Goal: Task Accomplishment & Management: Use online tool/utility

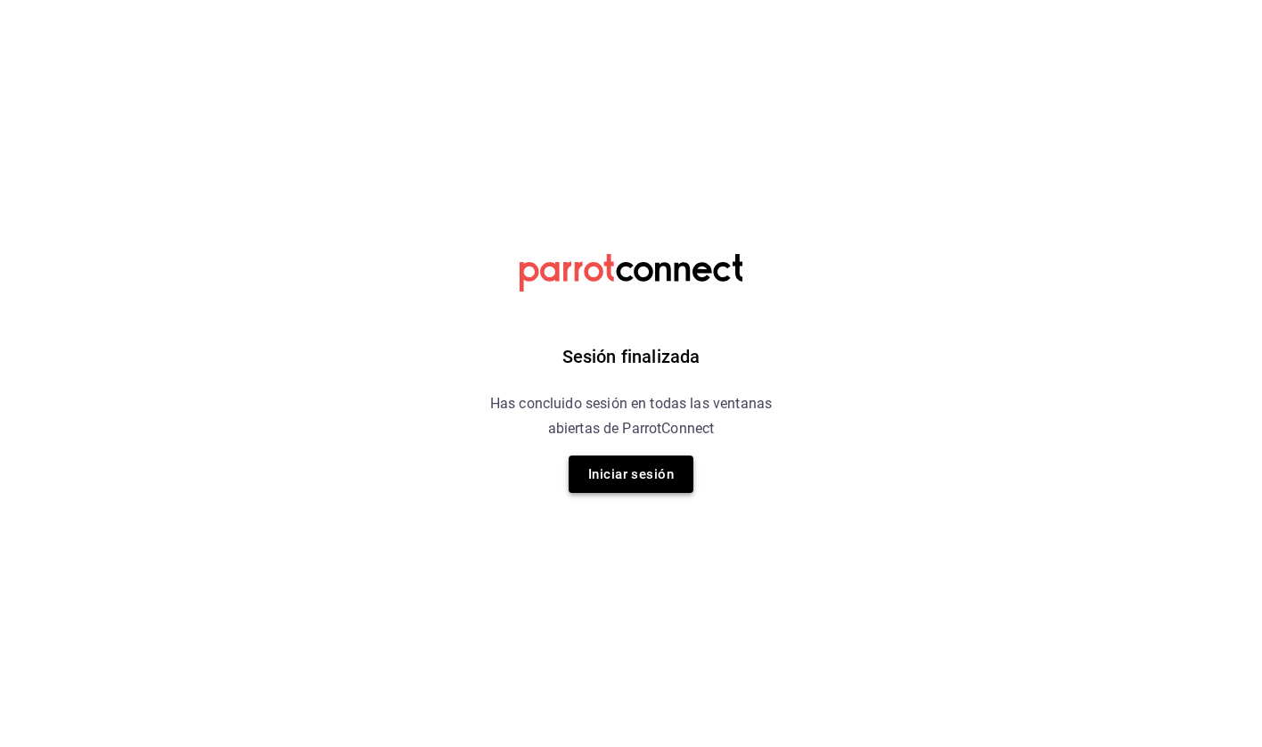
click at [632, 469] on button "Iniciar sesión" at bounding box center [631, 473] width 125 height 37
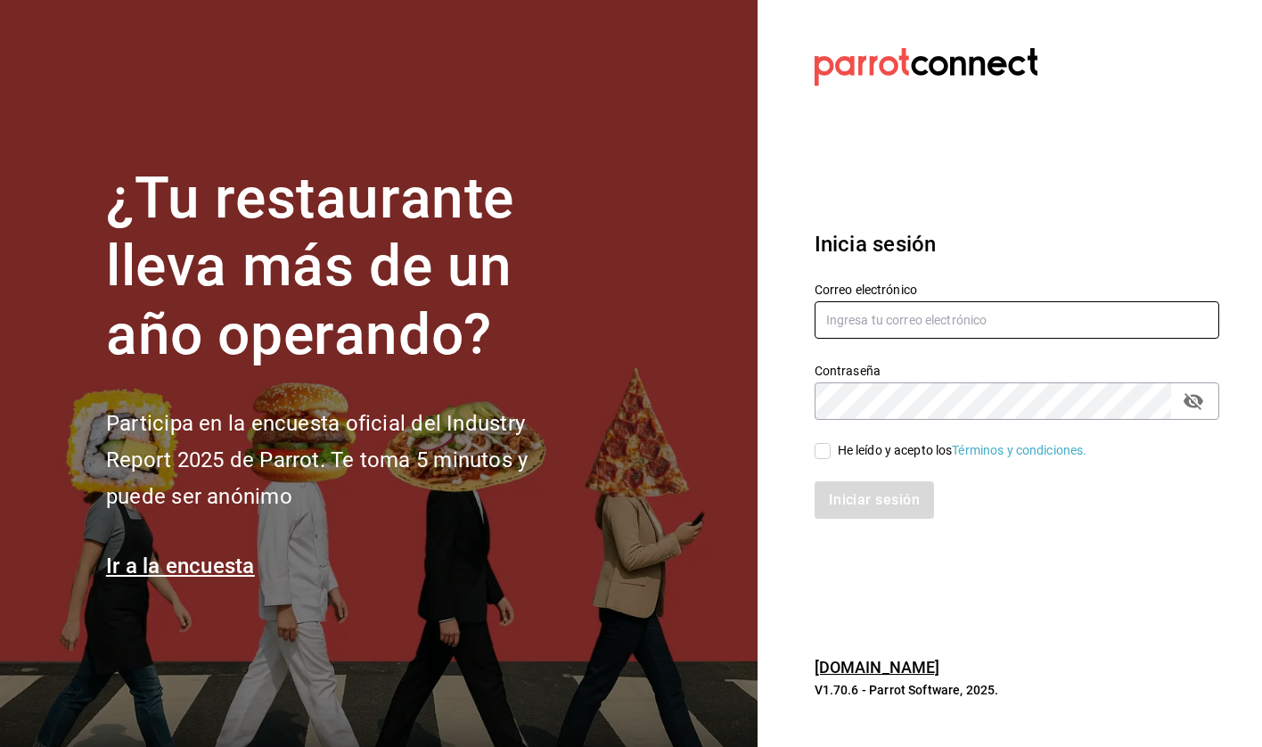
click at [916, 315] on input "text" at bounding box center [1017, 319] width 405 height 37
type input "hola@grupomidam.com"
click at [823, 452] on input "He leído y acepto los Términos y condiciones." at bounding box center [823, 451] width 16 height 16
checkbox input "true"
click at [856, 494] on button "Iniciar sesión" at bounding box center [875, 499] width 121 height 37
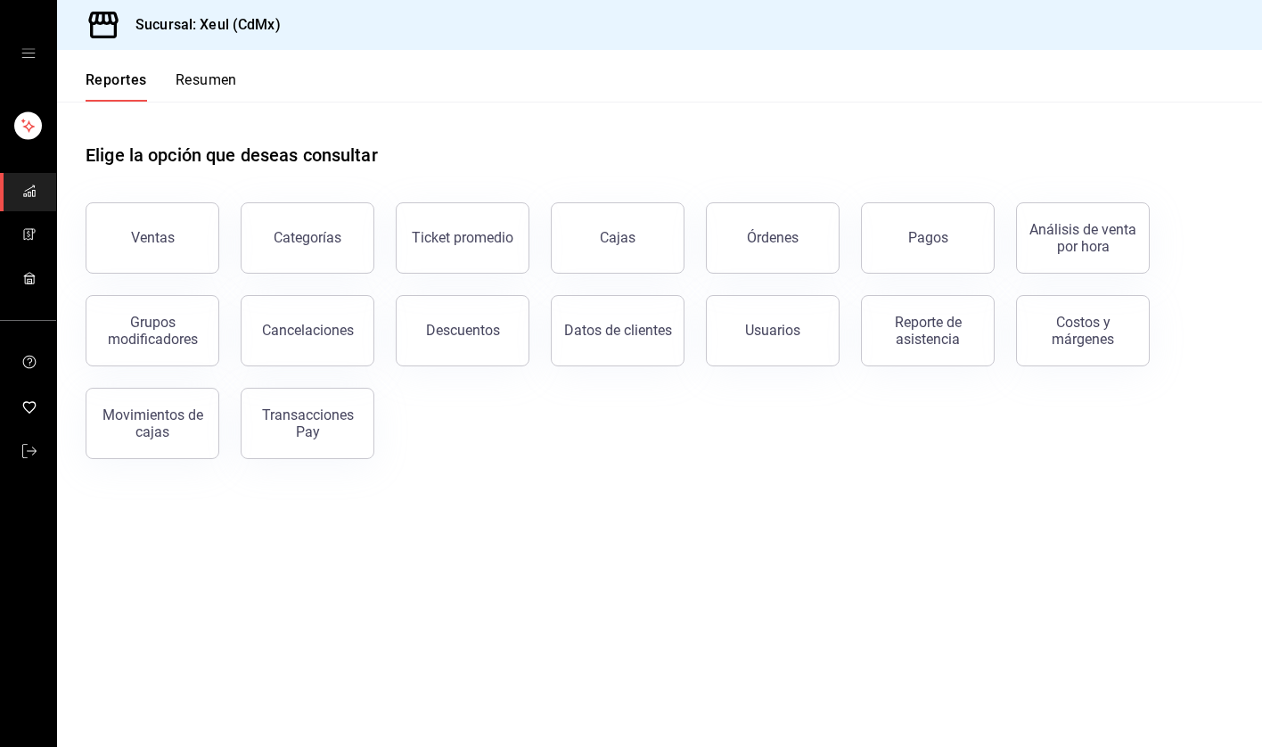
click at [629, 455] on div "Ventas Categorías Ticket promedio Cajas Órdenes Pagos Análisis de venta por hor…" at bounding box center [648, 320] width 1169 height 278
click at [23, 236] on icon "mailbox folders" at bounding box center [29, 234] width 14 height 14
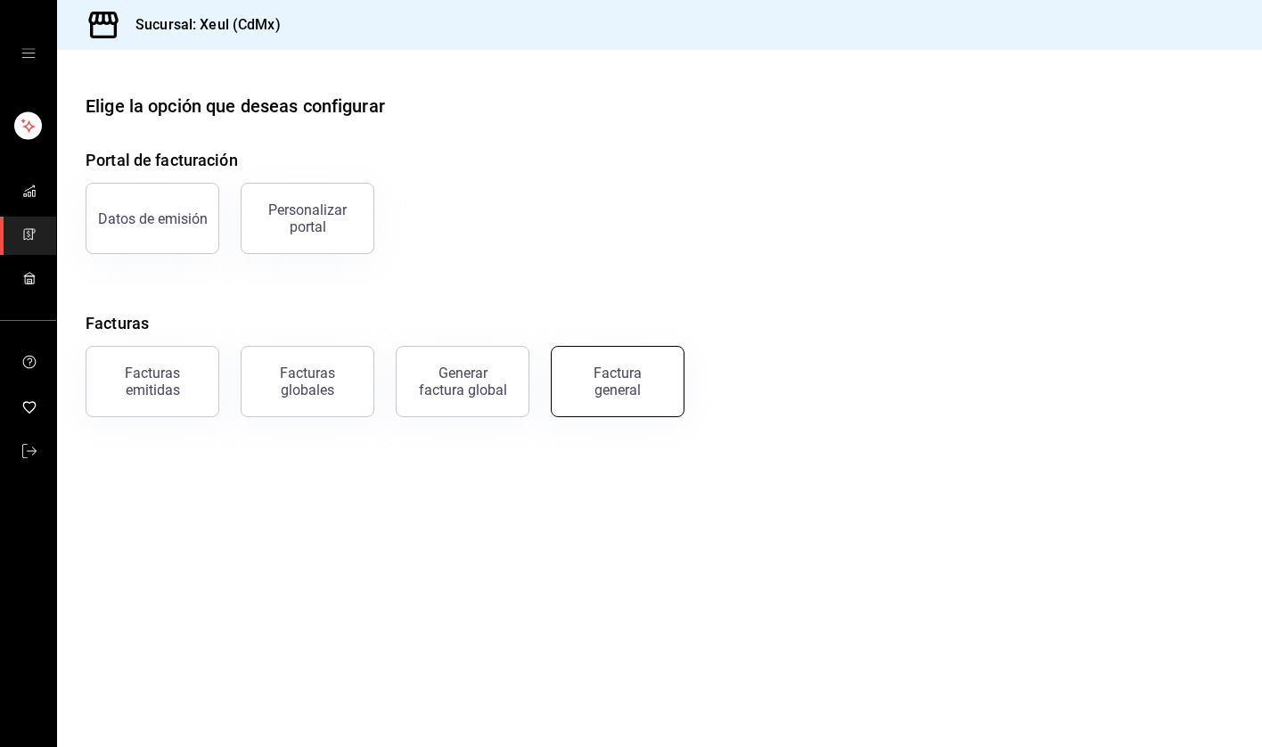
click at [610, 406] on button "Factura general" at bounding box center [618, 381] width 134 height 71
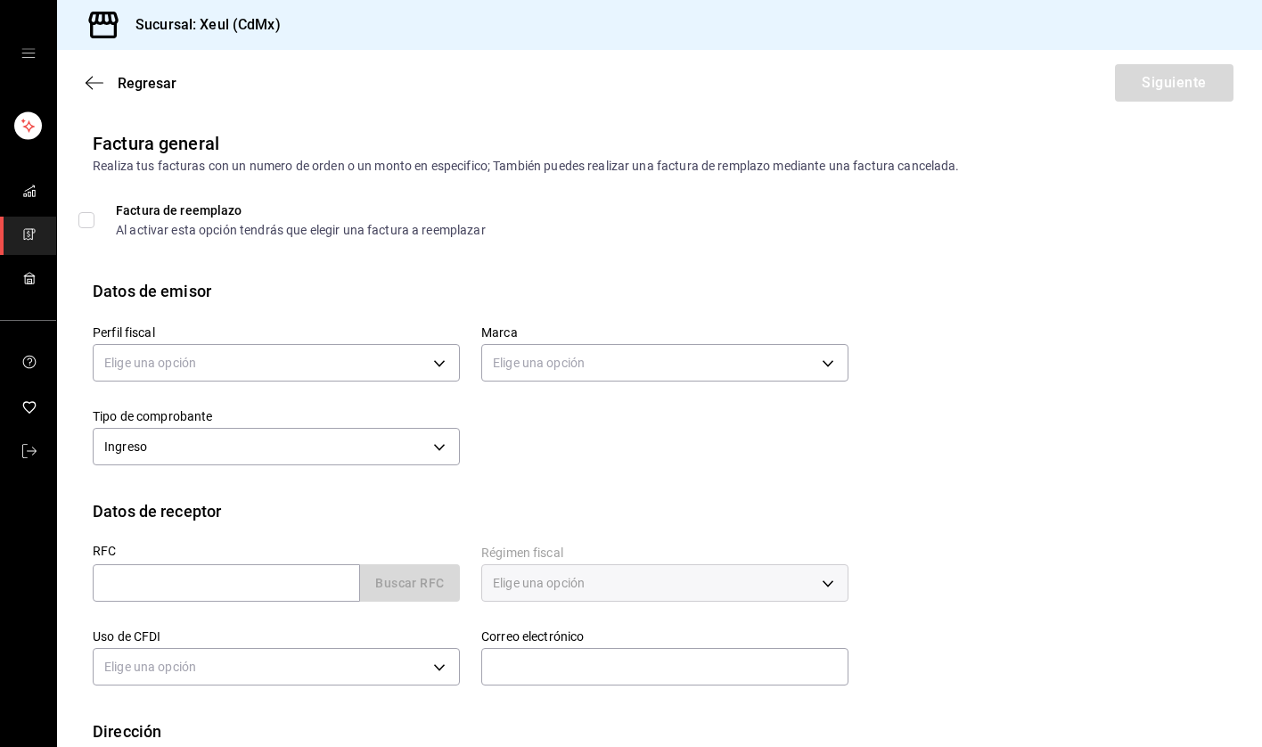
scroll to position [106, 0]
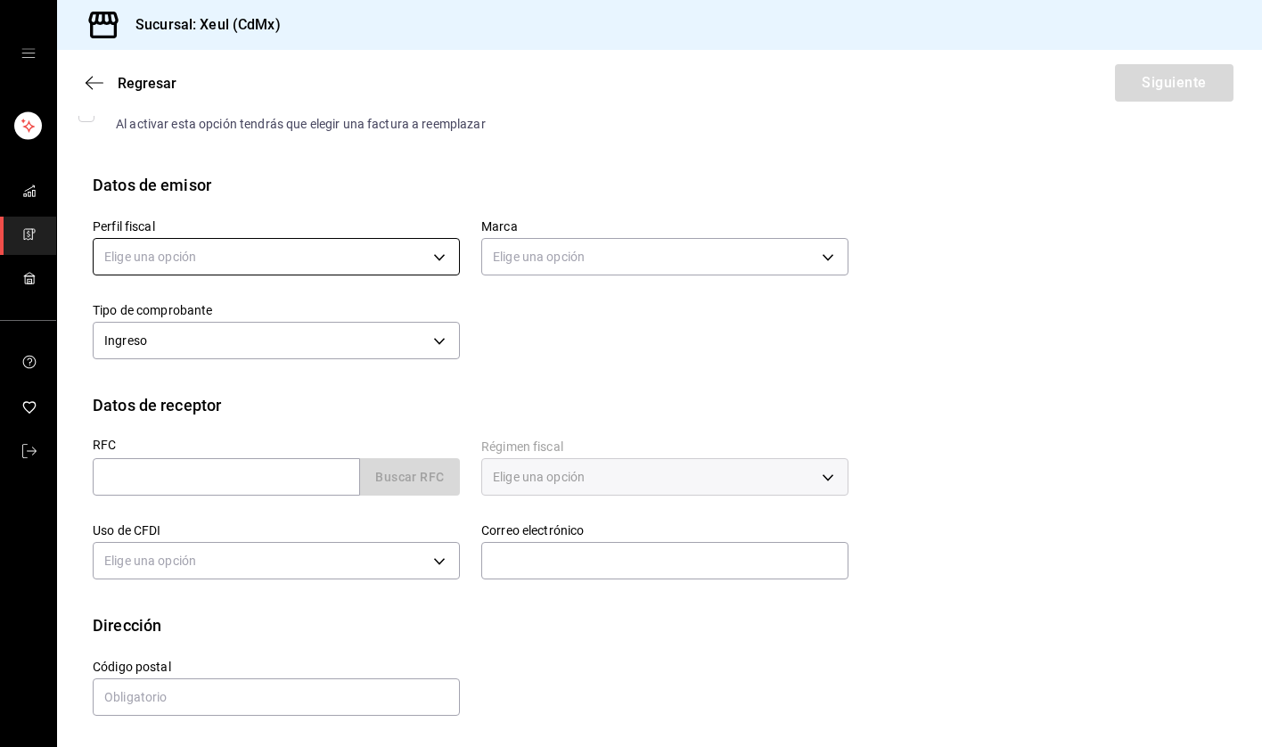
click at [438, 266] on body "Sucursal: Xeul (CdMx) Regresar Siguiente Factura general Realiza tus facturas c…" at bounding box center [631, 373] width 1262 height 747
click at [223, 349] on li "[PERSON_NAME]" at bounding box center [276, 347] width 365 height 33
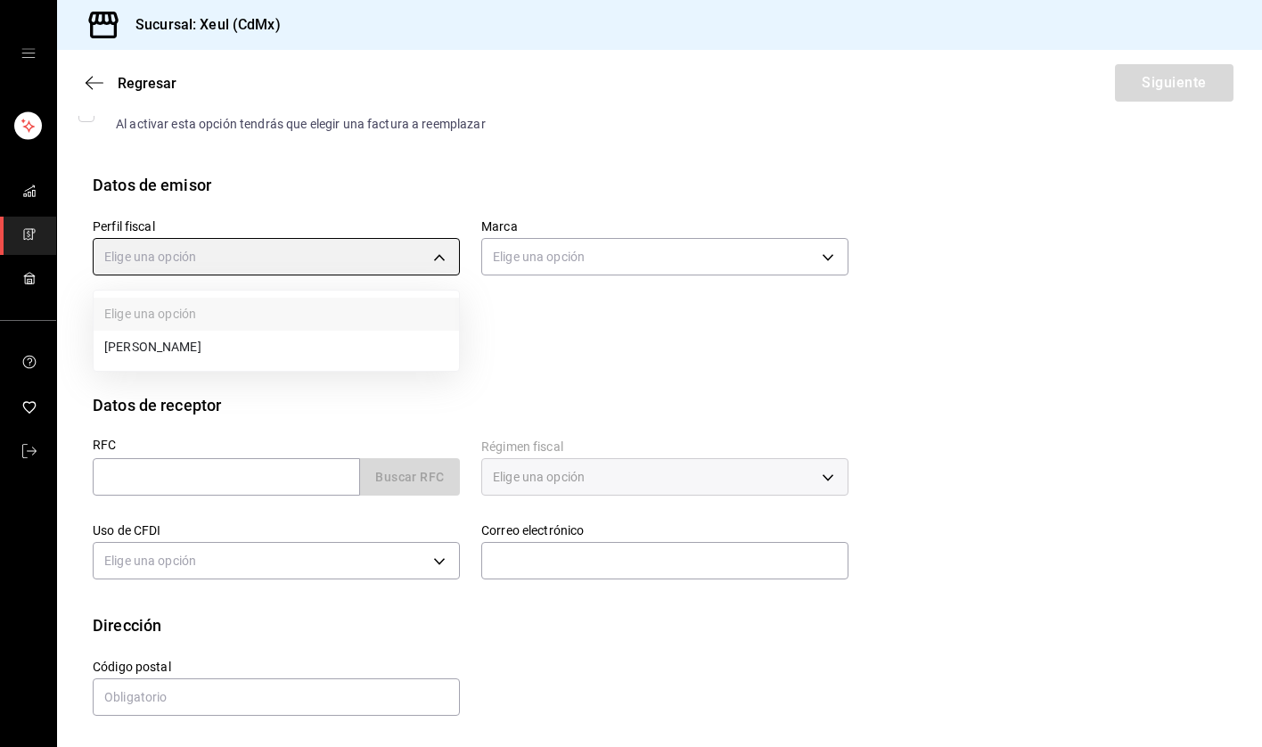
type input "554c110a-18dd-44f3-977d-186ab1f95351"
type input "556c56df-7d38-43a9-98c1-84be39c4f433"
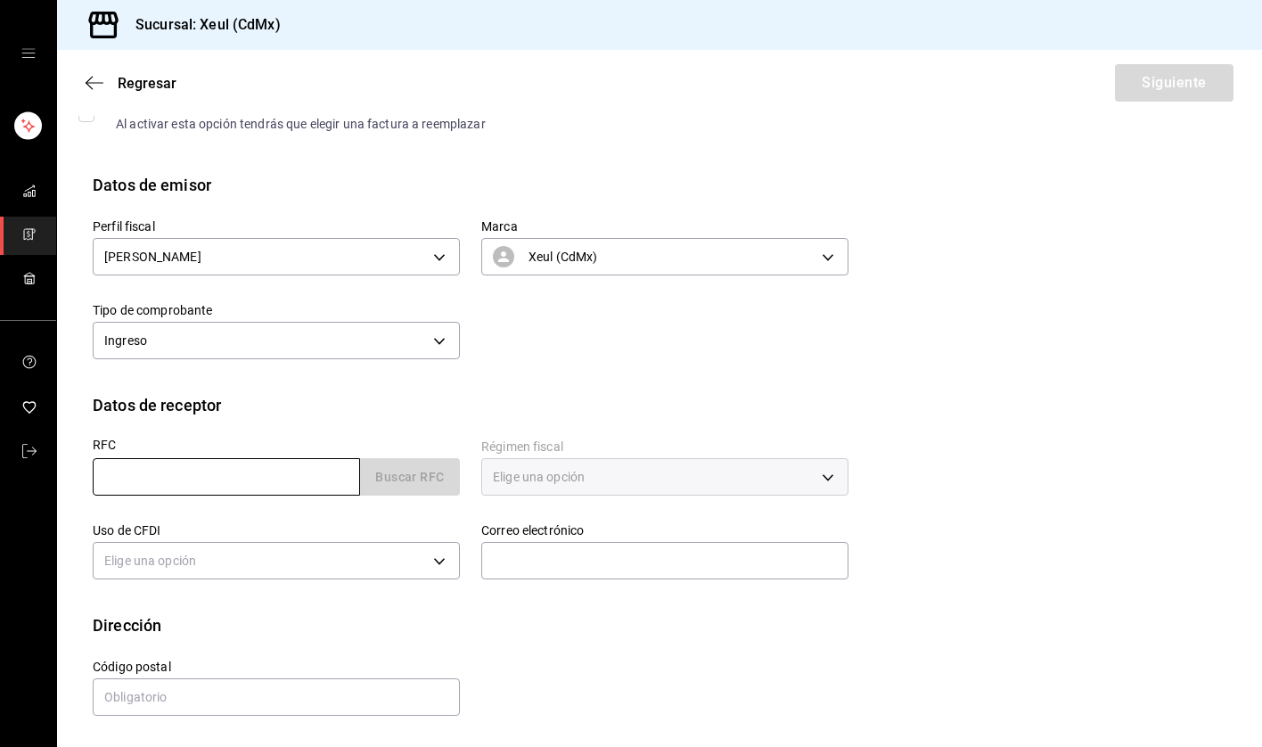
click at [234, 477] on input "text" at bounding box center [226, 476] width 267 height 37
paste input "TQS230816T61"
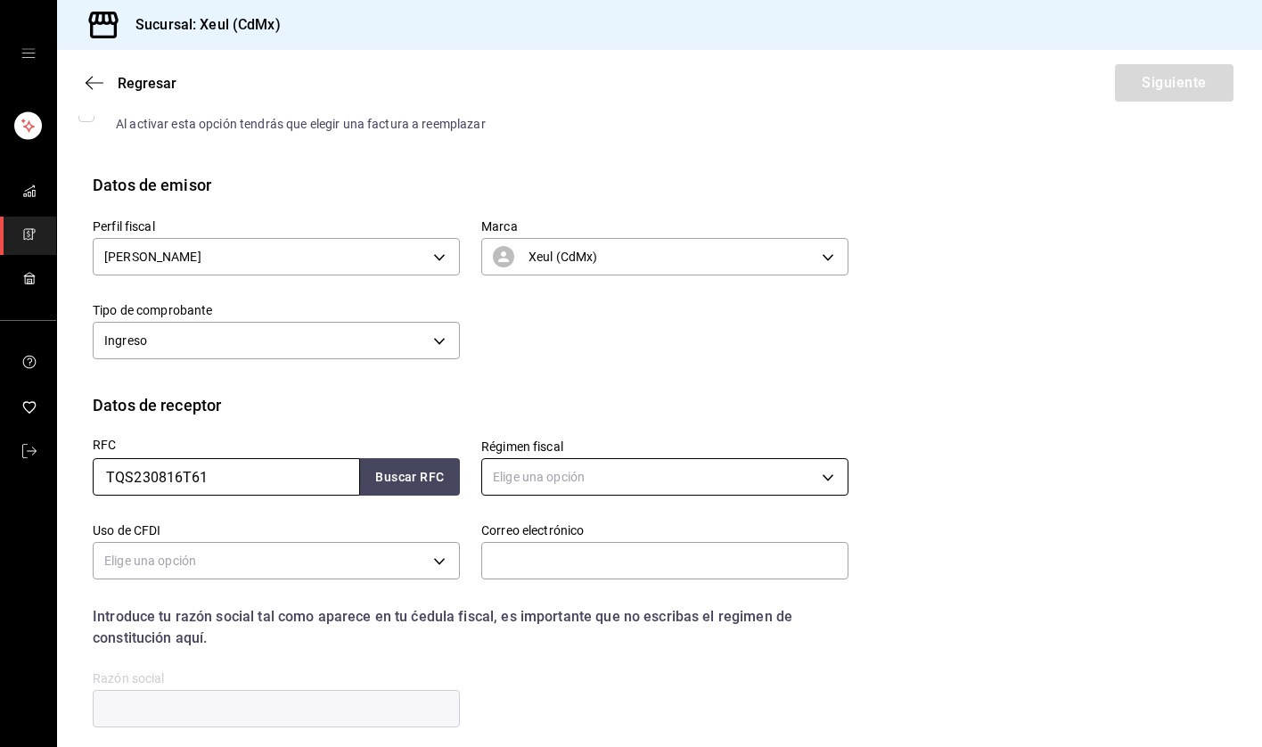
type input "TQS230816T61"
click at [823, 478] on body "Sucursal: Xeul (CdMx) Regresar Siguiente Factura general Realiza tus facturas c…" at bounding box center [631, 373] width 1262 height 747
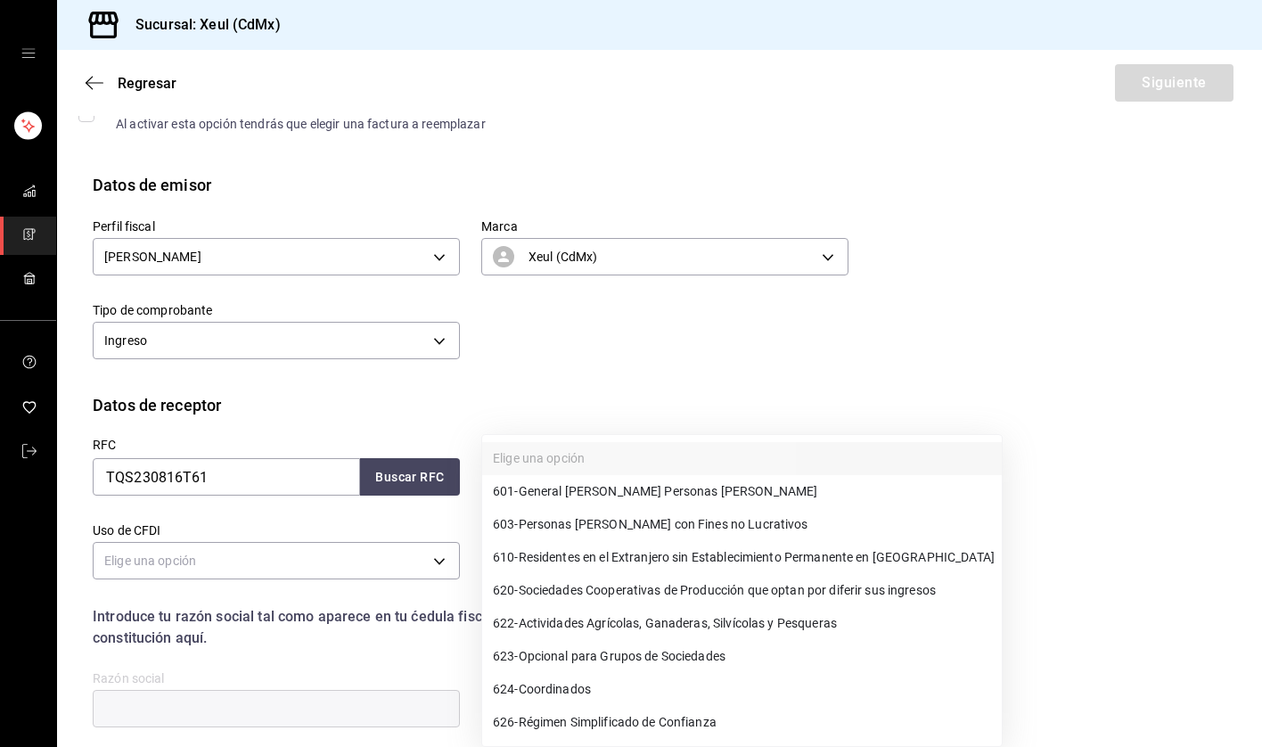
click at [727, 372] on div at bounding box center [631, 373] width 1262 height 747
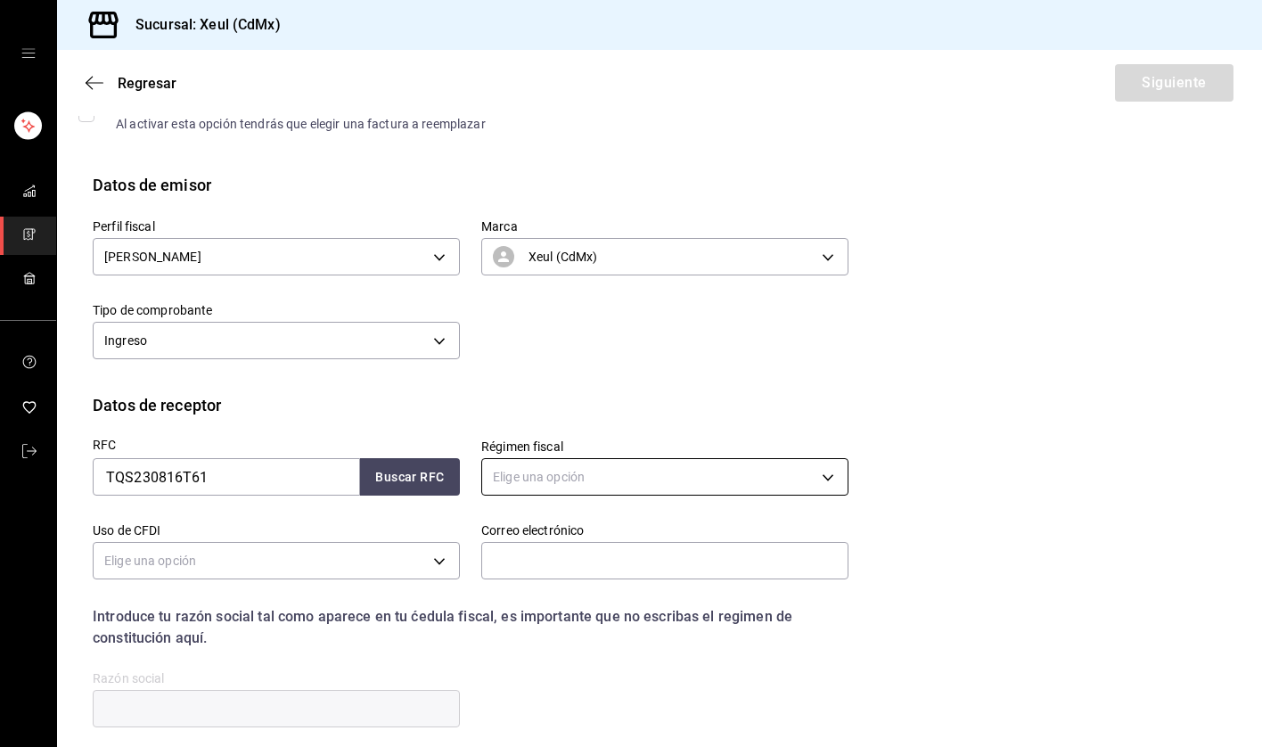
click at [828, 485] on body "Sucursal: Xeul (CdMx) Regresar Siguiente Factura general Realiza tus facturas c…" at bounding box center [631, 373] width 1262 height 747
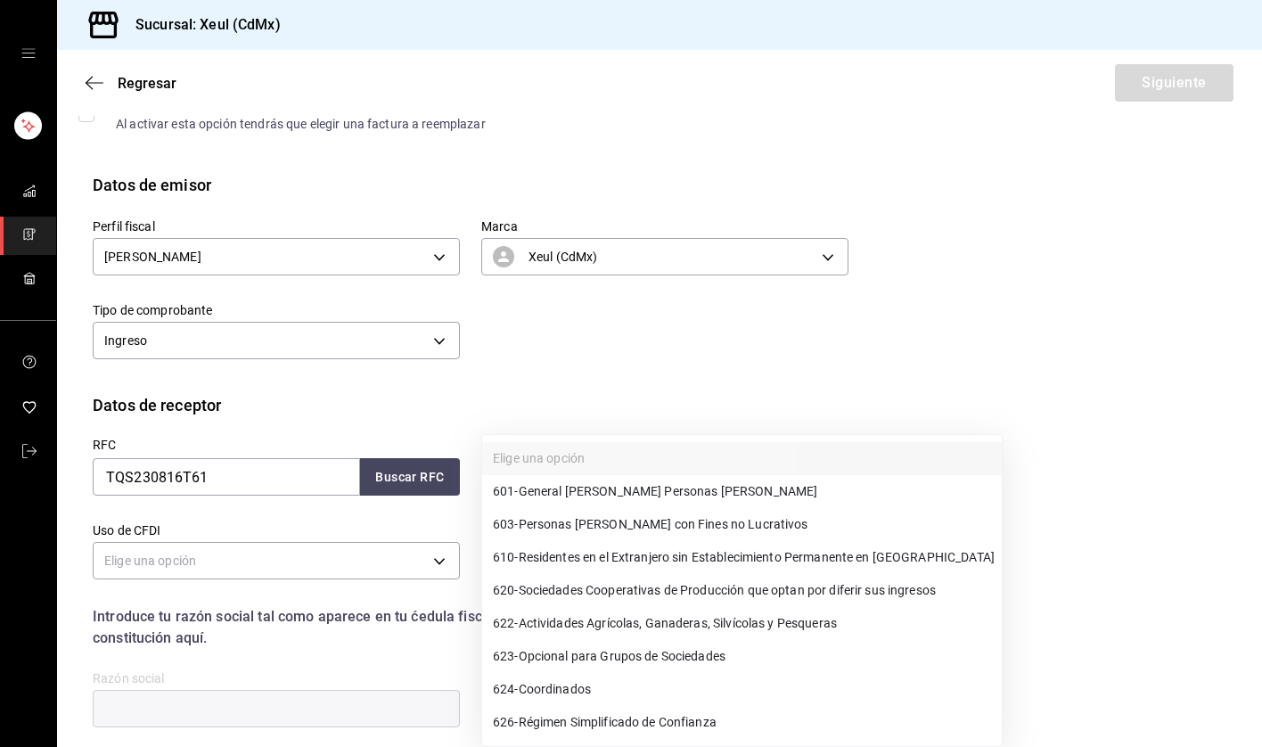
click at [592, 725] on span "626 - Régimen Simplificado de Confianza" at bounding box center [605, 722] width 224 height 19
type input "626"
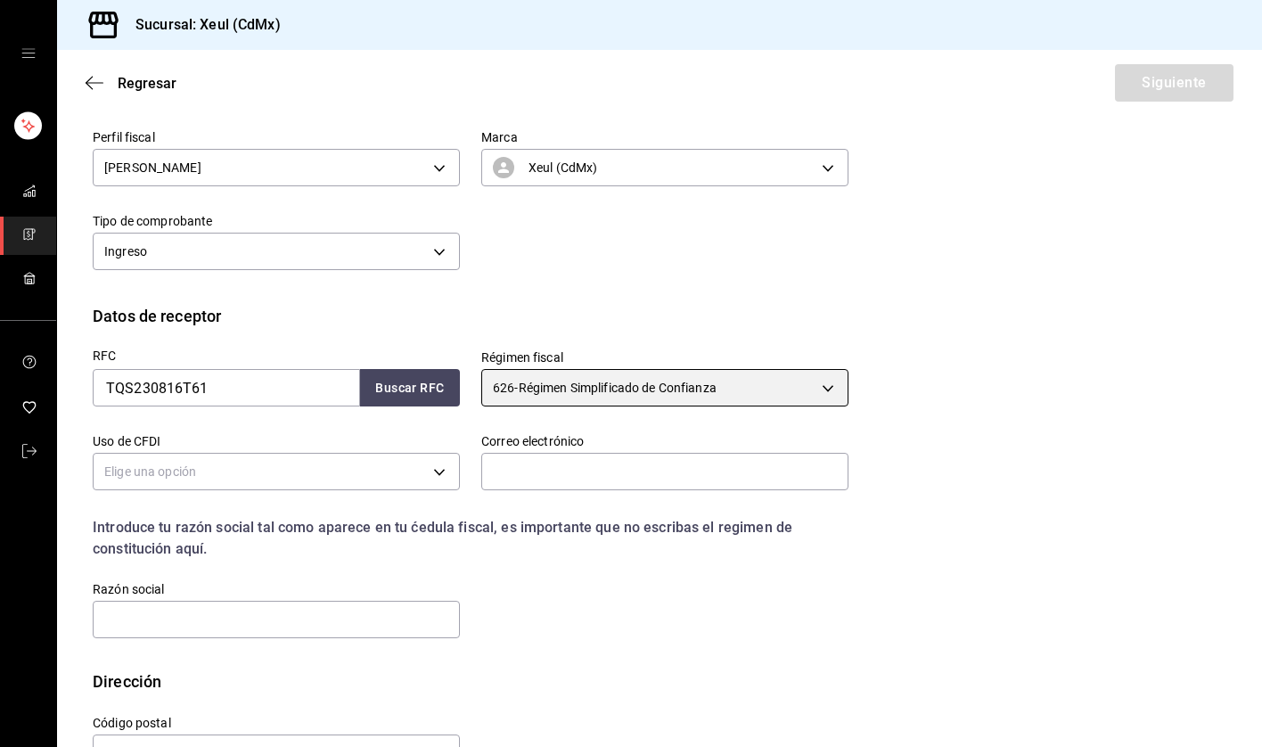
scroll to position [251, 0]
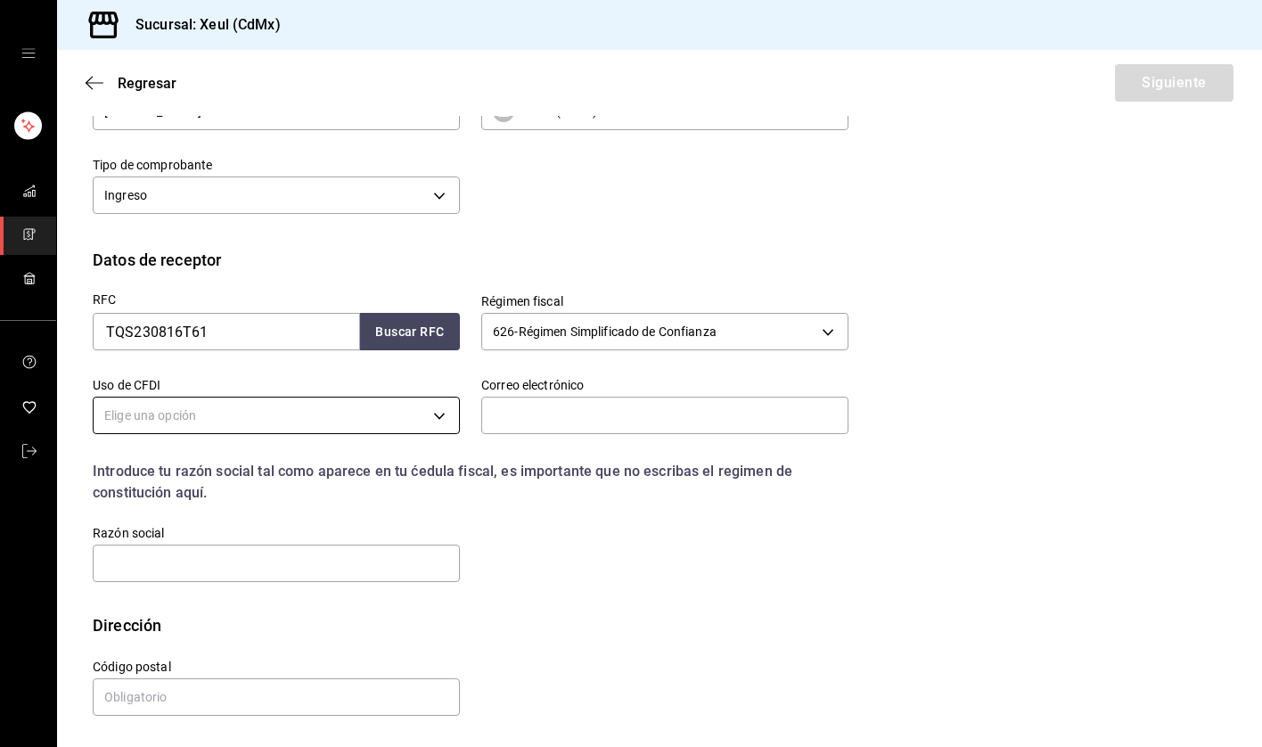
click at [434, 426] on body "Sucursal: Xeul (CdMx) Regresar Siguiente Factura general Realiza tus facturas c…" at bounding box center [631, 373] width 1262 height 747
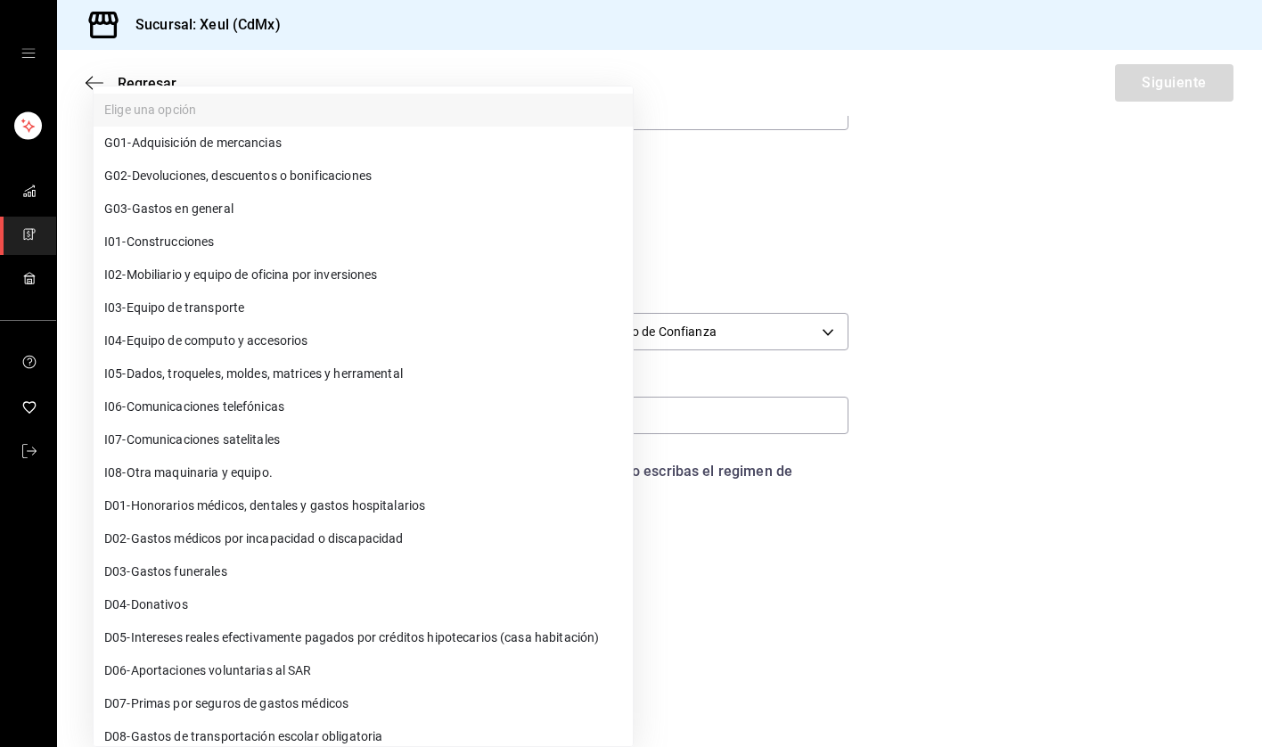
click at [811, 225] on div at bounding box center [631, 373] width 1262 height 747
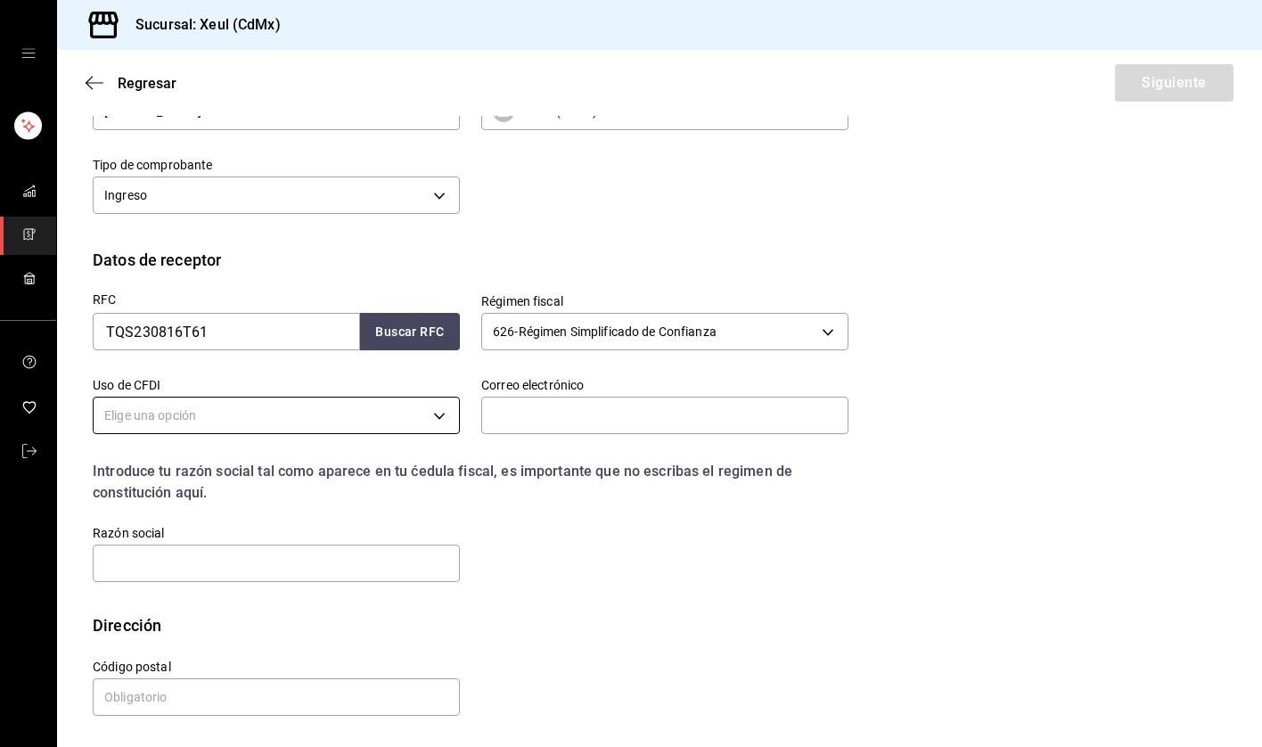
click at [442, 419] on body "Sucursal: Xeul (CdMx) Regresar Siguiente Factura general Realiza tus facturas c…" at bounding box center [631, 373] width 1262 height 747
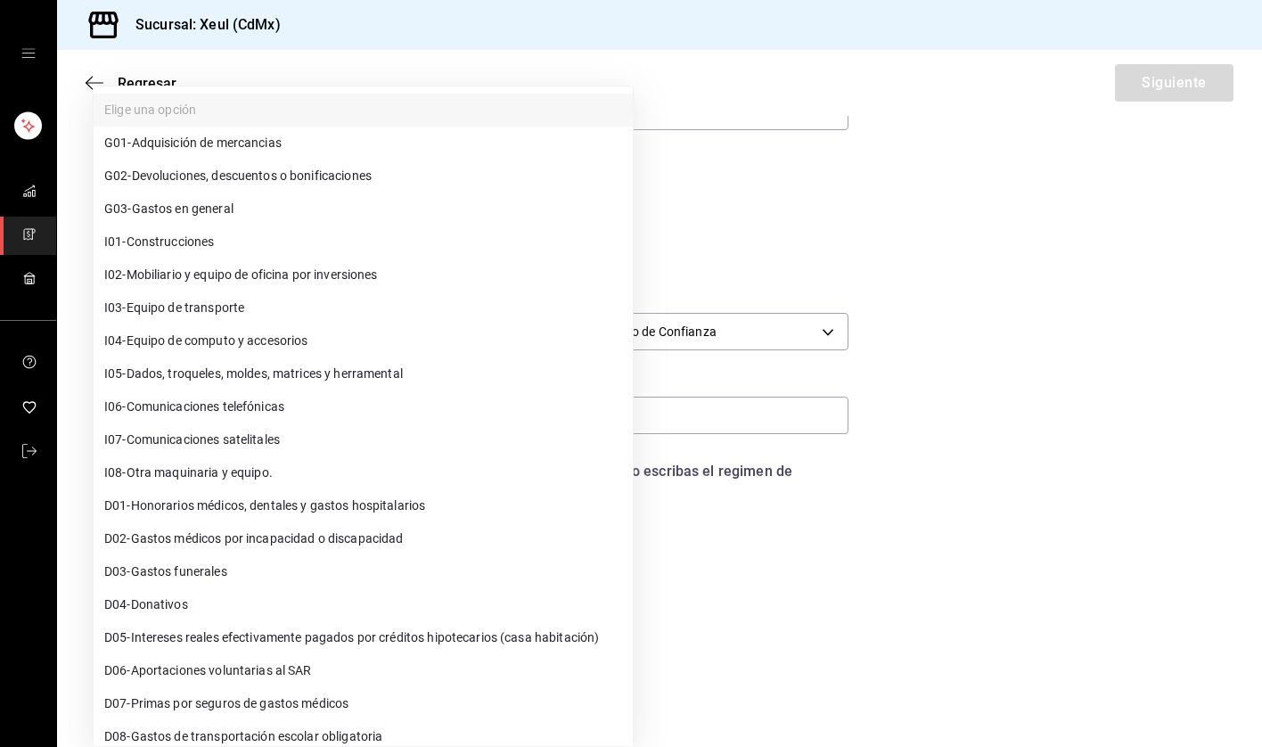
click at [773, 244] on div at bounding box center [631, 373] width 1262 height 747
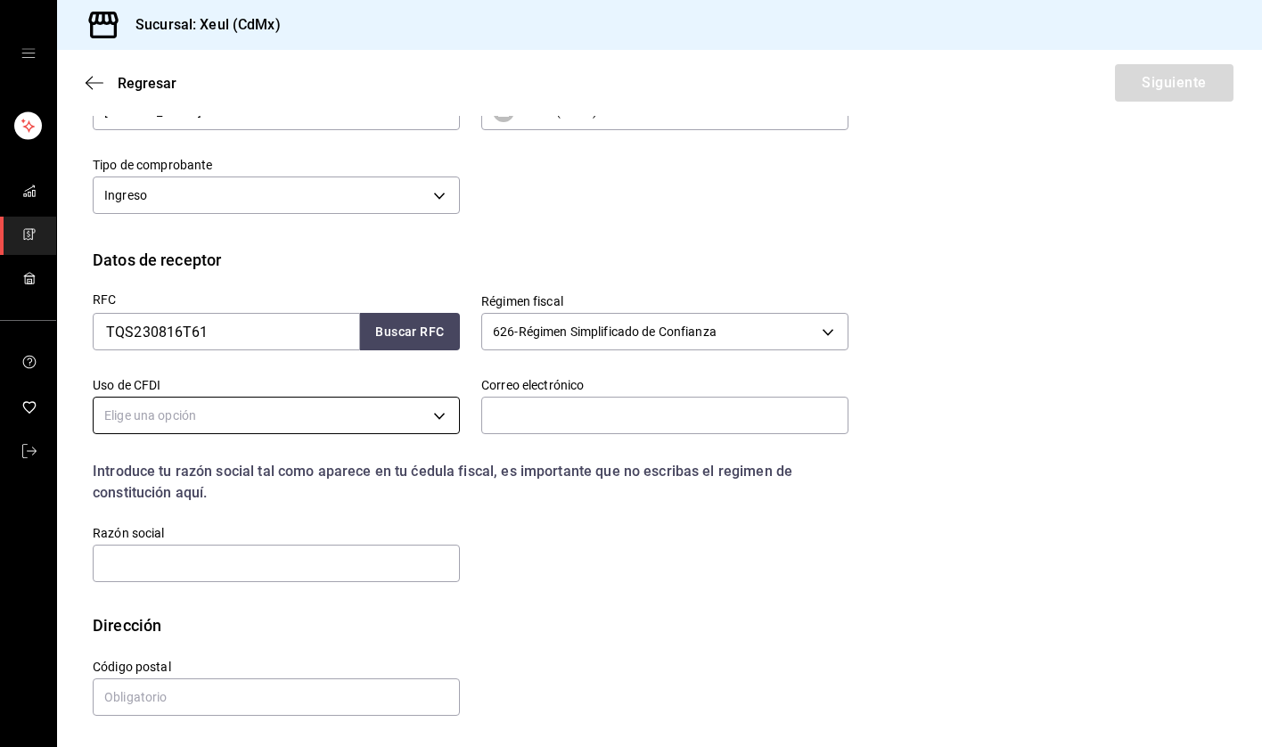
click at [437, 415] on body "Sucursal: Xeul (CdMx) Regresar Siguiente Factura general Realiza tus facturas c…" at bounding box center [631, 373] width 1262 height 747
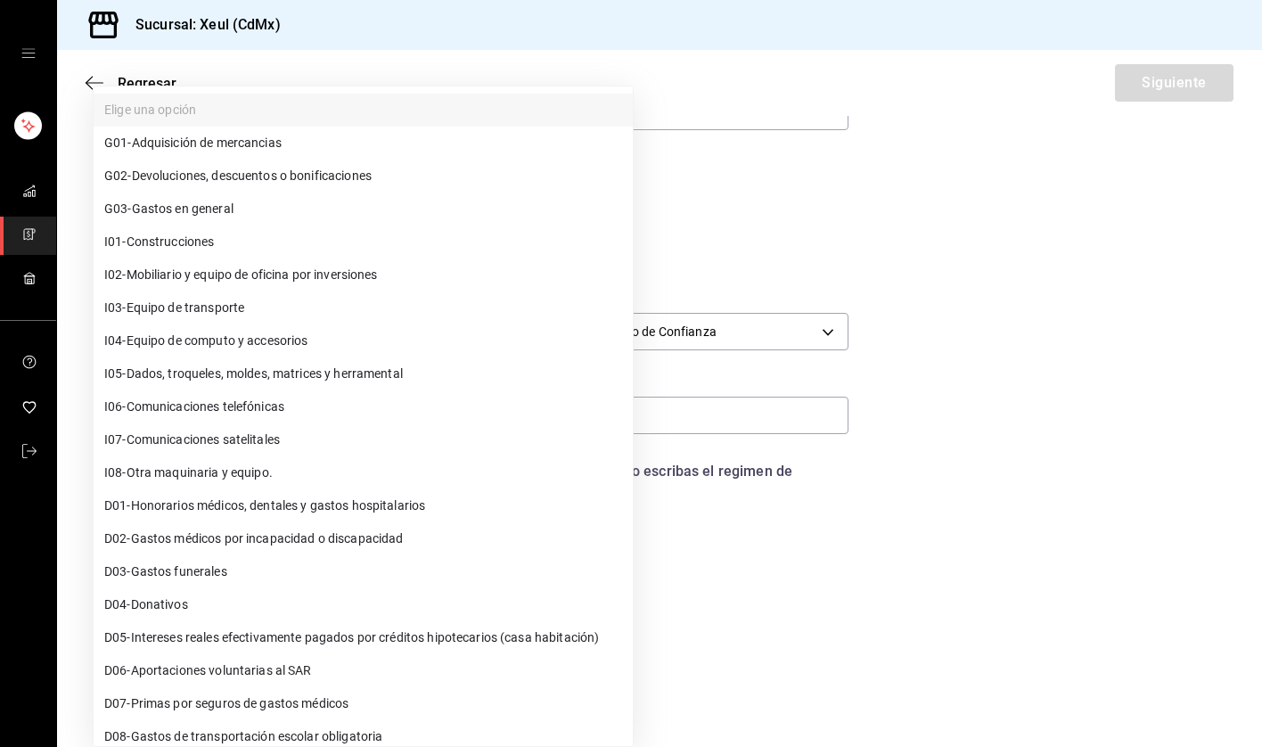
click at [736, 249] on div at bounding box center [631, 373] width 1262 height 747
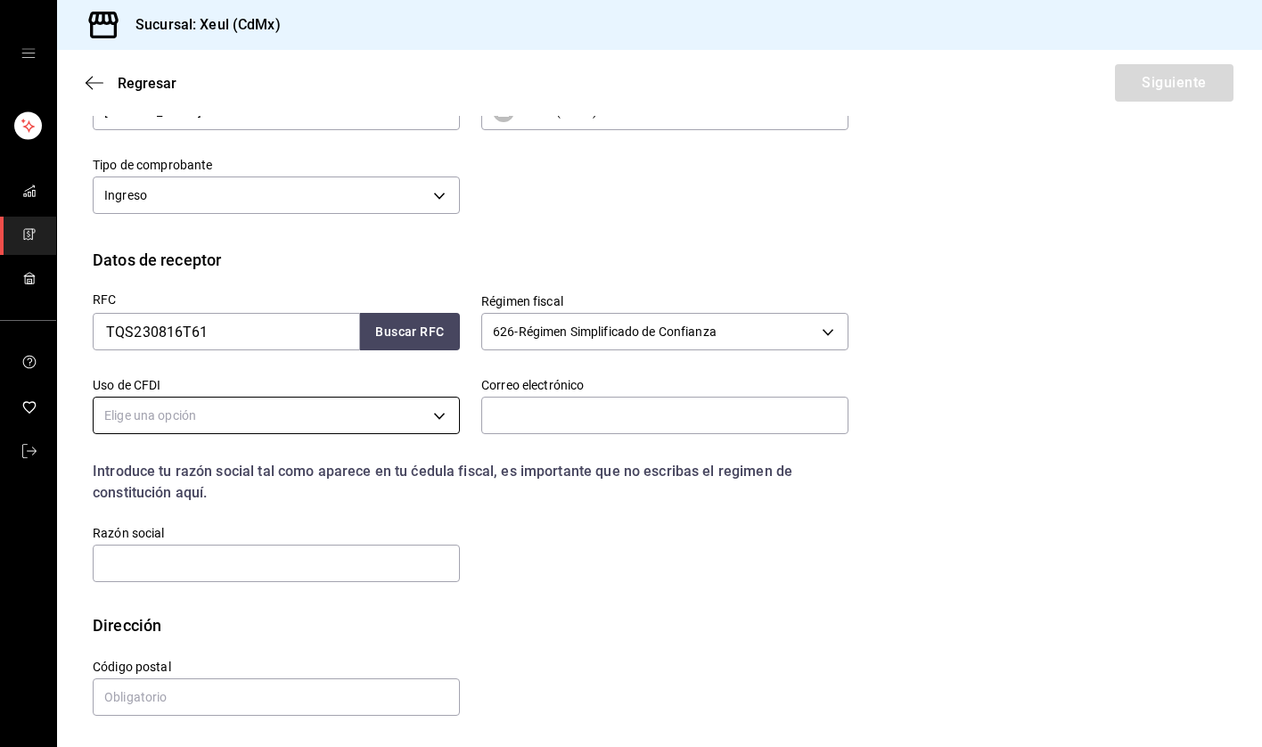
click at [448, 425] on body "Sucursal: Xeul (CdMx) Regresar Siguiente Factura general Realiza tus facturas c…" at bounding box center [631, 373] width 1262 height 747
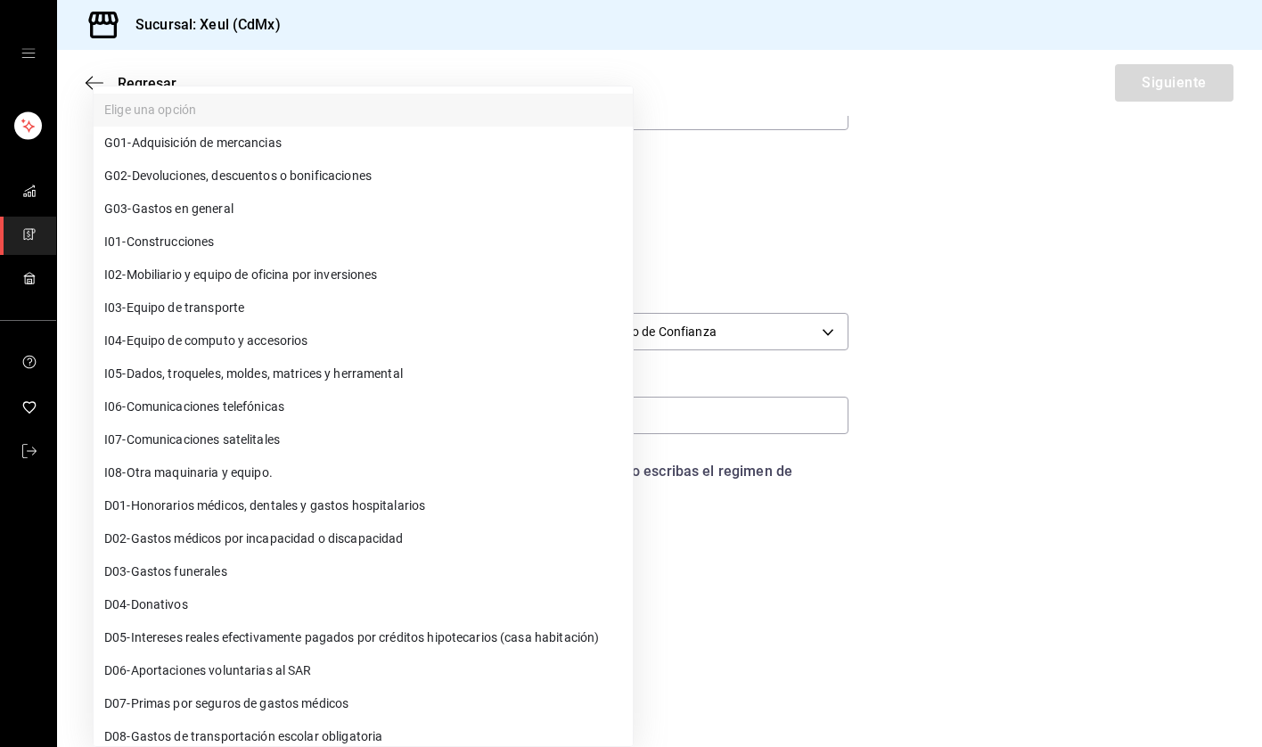
click at [209, 204] on span "G03 - Gastos en general" at bounding box center [168, 209] width 129 height 19
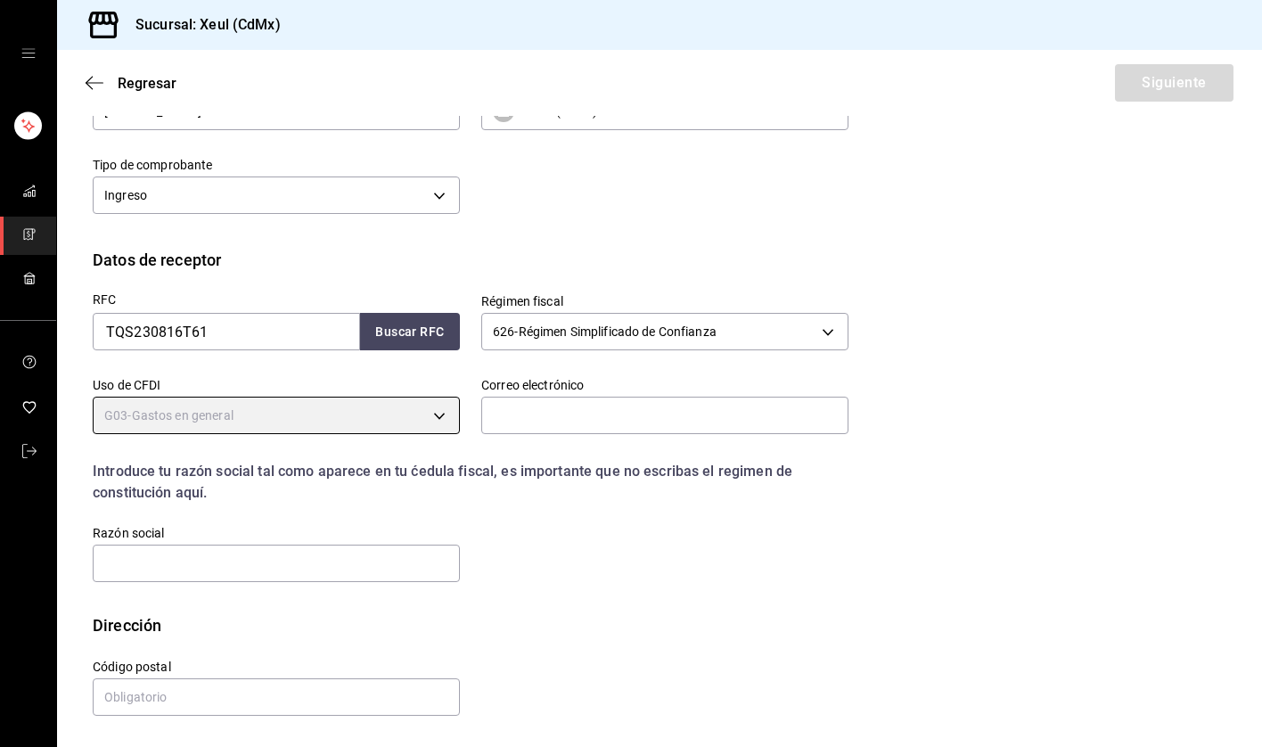
type input "G03"
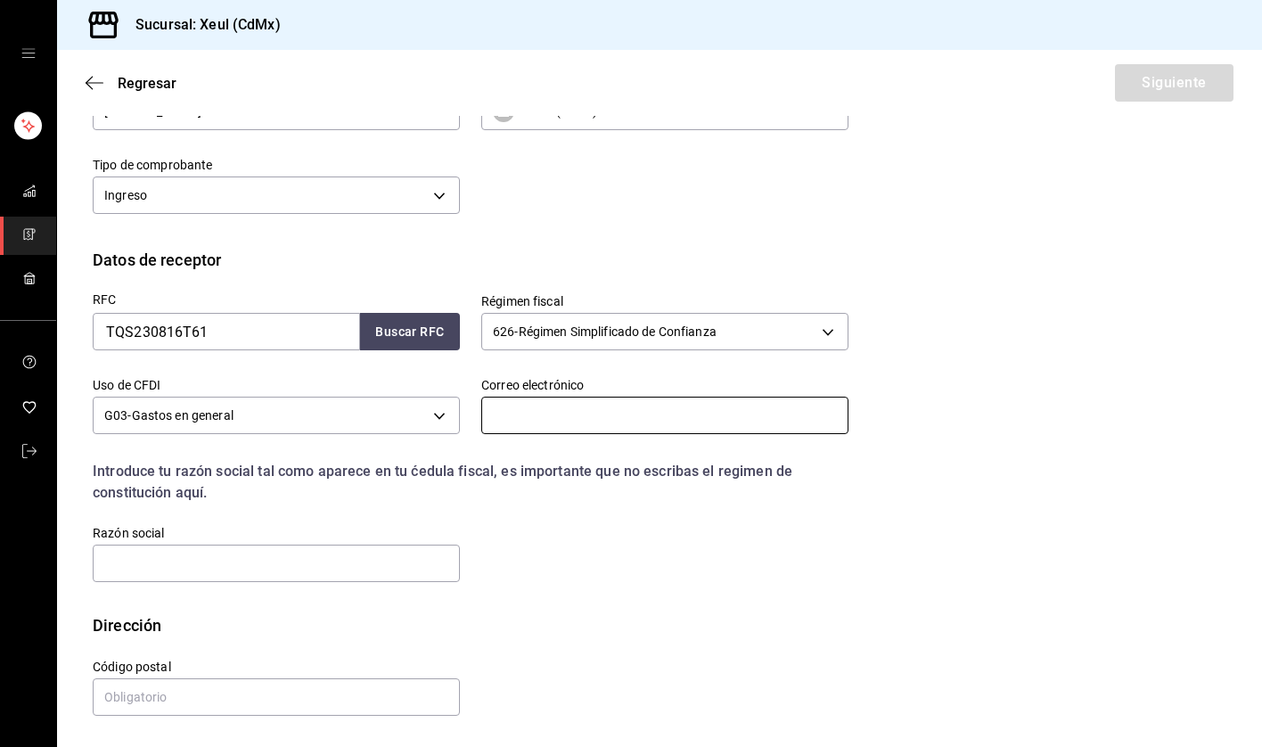
click at [614, 412] on input "text" at bounding box center [664, 415] width 367 height 37
paste input "management@telequantum.biz"
type input "management@telequantum.biz"
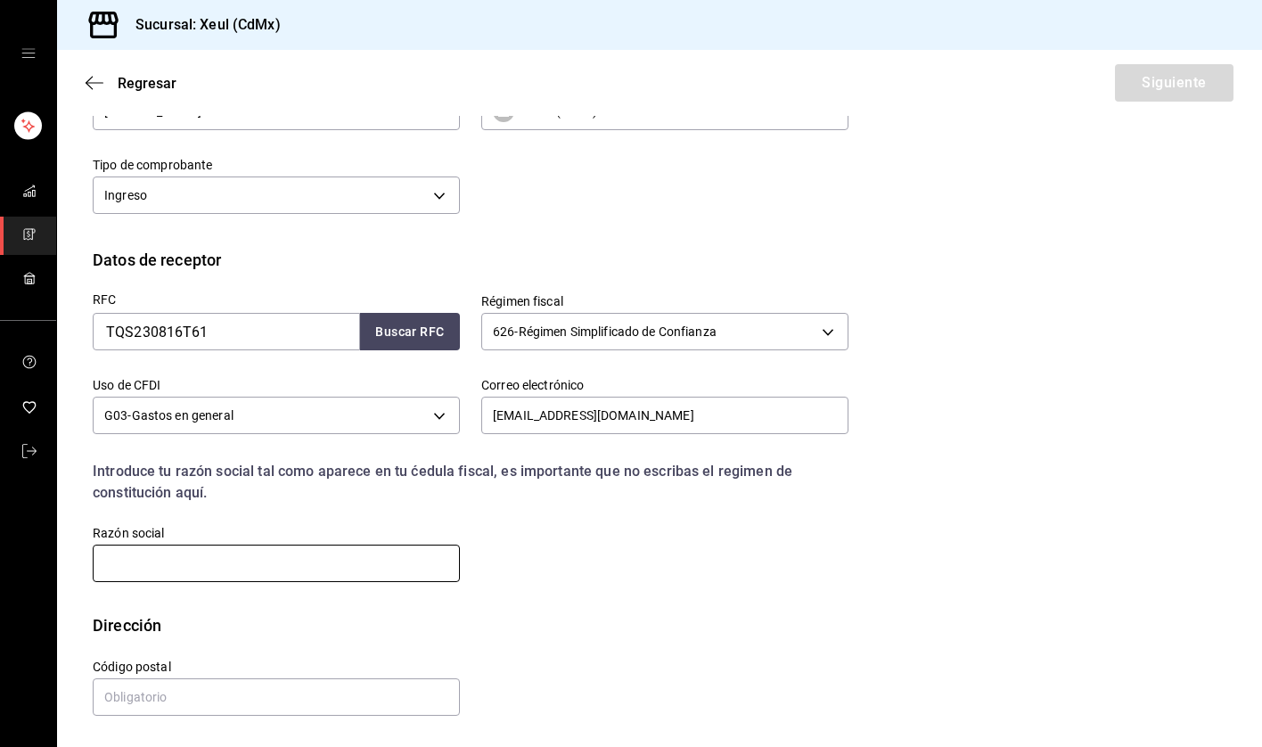
click at [233, 558] on input "text" at bounding box center [276, 563] width 367 height 37
paste input "TELE QUANTUM SOLUTIONS"
type input "TELE QUANTUM SOLUTIONS"
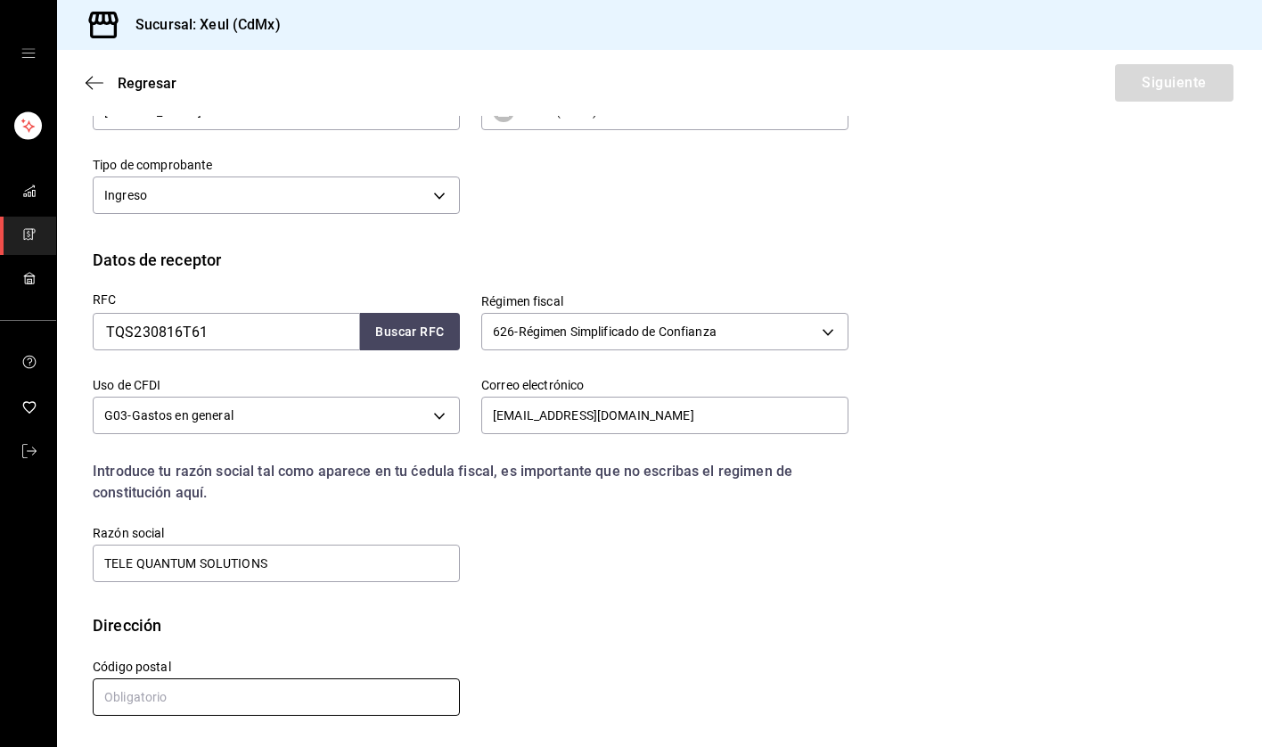
click at [217, 694] on input "text" at bounding box center [276, 696] width 367 height 37
type input "42083"
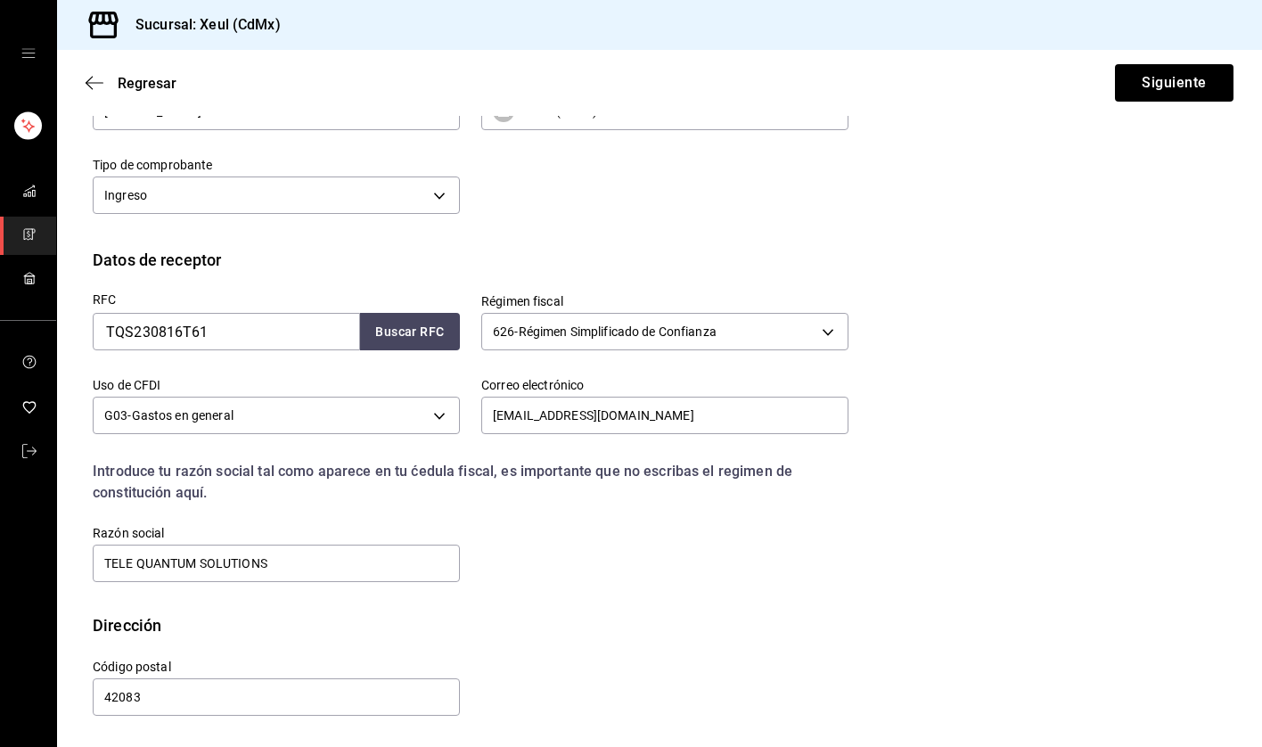
click at [611, 575] on div "RFC TQS230816T61 Buscar RFC Régimen fiscal 626 - Régimen Simplificado de Confia…" at bounding box center [459, 428] width 777 height 313
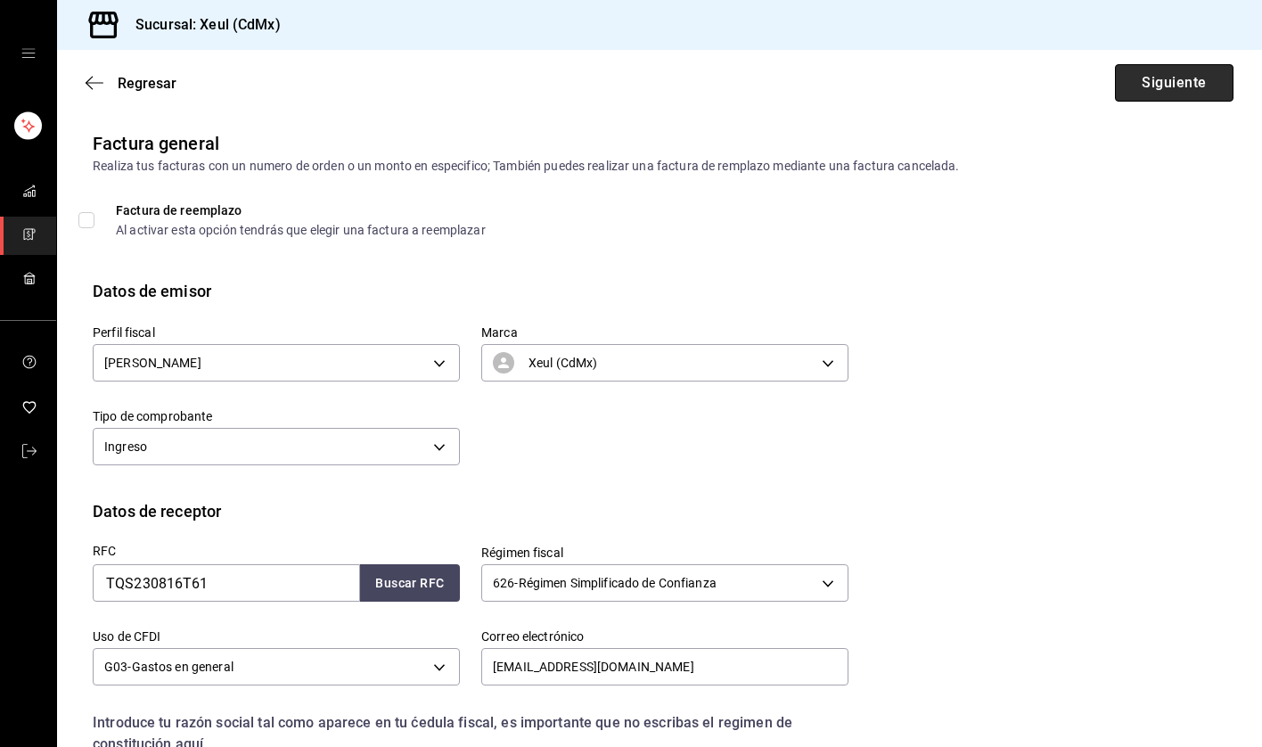
click at [1185, 82] on button "Siguiente" at bounding box center [1174, 82] width 119 height 37
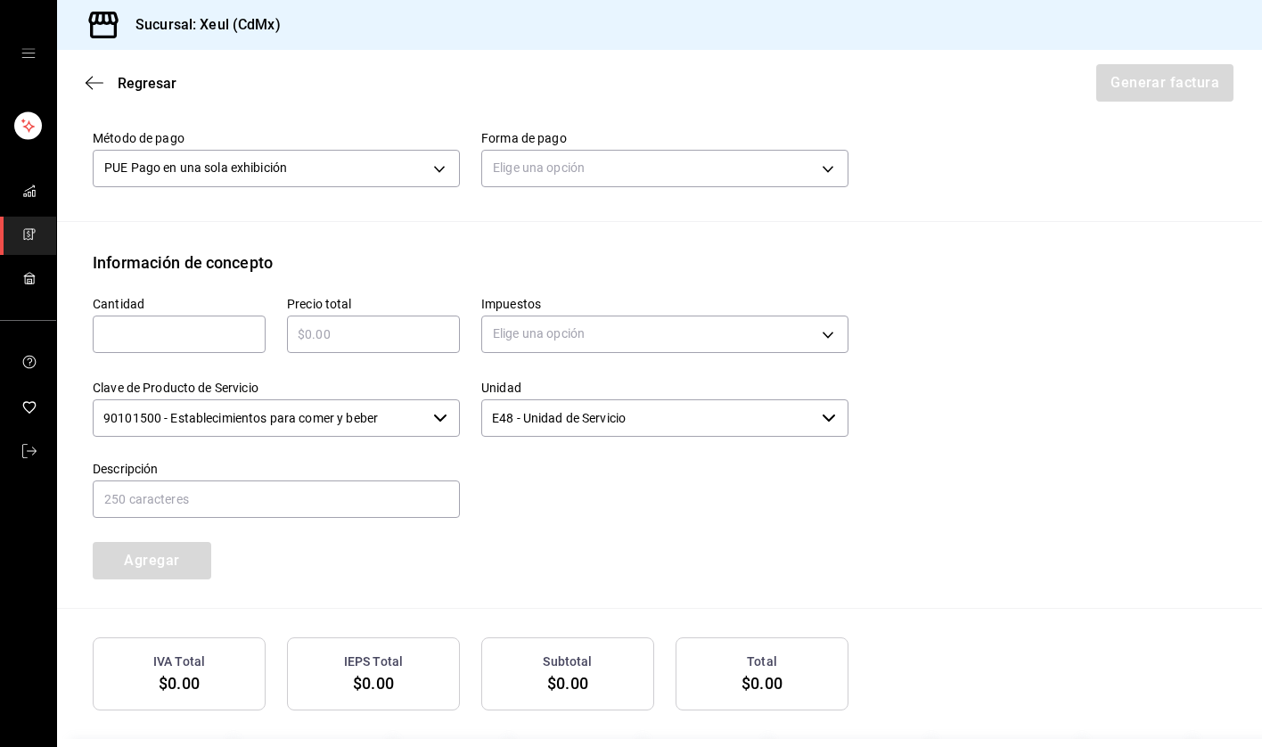
scroll to position [580, 0]
click at [760, 154] on body "Sucursal: Xeul (CdMx) Regresar Generar factura Emisor Perfil fiscal SEUNG MOOK …" at bounding box center [631, 373] width 1262 height 747
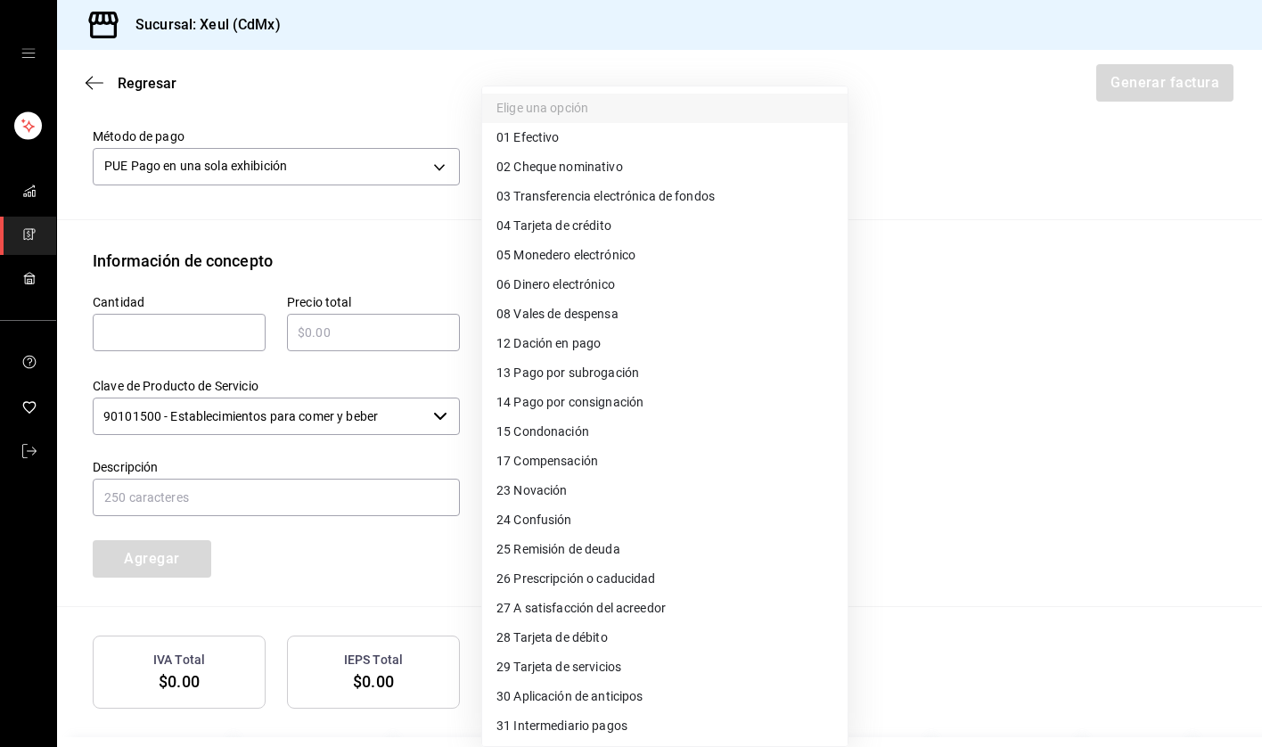
click at [990, 209] on div at bounding box center [631, 373] width 1262 height 747
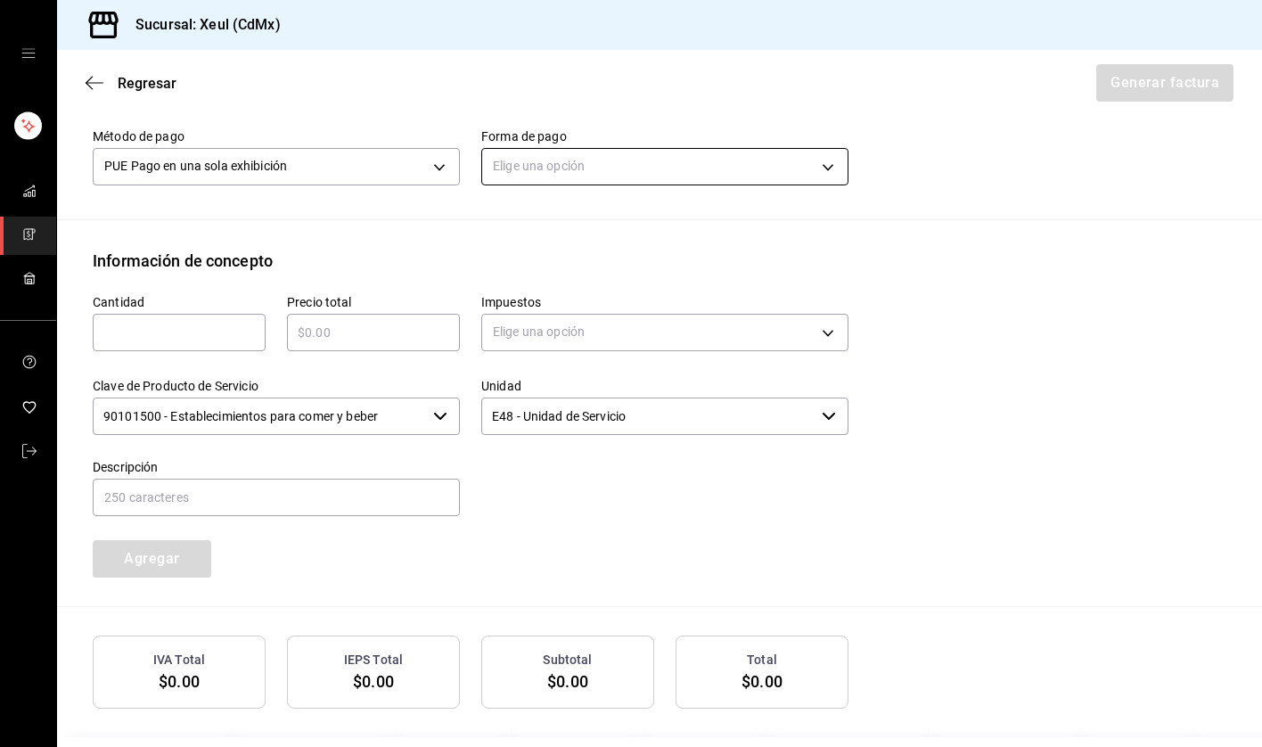
click at [831, 168] on body "Sucursal: Xeul (CdMx) Regresar Generar factura Emisor Perfil fiscal SEUNG MOOK …" at bounding box center [631, 373] width 1262 height 747
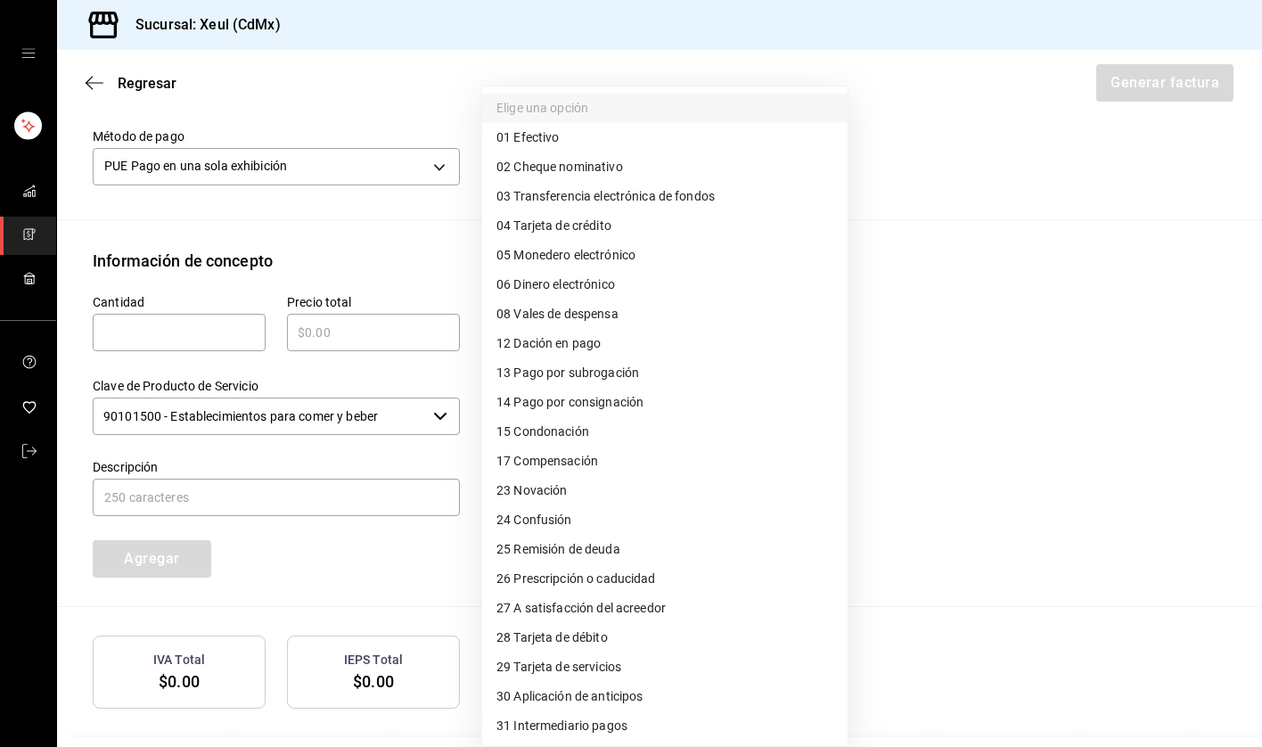
click at [947, 243] on div at bounding box center [631, 373] width 1262 height 747
click at [643, 181] on body "Sucursal: Xeul (CdMx) Regresar Generar factura Emisor Perfil fiscal SEUNG MOOK …" at bounding box center [631, 373] width 1262 height 747
click at [544, 222] on span "04 Tarjeta de crédito" at bounding box center [553, 226] width 115 height 19
type input "04"
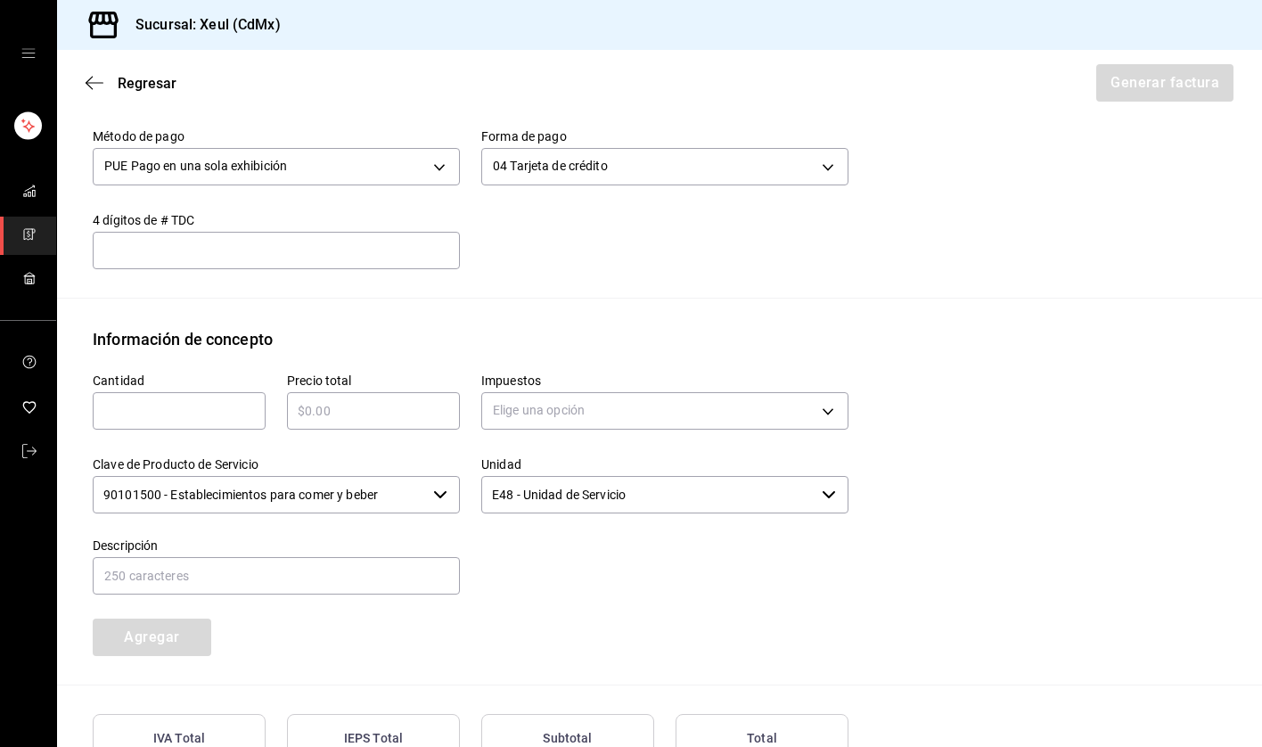
click at [123, 416] on input "text" at bounding box center [179, 410] width 173 height 21
type input "1"
click at [334, 417] on input "text" at bounding box center [373, 410] width 173 height 21
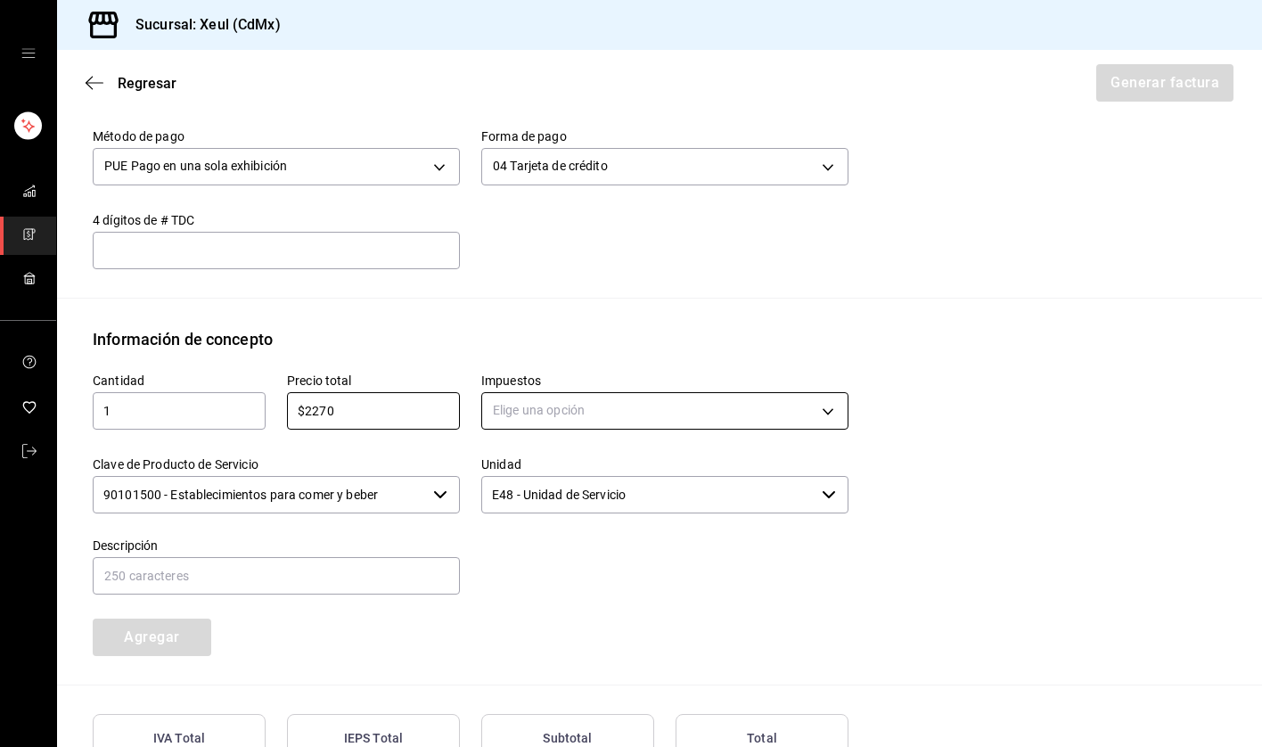
type input "$2270"
click at [550, 414] on body "Sucursal: Xeul (CdMx) Regresar Generar factura Emisor Perfil fiscal SEUNG MOOK …" at bounding box center [631, 373] width 1262 height 747
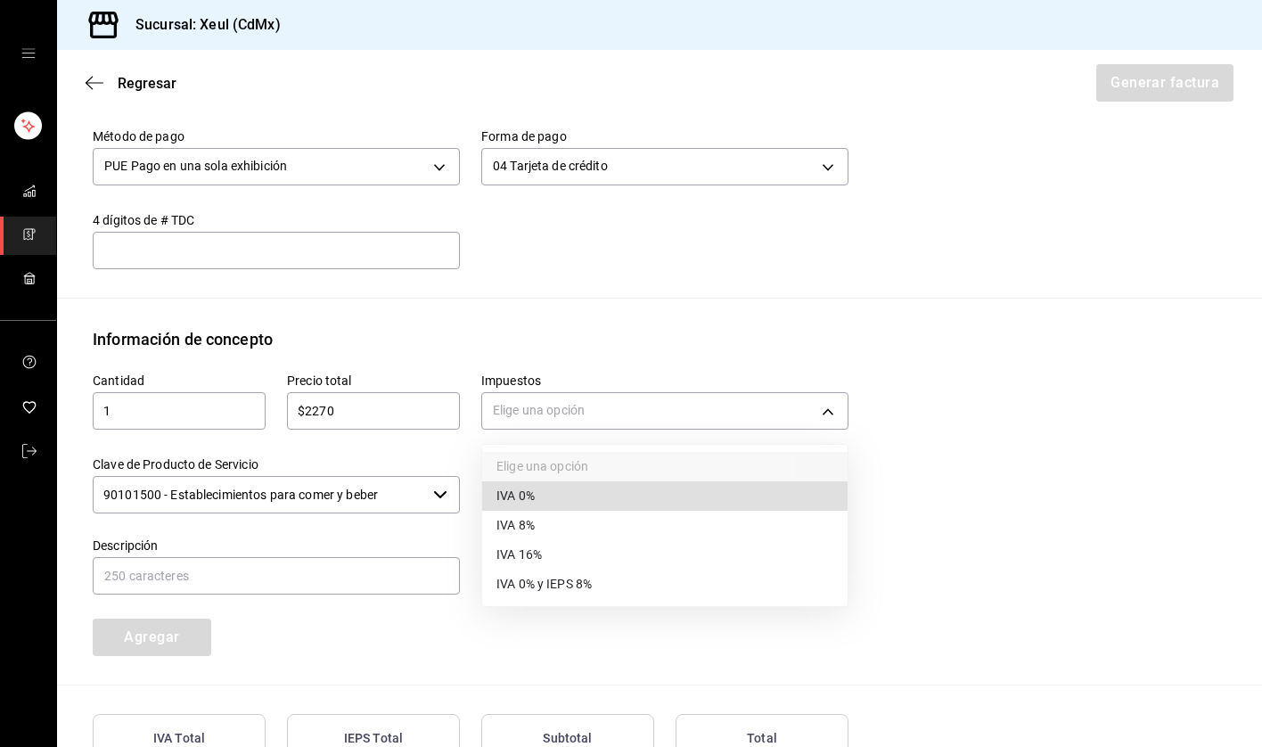
click at [528, 554] on span "IVA 16%" at bounding box center [518, 554] width 45 height 19
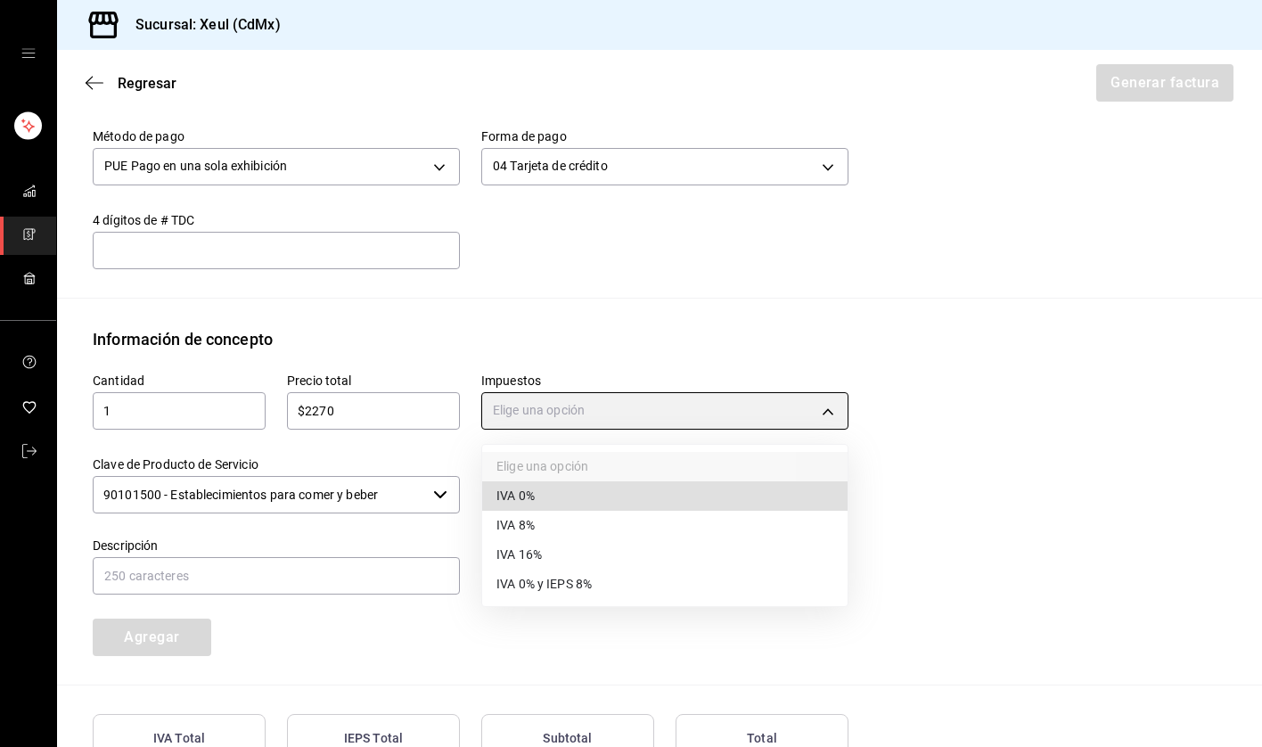
type input "IVA_16"
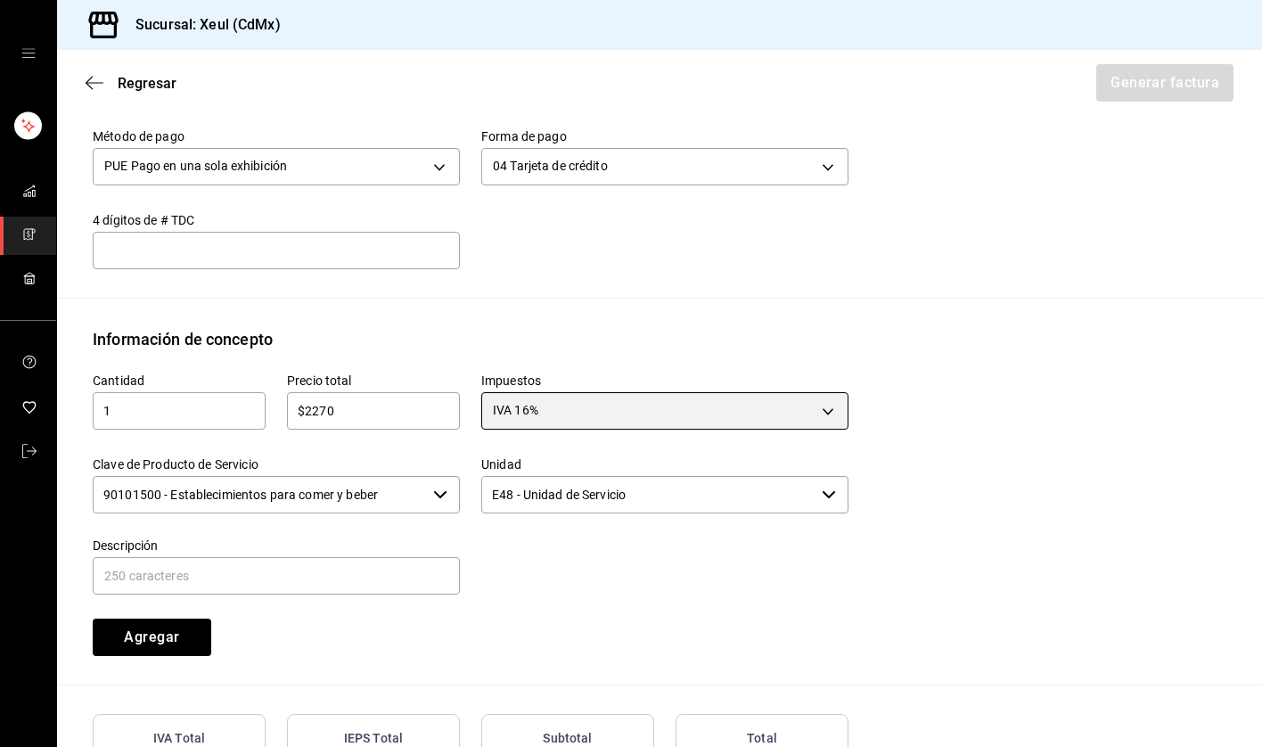
scroll to position [727, 0]
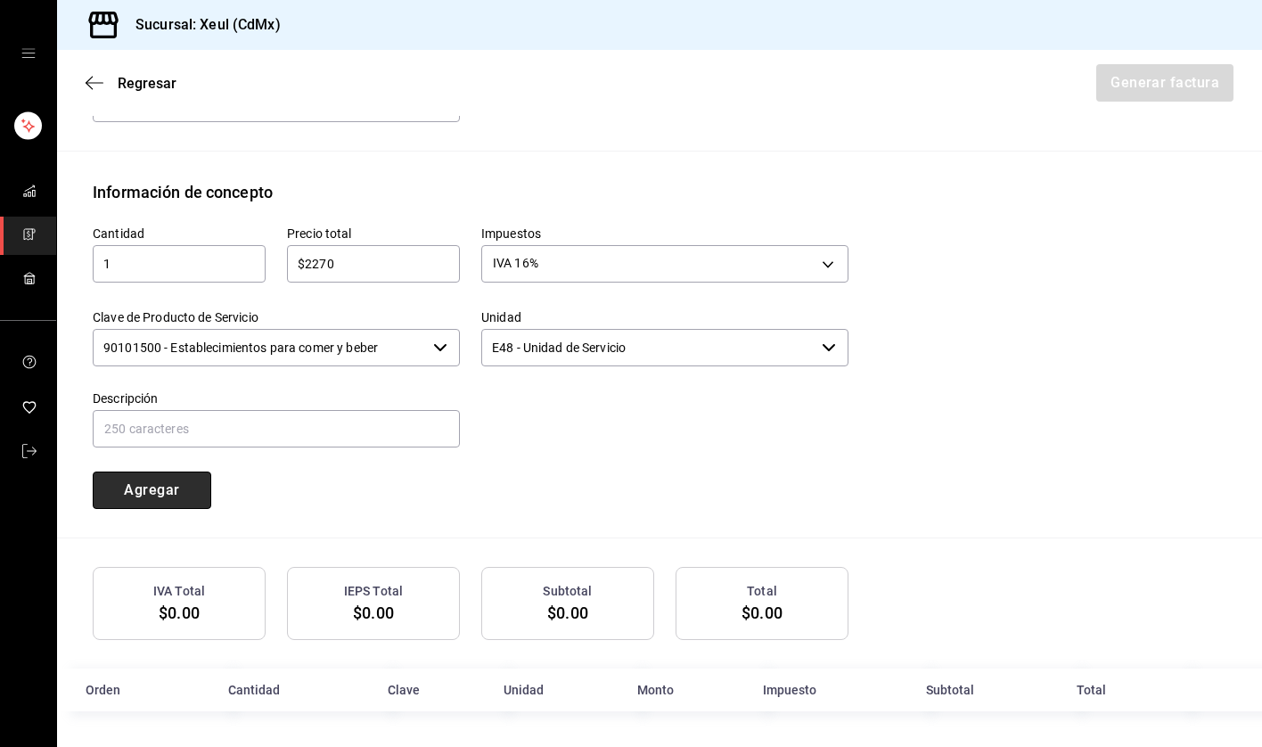
click at [147, 488] on button "Agregar" at bounding box center [152, 489] width 119 height 37
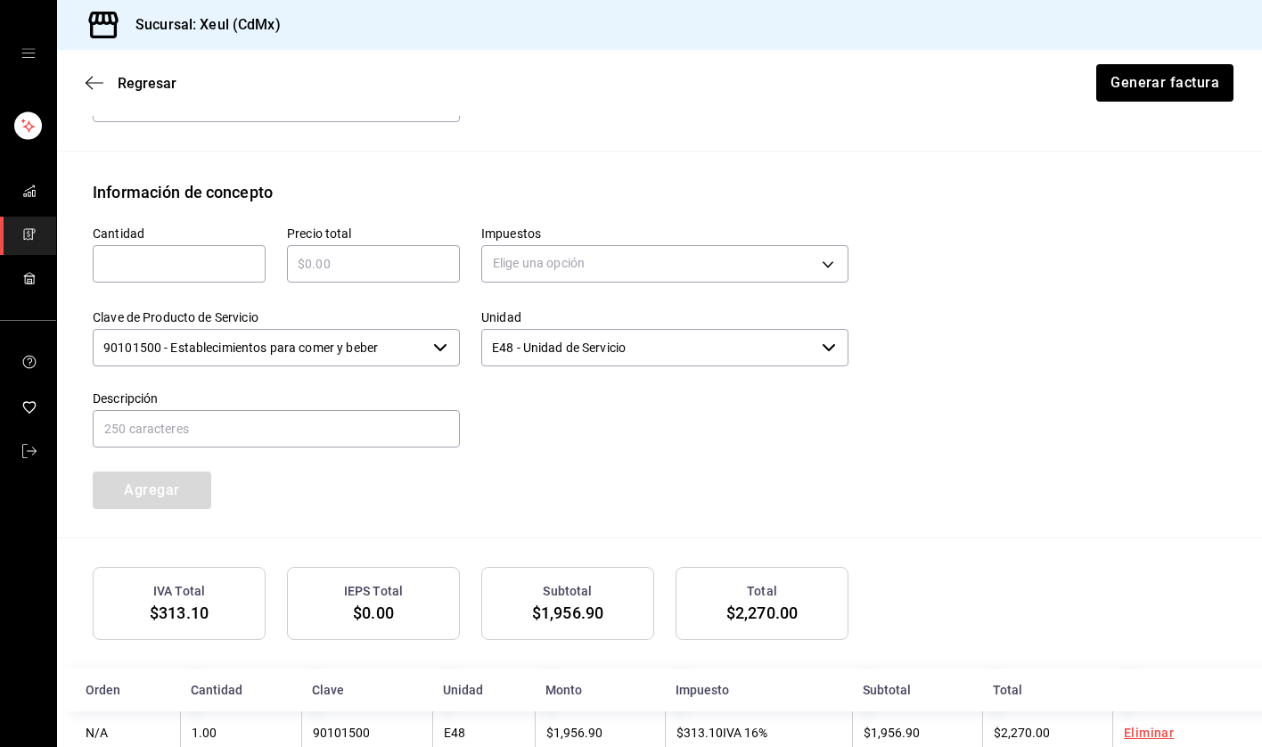
scroll to position [771, 0]
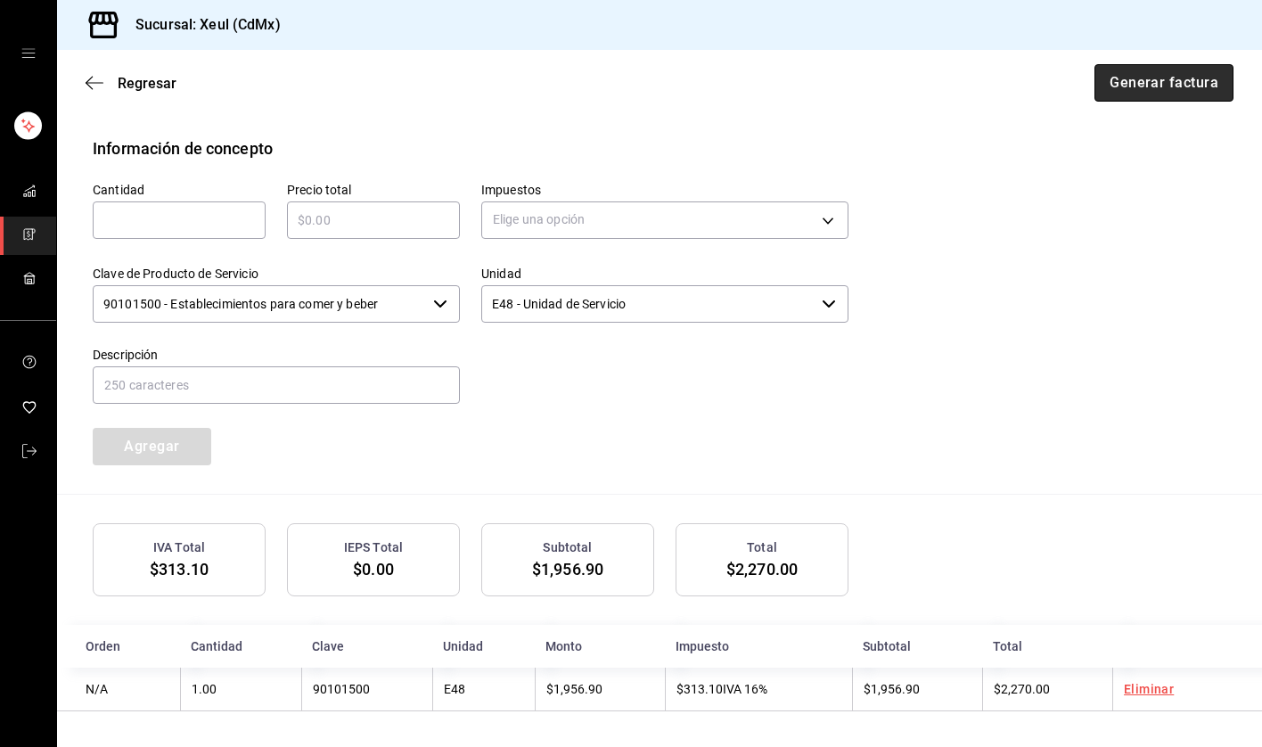
click at [1167, 84] on button "Generar factura" at bounding box center [1163, 82] width 139 height 37
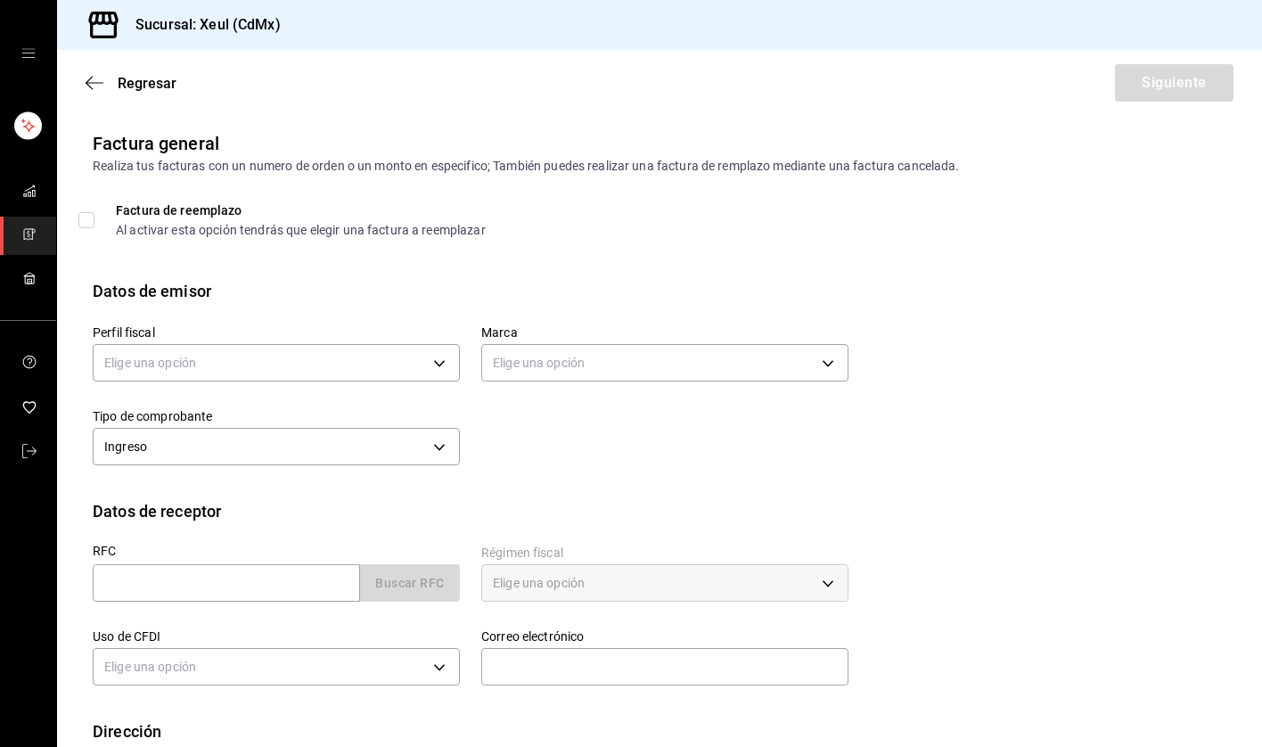
click at [26, 234] on icon "mailbox folders" at bounding box center [29, 234] width 14 height 14
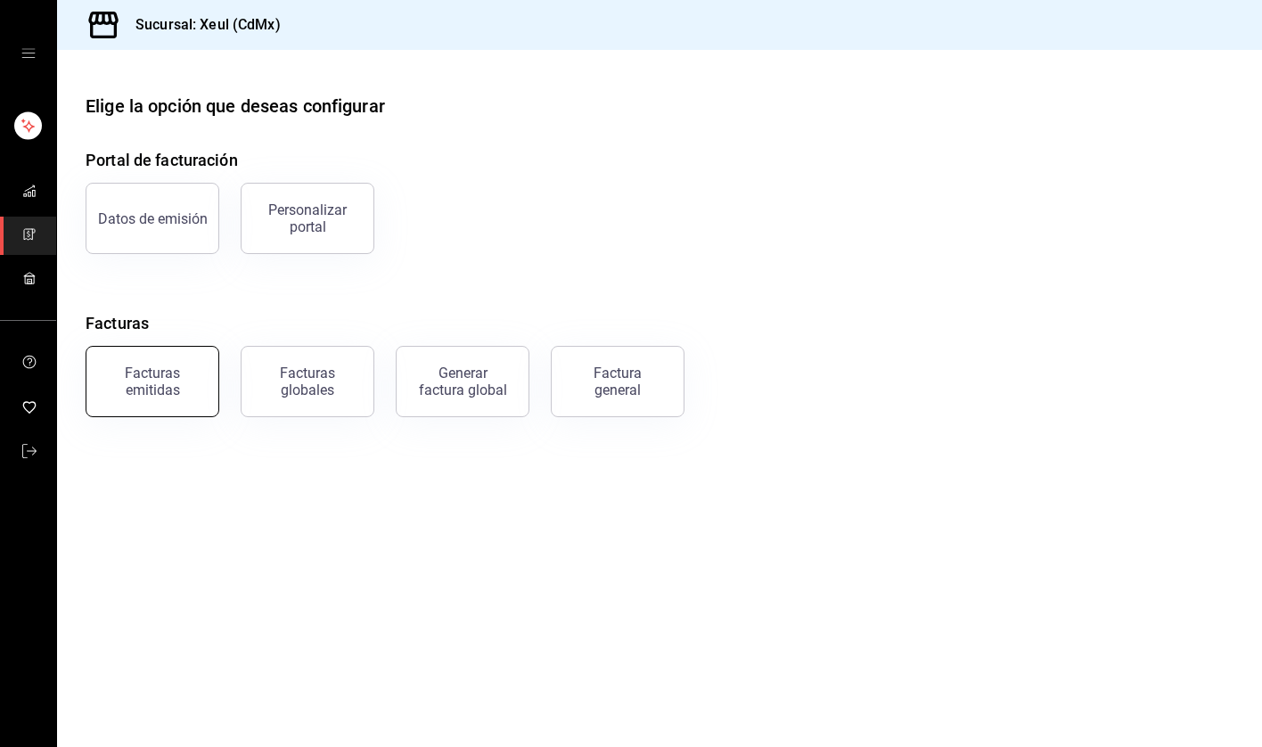
click at [152, 396] on div "Facturas emitidas" at bounding box center [152, 382] width 111 height 34
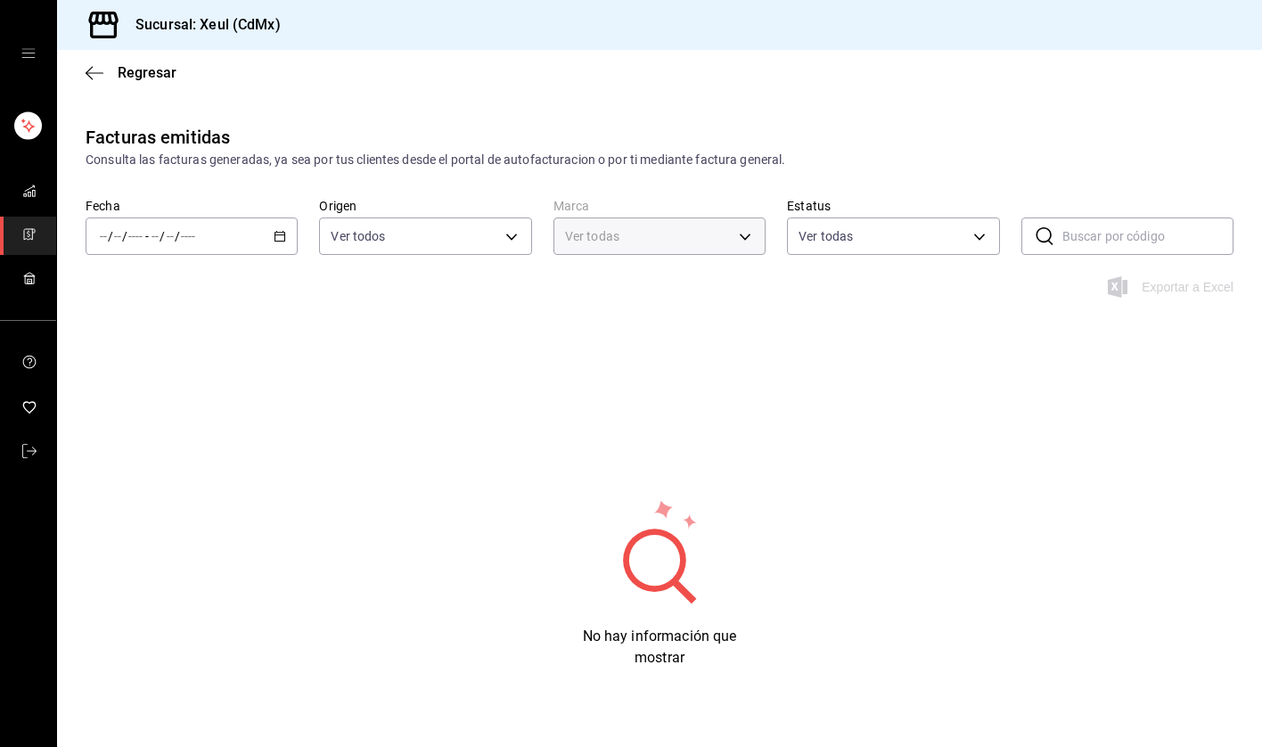
type input "556c56df-7d38-43a9-98c1-84be39c4f433"
click at [280, 234] on \(Stroke\) "button" at bounding box center [280, 234] width 10 height 1
click at [131, 290] on span "Hoy" at bounding box center [170, 290] width 138 height 19
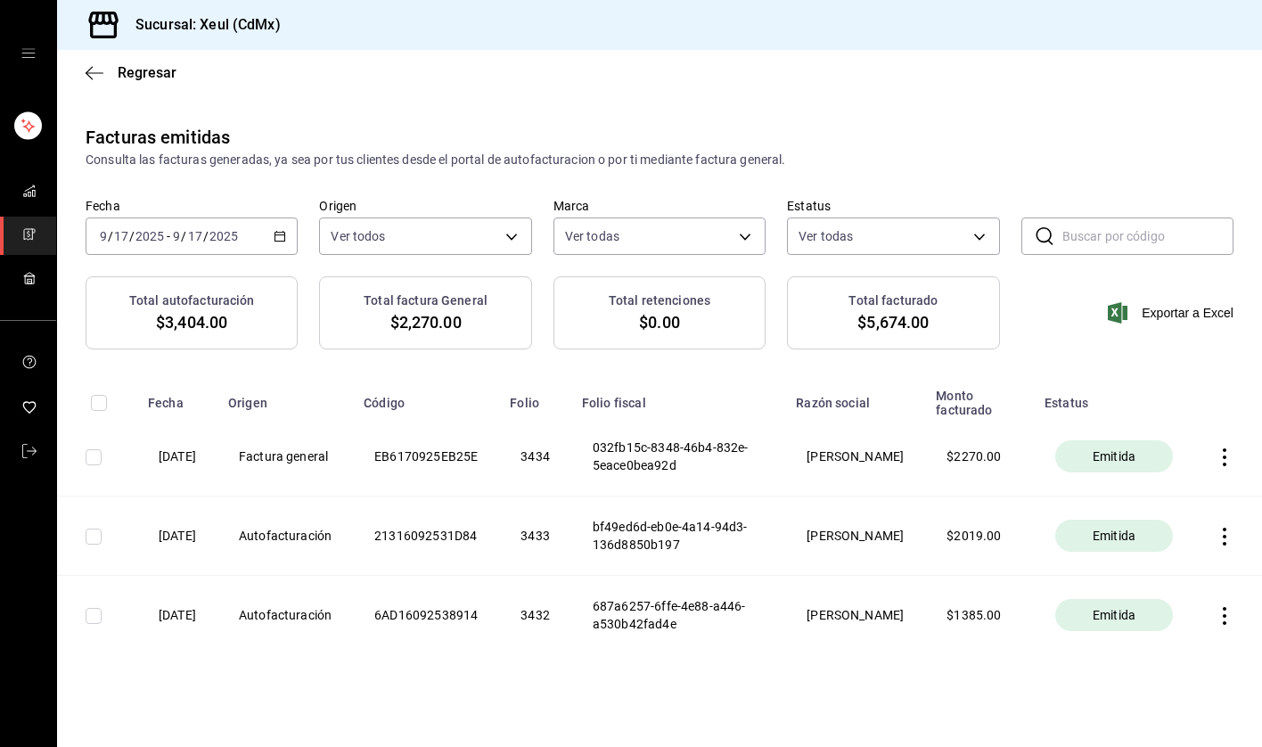
click at [96, 463] on input "checkbox" at bounding box center [94, 457] width 16 height 16
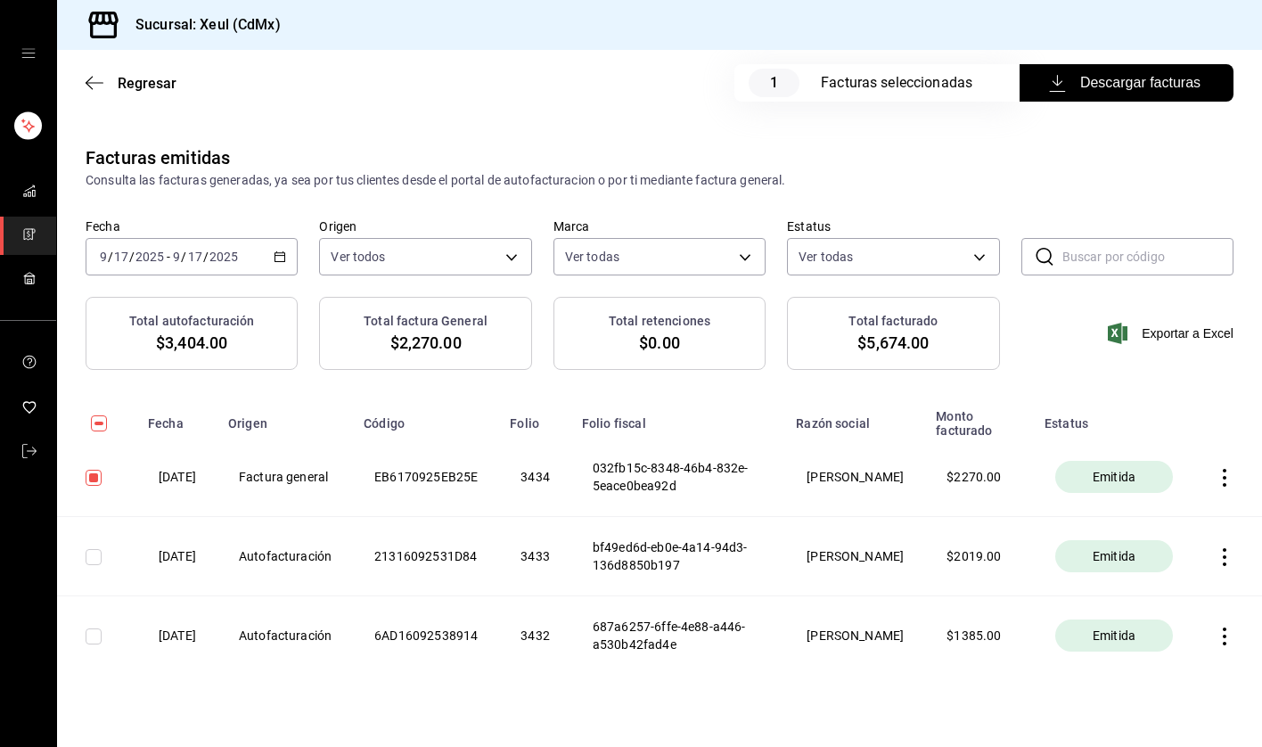
click at [1170, 82] on span "Descargar facturas" at bounding box center [1127, 82] width 148 height 21
click at [97, 477] on input "checkbox" at bounding box center [94, 478] width 16 height 16
checkbox input "false"
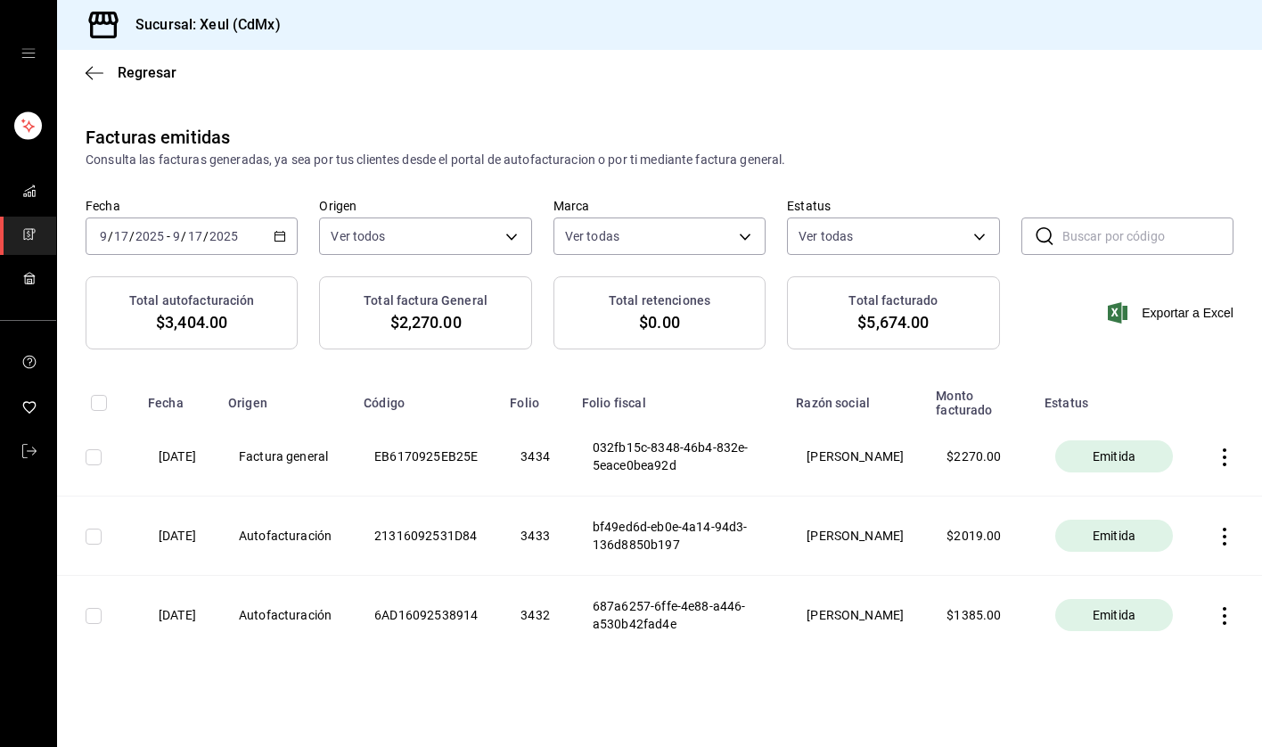
click at [19, 230] on link "mailbox folders" at bounding box center [28, 236] width 56 height 38
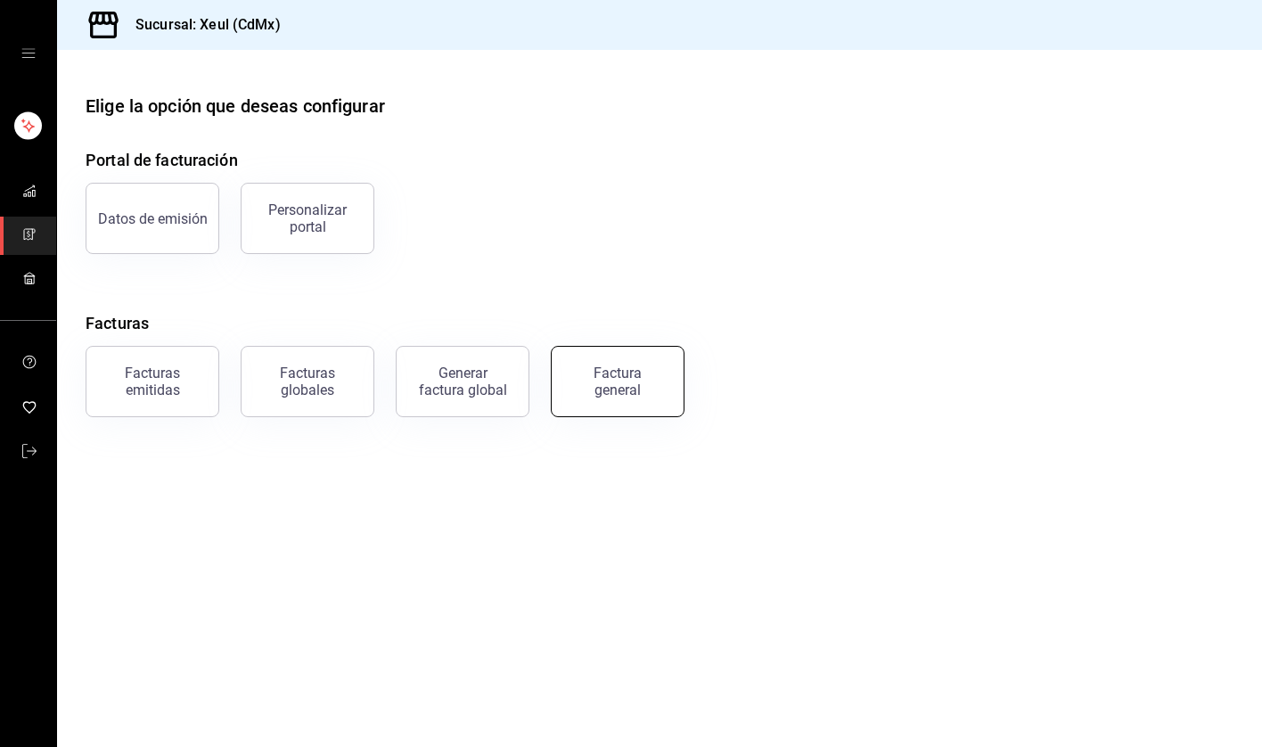
click at [657, 398] on button "Factura general" at bounding box center [618, 381] width 134 height 71
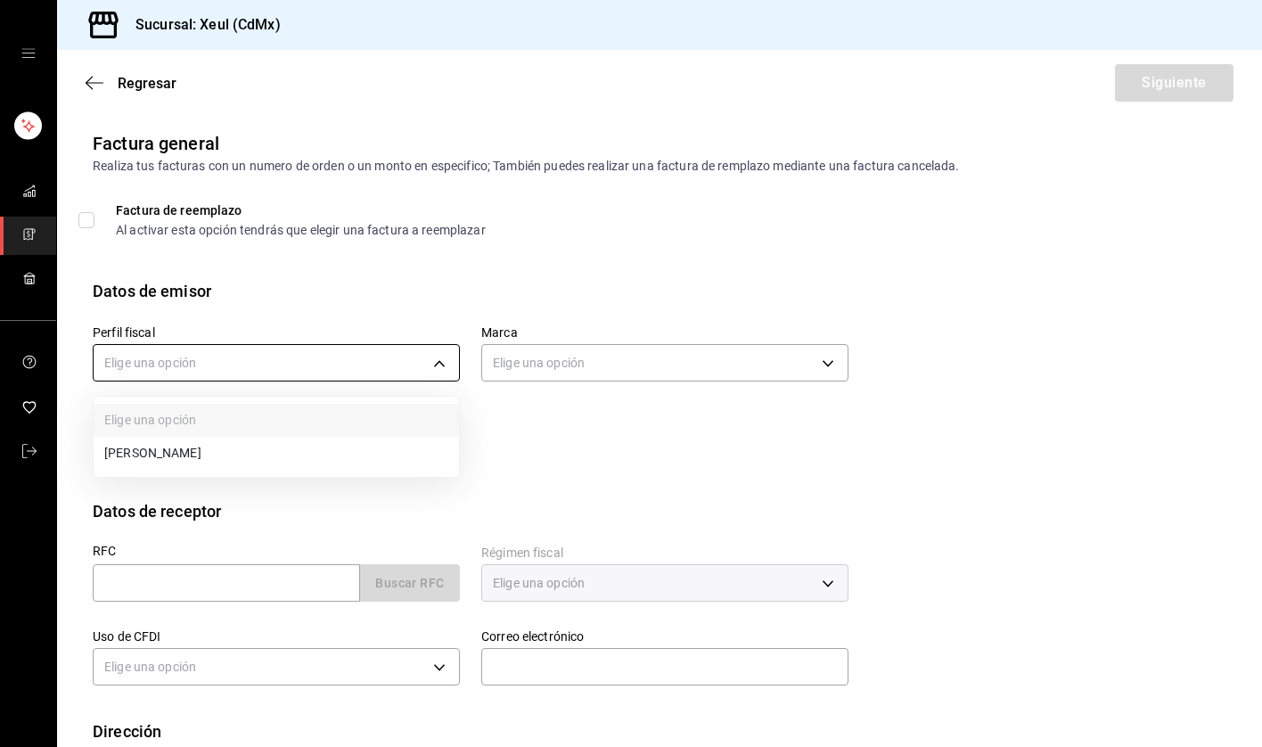
click at [441, 368] on body "Sucursal: Xeul (CdMx) Regresar Siguiente Factura general Realiza tus facturas c…" at bounding box center [631, 373] width 1262 height 747
click at [256, 448] on li "[PERSON_NAME]" at bounding box center [276, 453] width 365 height 33
type input "554c110a-18dd-44f3-977d-186ab1f95351"
type input "556c56df-7d38-43a9-98c1-84be39c4f433"
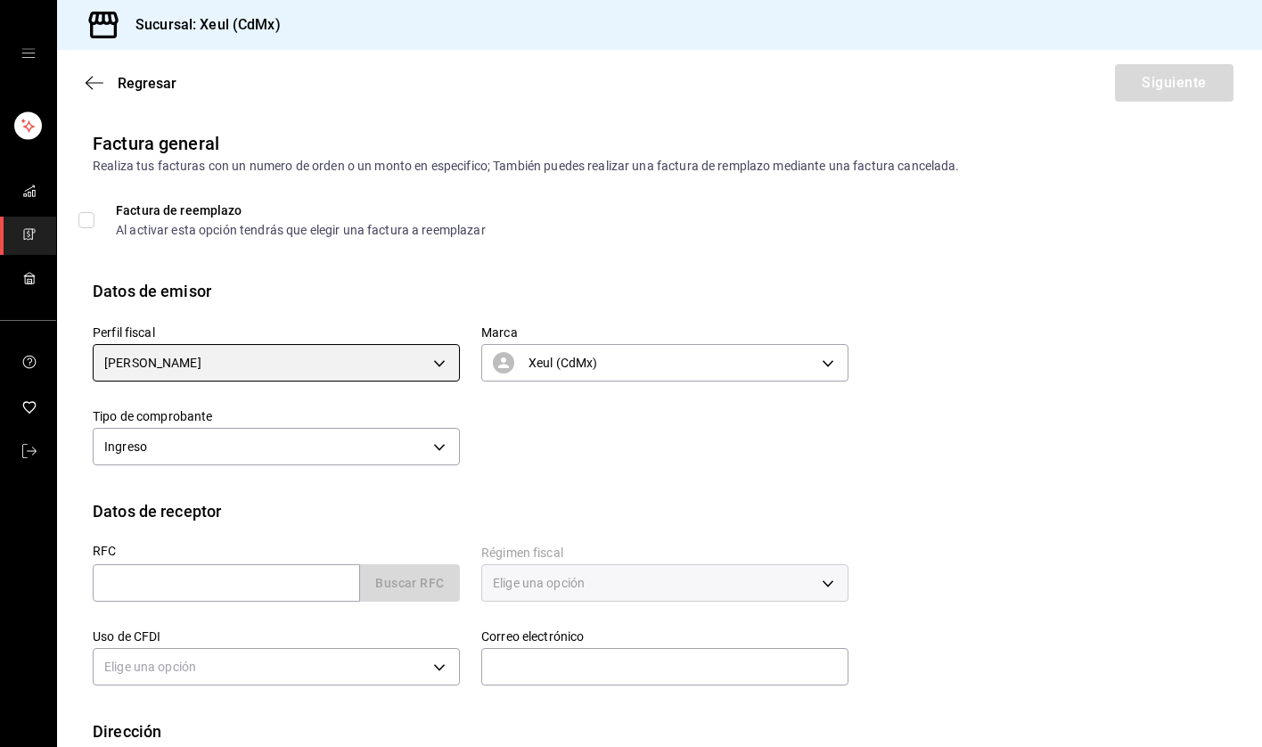
scroll to position [106, 0]
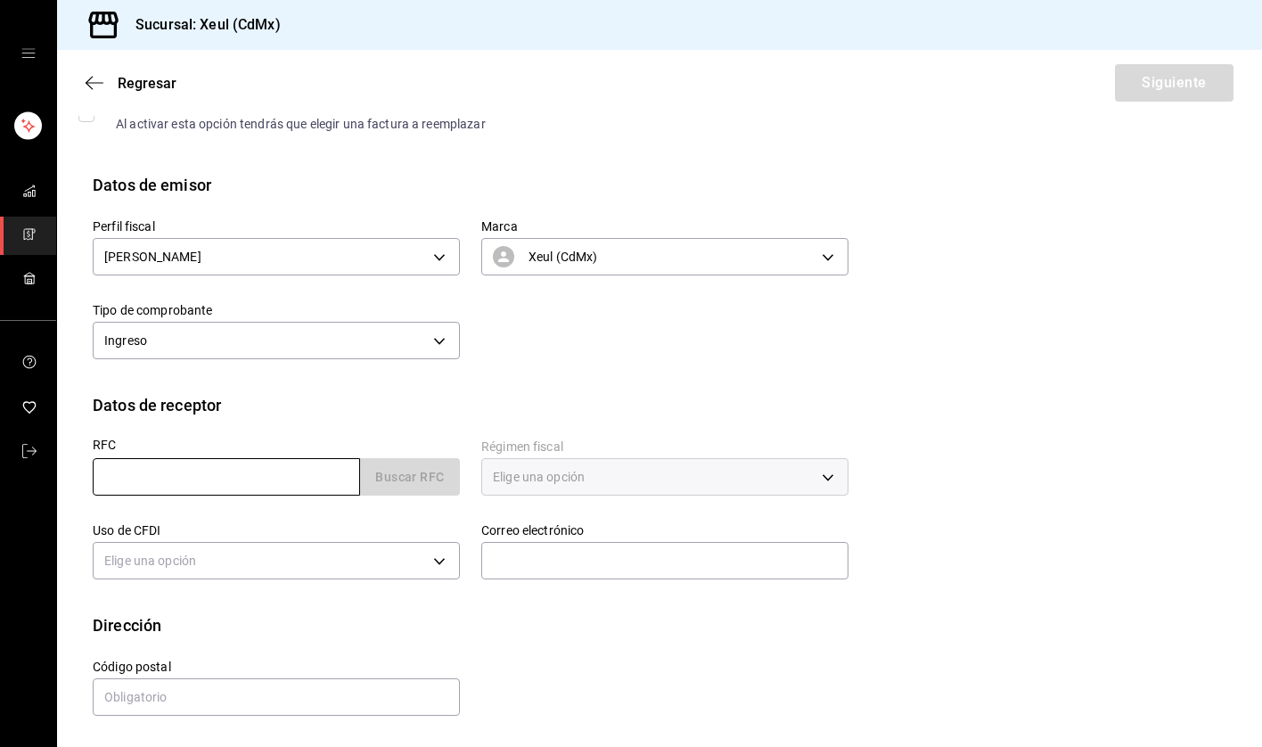
click at [170, 481] on input "text" at bounding box center [226, 476] width 267 height 37
paste input "MEGE691228VE8"
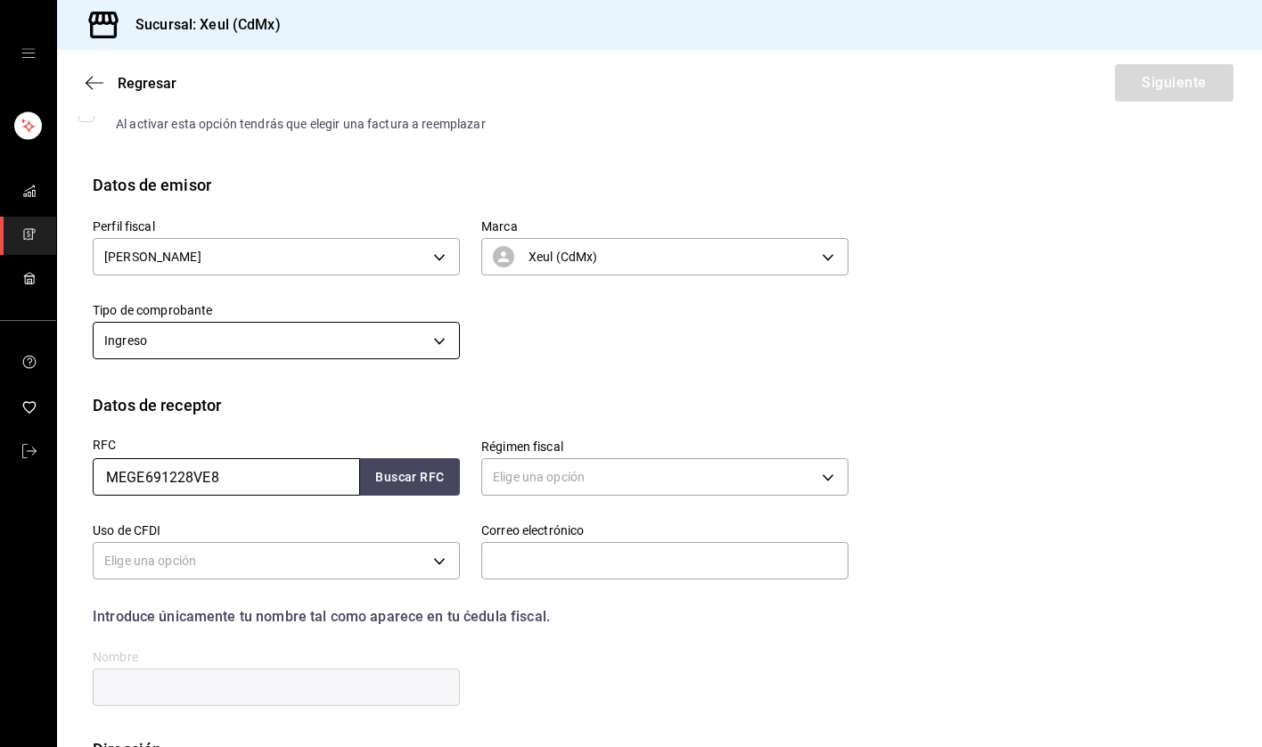
scroll to position [230, 0]
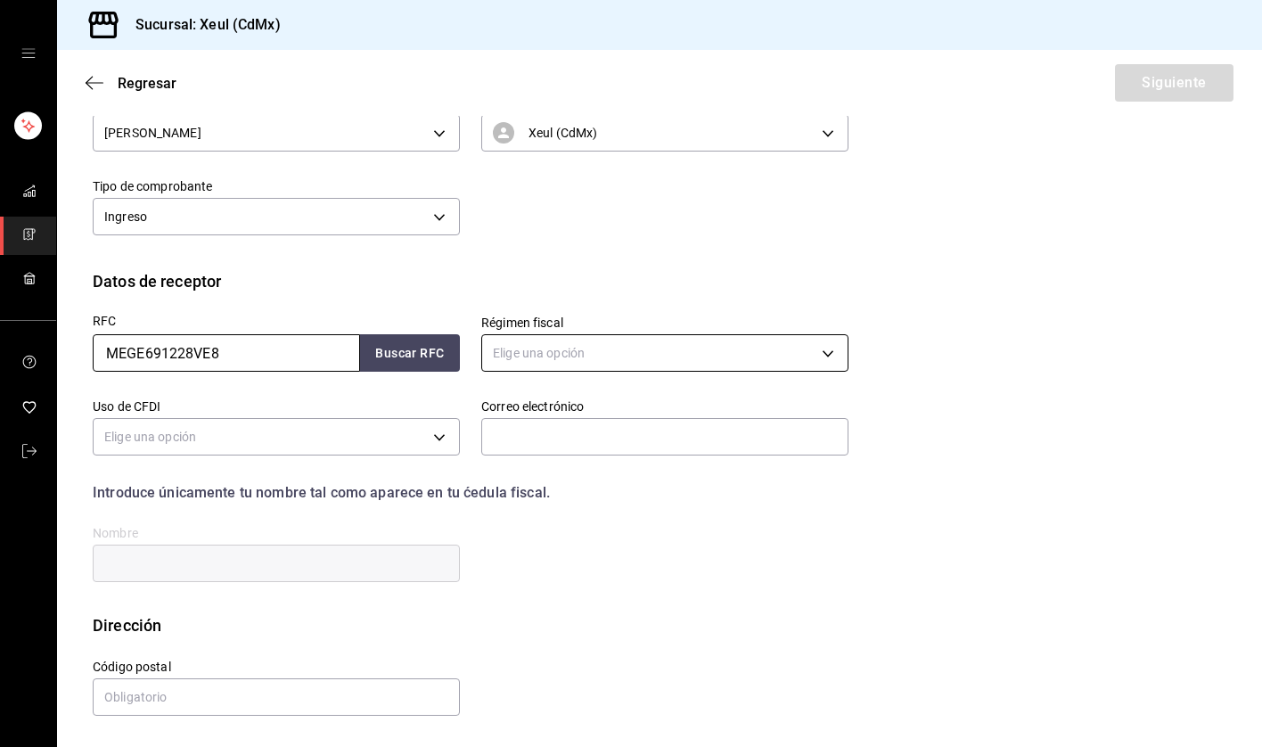
type input "MEGE691228VE8"
click at [627, 355] on body "Sucursal: Xeul (CdMx) Regresar Siguiente Factura general Realiza tus facturas c…" at bounding box center [631, 373] width 1262 height 747
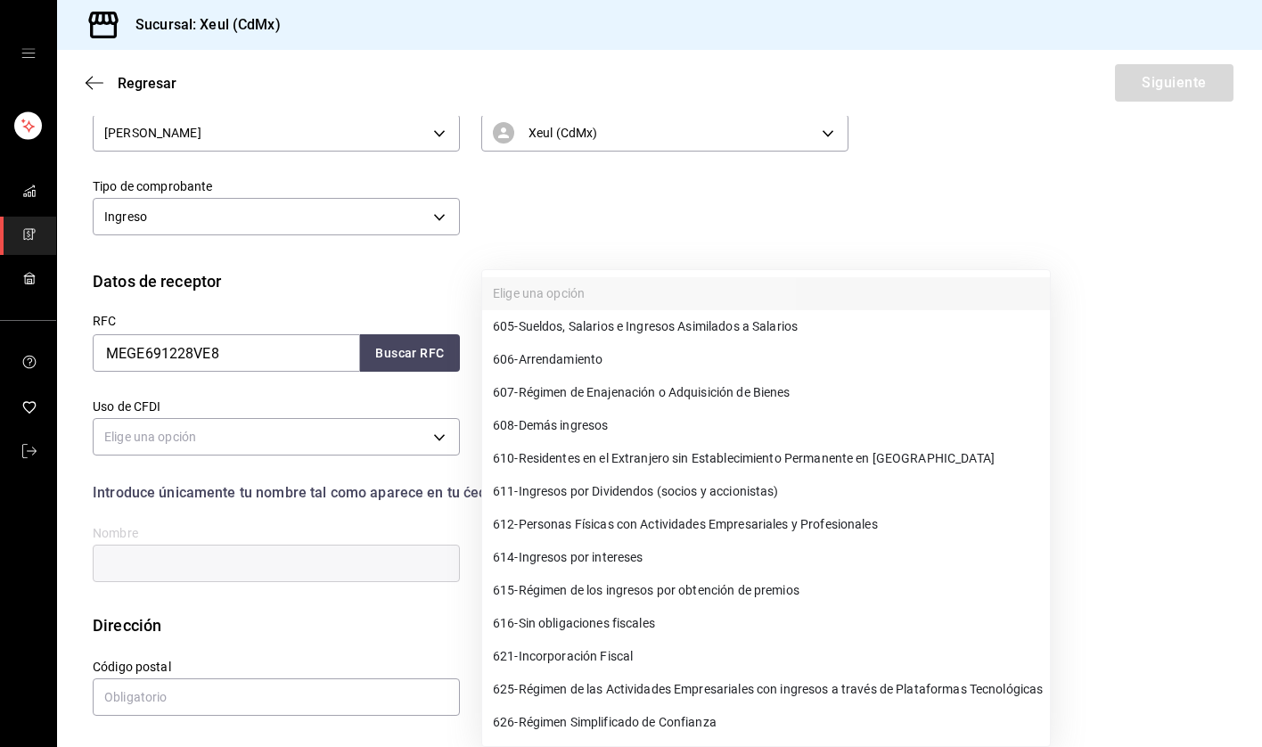
click at [610, 198] on div at bounding box center [631, 373] width 1262 height 747
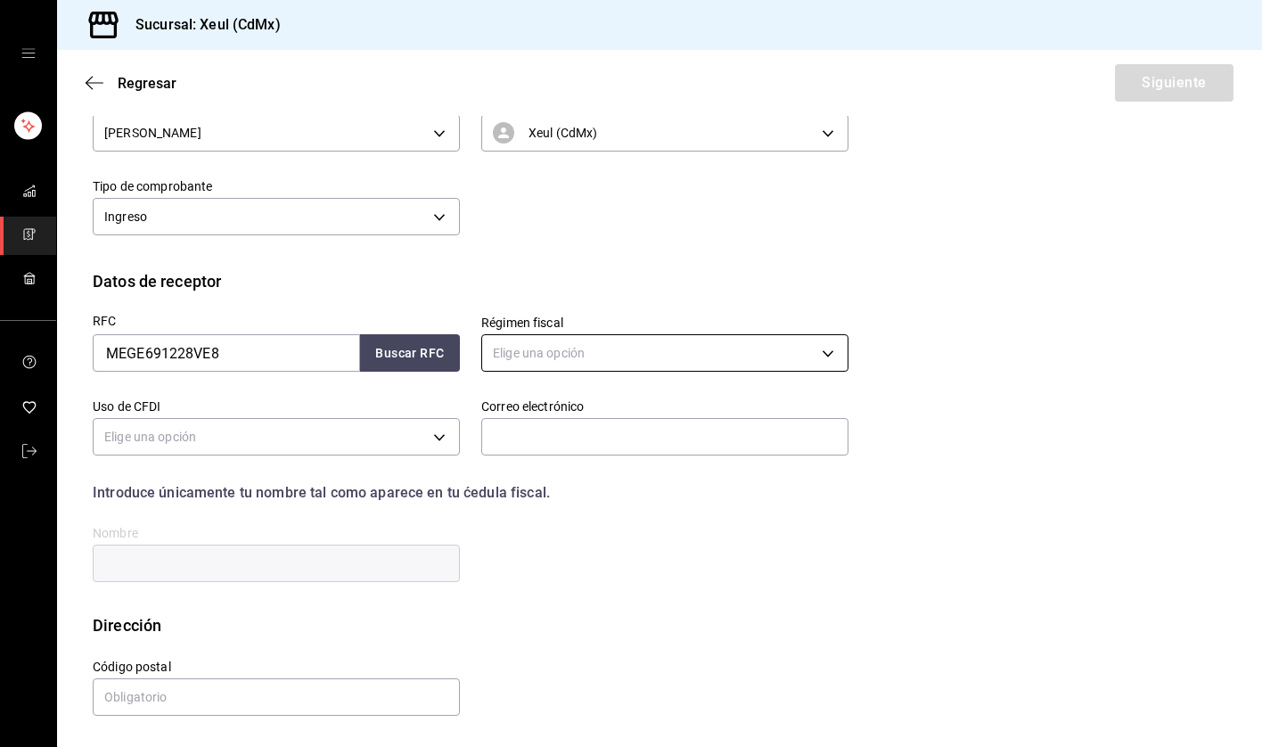
click at [777, 355] on body "Sucursal: Xeul (CdMx) Regresar Siguiente Factura general Realiza tus facturas c…" at bounding box center [631, 373] width 1262 height 747
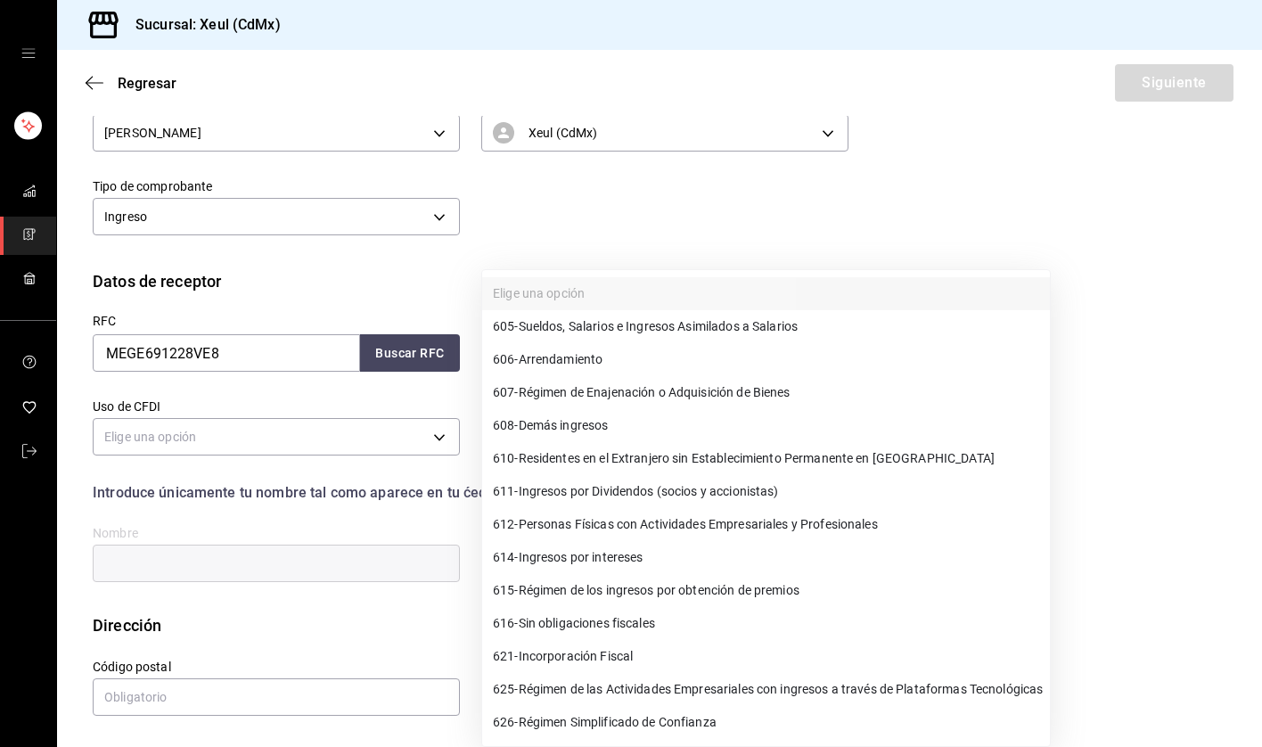
click at [565, 228] on div at bounding box center [631, 373] width 1262 height 747
click at [704, 359] on body "Sucursal: Xeul (CdMx) Regresar Siguiente Factura general Realiza tus facturas c…" at bounding box center [631, 373] width 1262 height 747
click at [537, 534] on li "612 - Personas Físicas con Actividades Empresariales y Profesionales" at bounding box center [766, 524] width 568 height 33
type input "612"
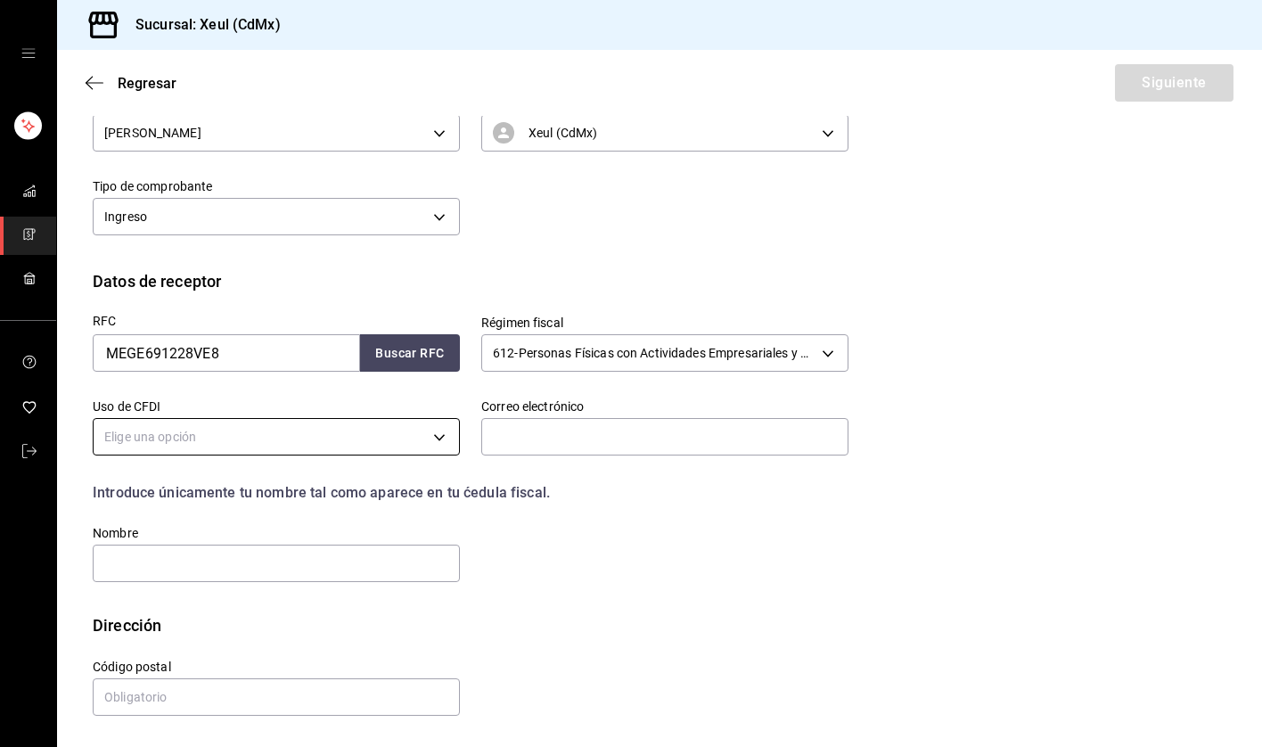
click at [376, 436] on body "Sucursal: Xeul (CdMx) Regresar Siguiente Factura general Realiza tus facturas c…" at bounding box center [631, 373] width 1262 height 747
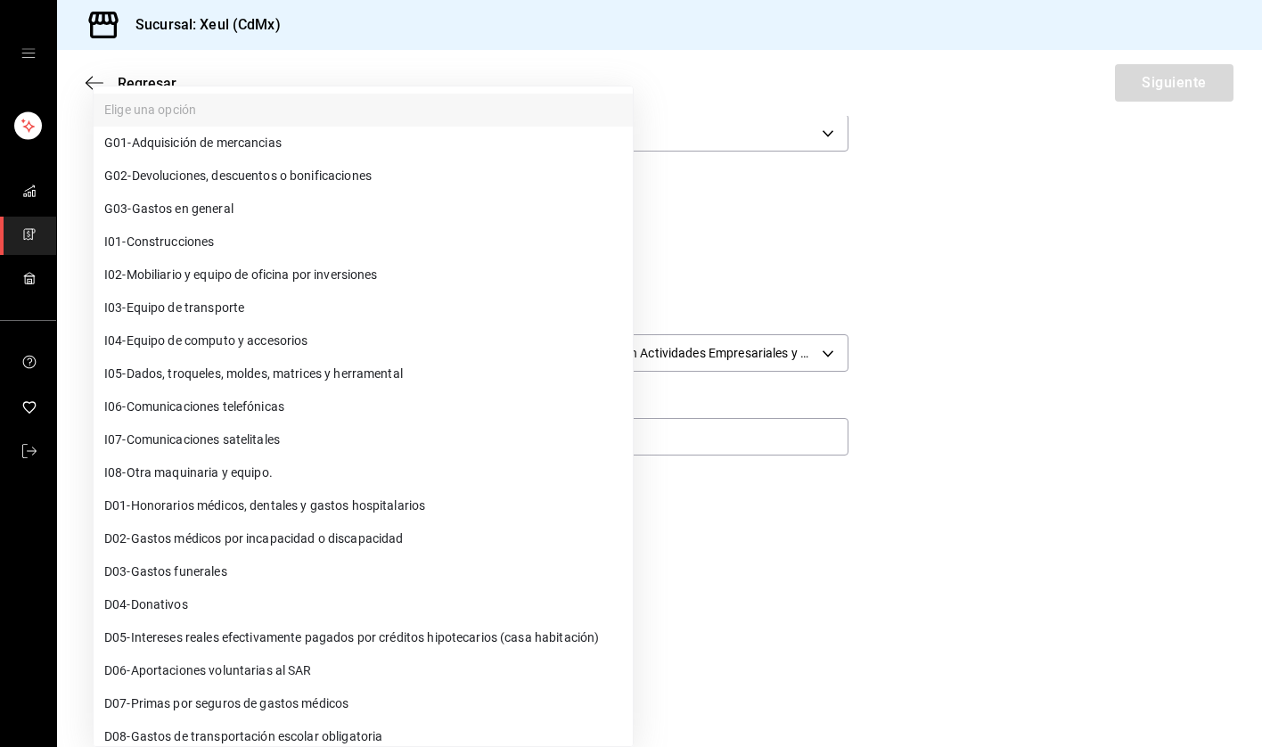
click at [176, 201] on span "G03 - Gastos en general" at bounding box center [168, 209] width 129 height 19
type input "G03"
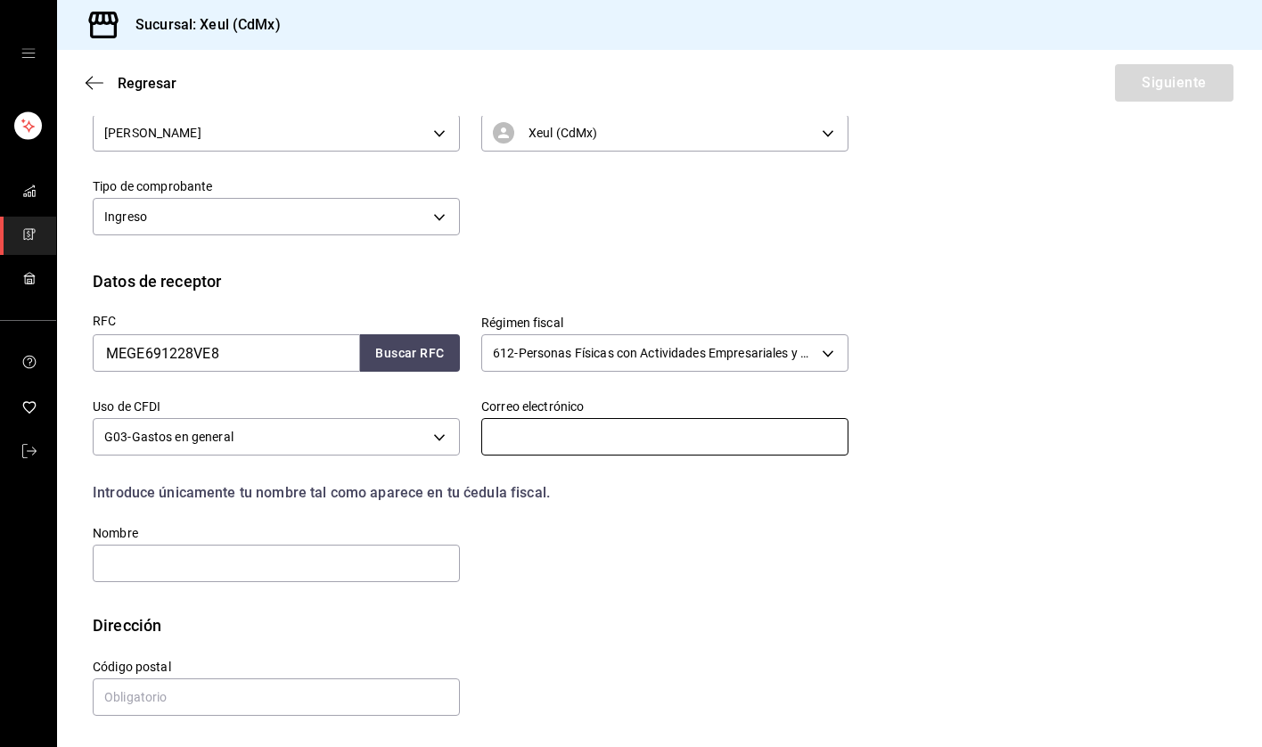
click at [550, 431] on input "text" at bounding box center [664, 436] width 367 height 37
paste input "[EMAIL_ADDRESS][DOMAIN_NAME]"
type input "[EMAIL_ADDRESS][DOMAIN_NAME]"
click at [560, 561] on div "RFC MEGE691228VE8 Buscar RFC Régimen fiscal 612 - Personas Físicas con Activida…" at bounding box center [459, 438] width 777 height 291
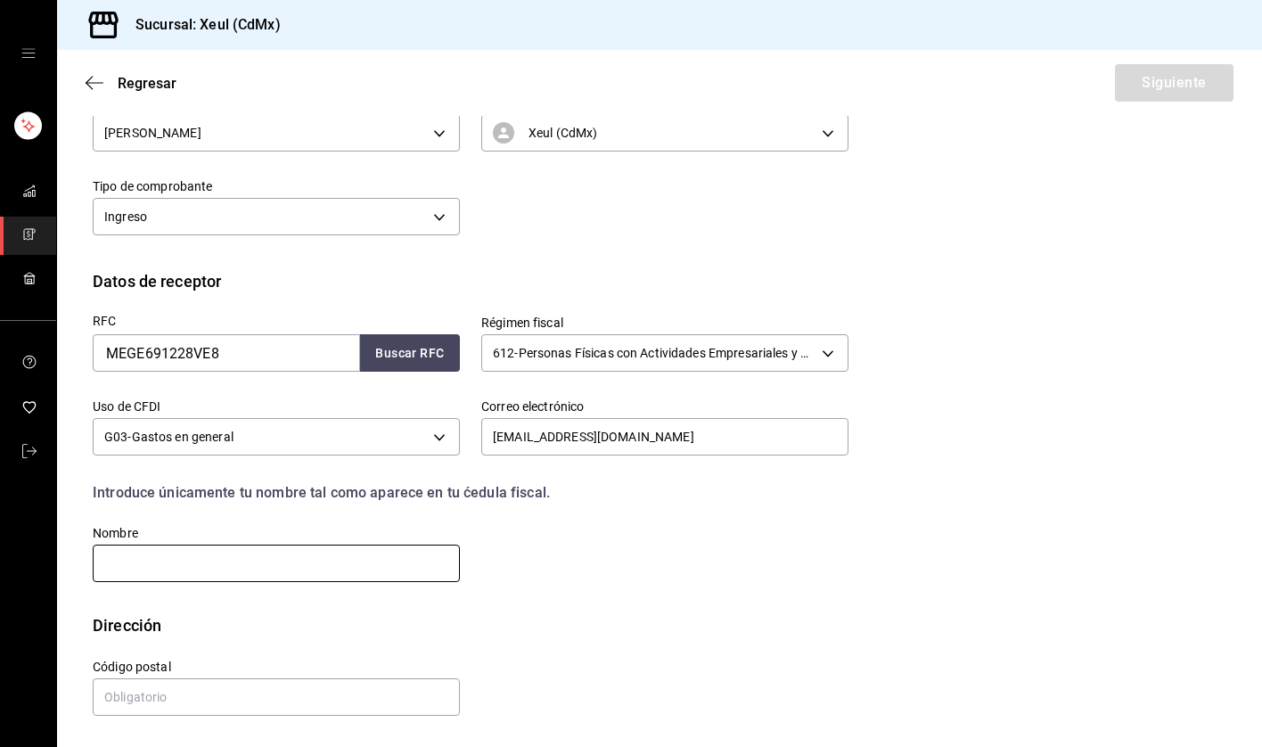
click at [250, 561] on input "text" at bounding box center [276, 563] width 367 height 37
type input "[PERSON_NAME]"
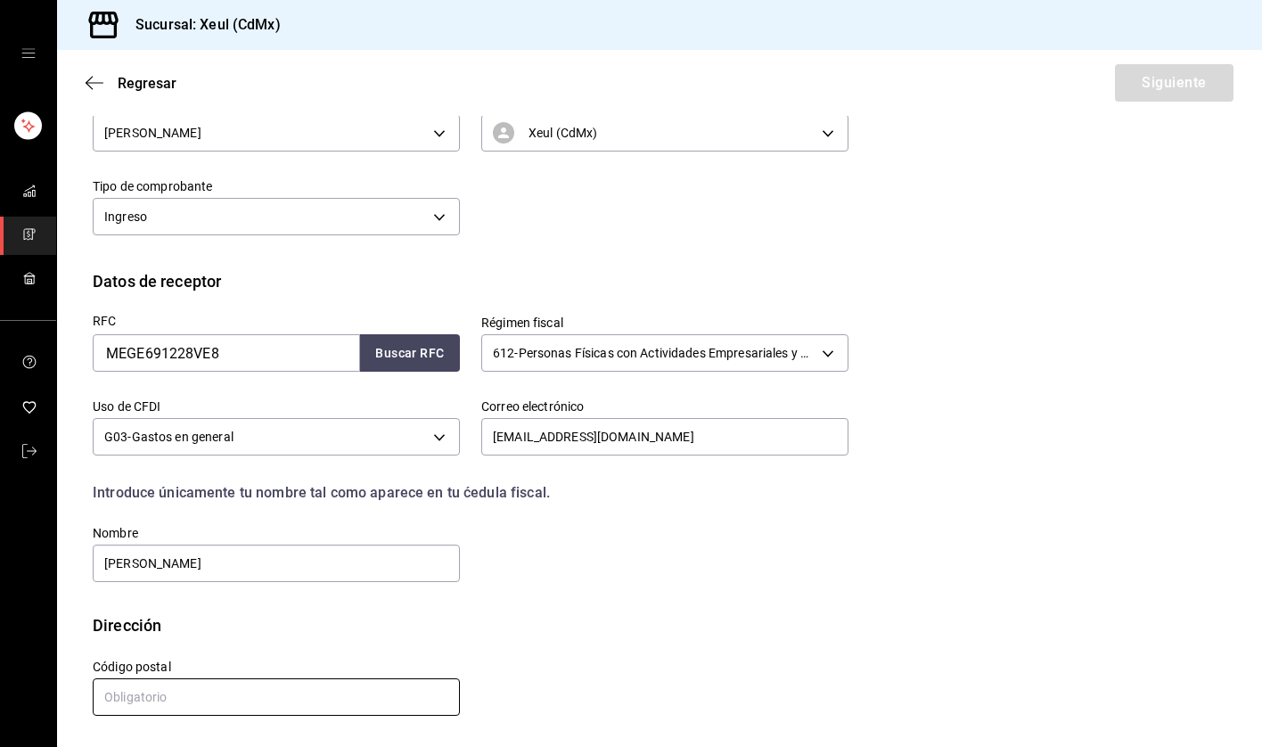
click at [230, 707] on input "text" at bounding box center [276, 696] width 367 height 37
type input "15900"
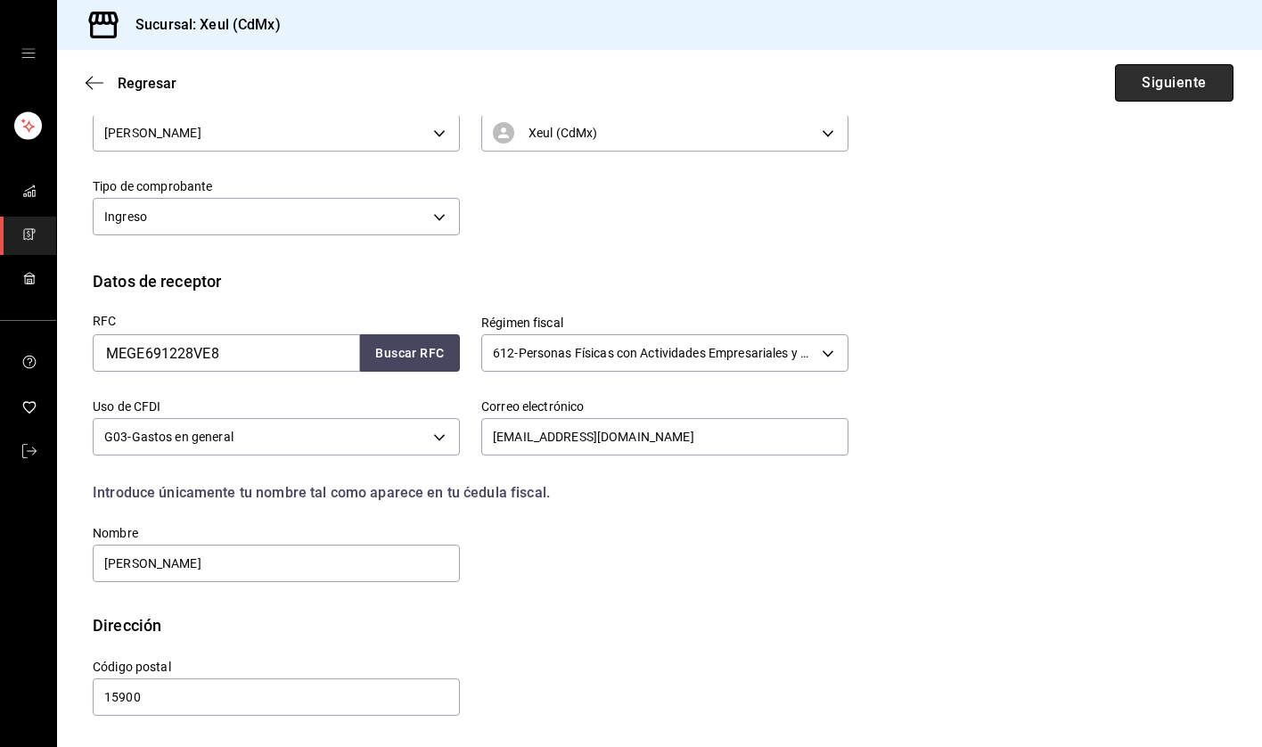
click at [1156, 92] on button "Siguiente" at bounding box center [1174, 82] width 119 height 37
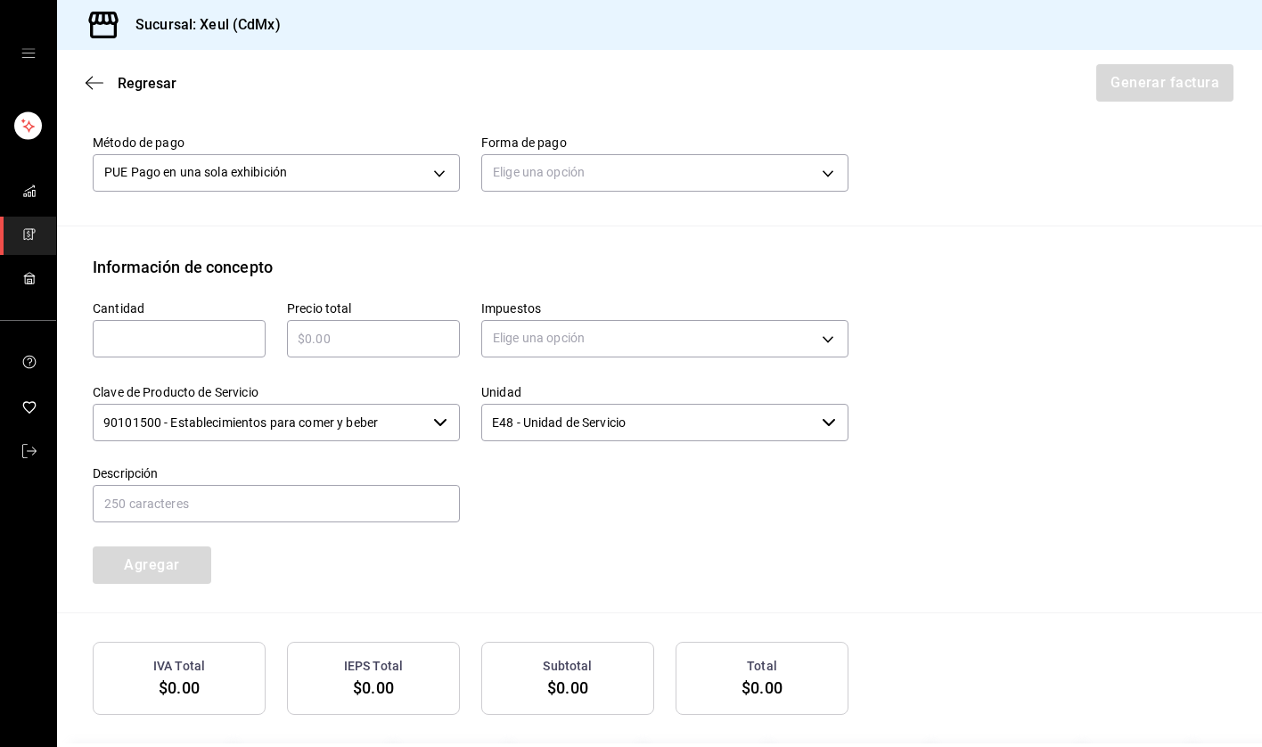
scroll to position [576, 0]
click at [635, 164] on body "Sucursal: Xeul (CdMx) Regresar Generar factura Emisor Perfil fiscal [PERSON_NAM…" at bounding box center [631, 373] width 1262 height 747
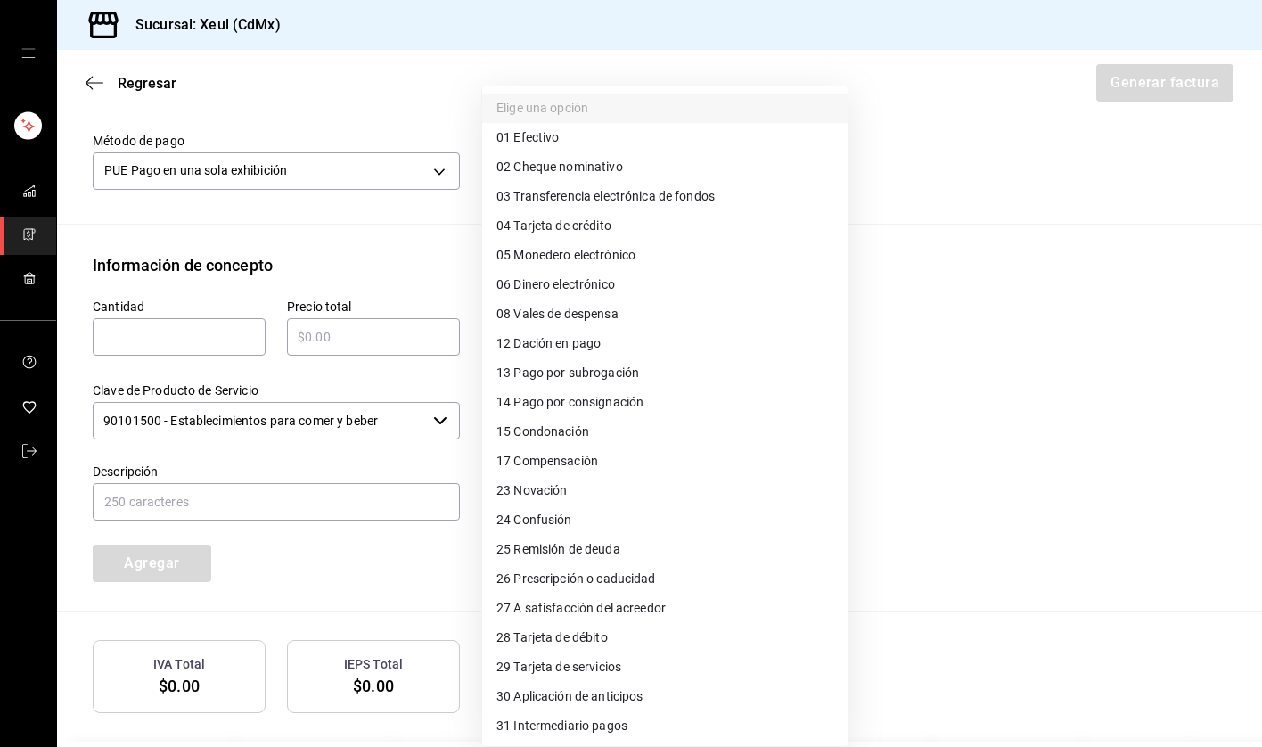
click at [524, 643] on span "28 Tarjeta de débito" at bounding box center [551, 637] width 111 height 19
type input "28"
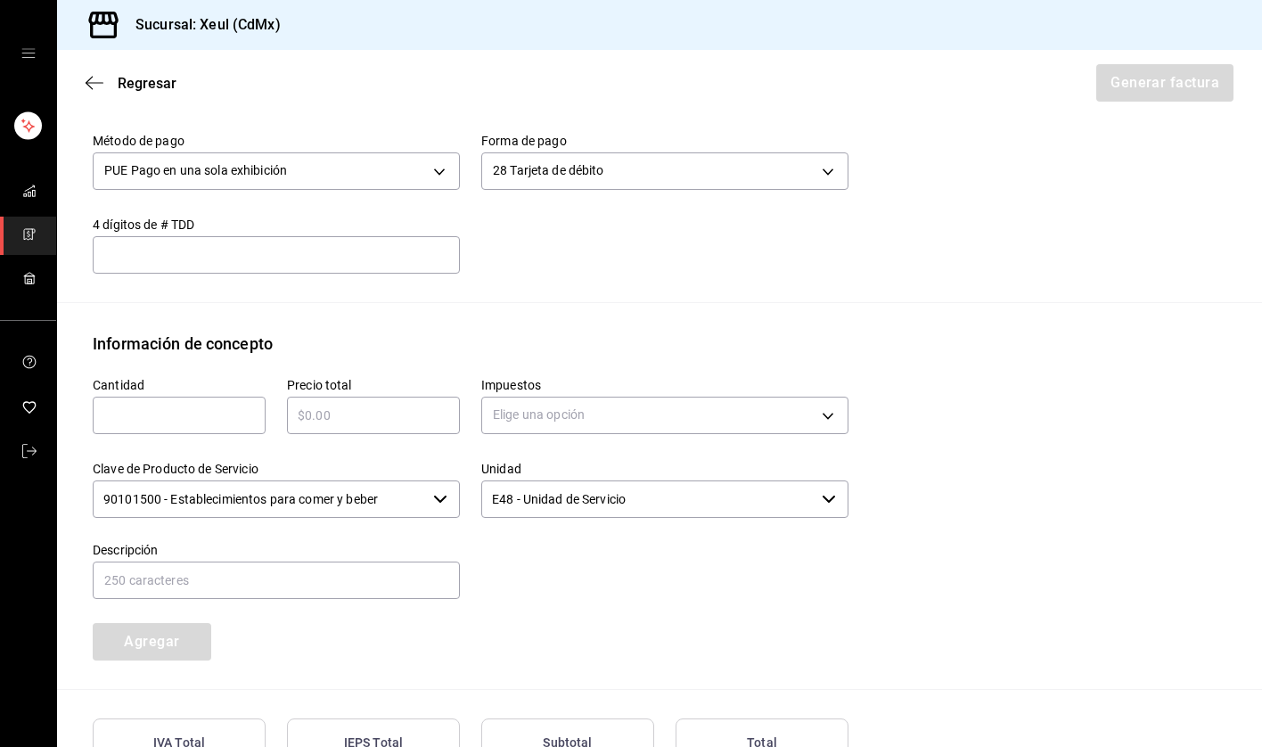
click at [112, 422] on input "text" at bounding box center [179, 415] width 173 height 21
type input "1"
click at [340, 420] on input "text" at bounding box center [373, 415] width 173 height 21
type input "$2465"
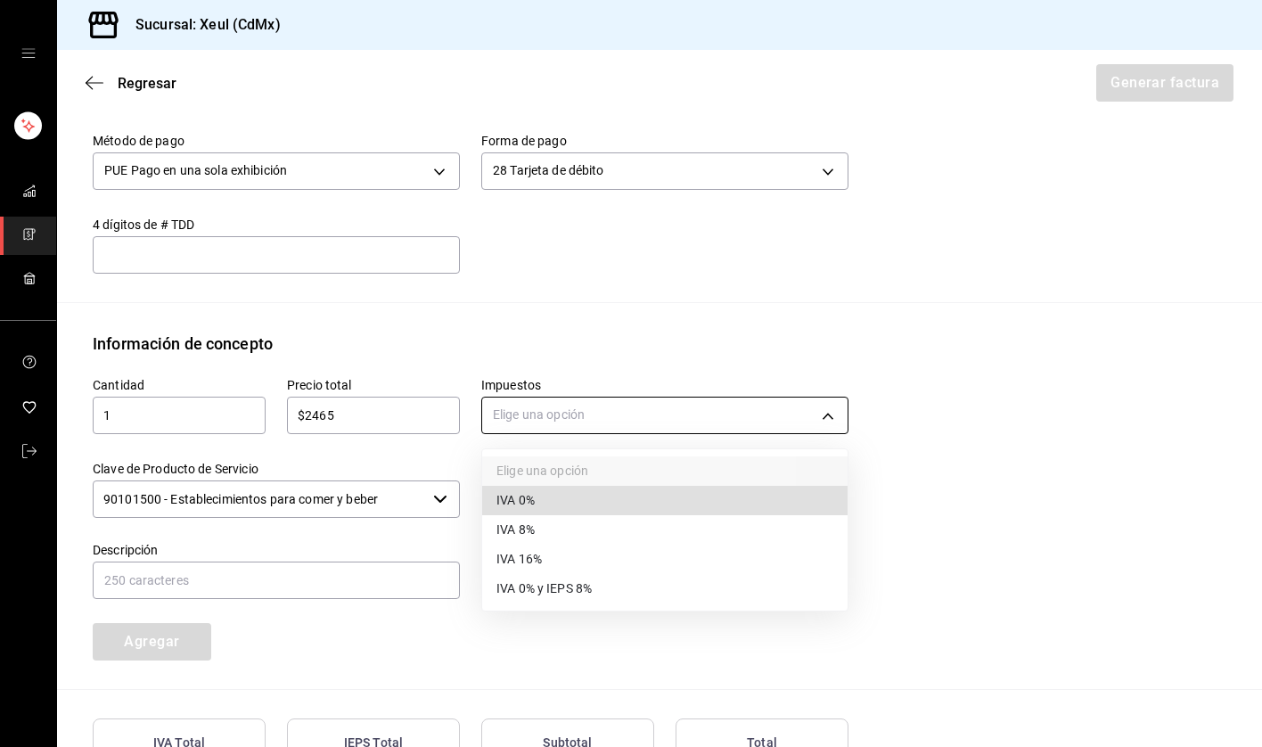
click at [722, 417] on body "Sucursal: Xeul (CdMx) Regresar Generar factura Emisor Perfil fiscal [PERSON_NAM…" at bounding box center [631, 373] width 1262 height 747
click at [542, 561] on span "IVA 16%" at bounding box center [518, 559] width 45 height 19
type input "IVA_16"
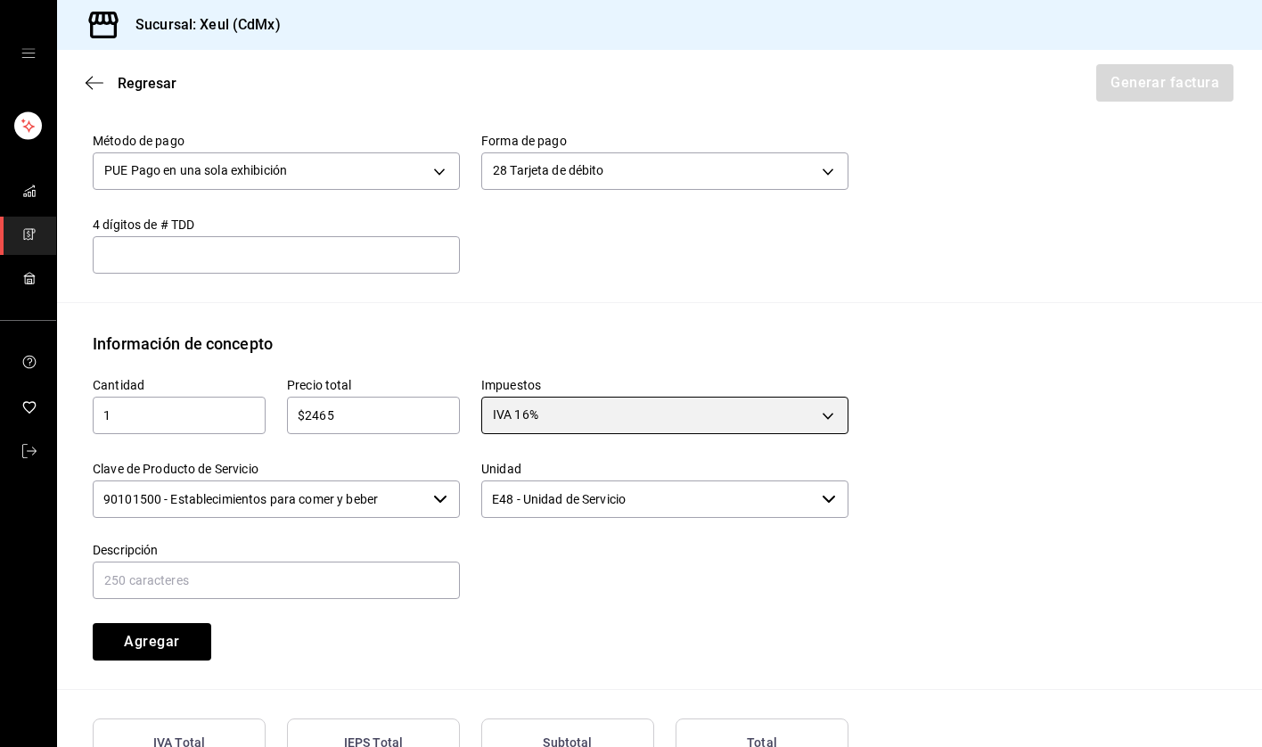
scroll to position [727, 0]
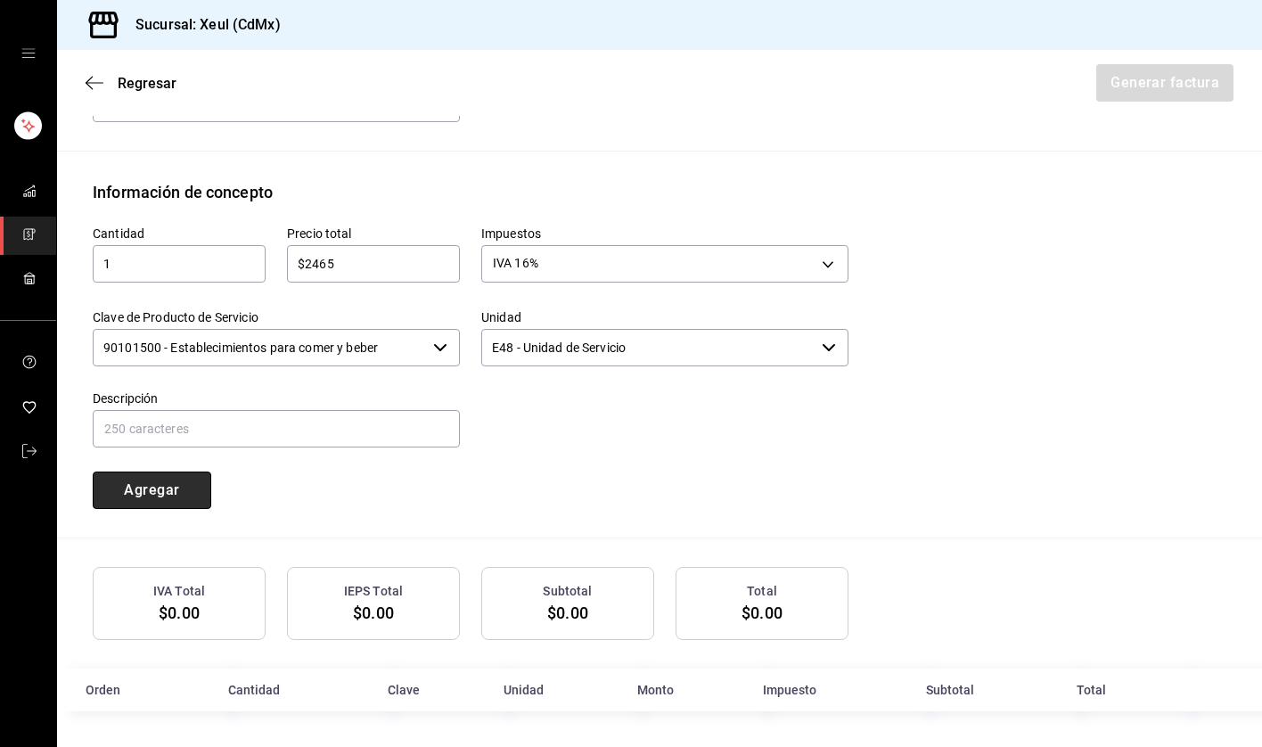
click at [146, 488] on button "Agregar" at bounding box center [152, 489] width 119 height 37
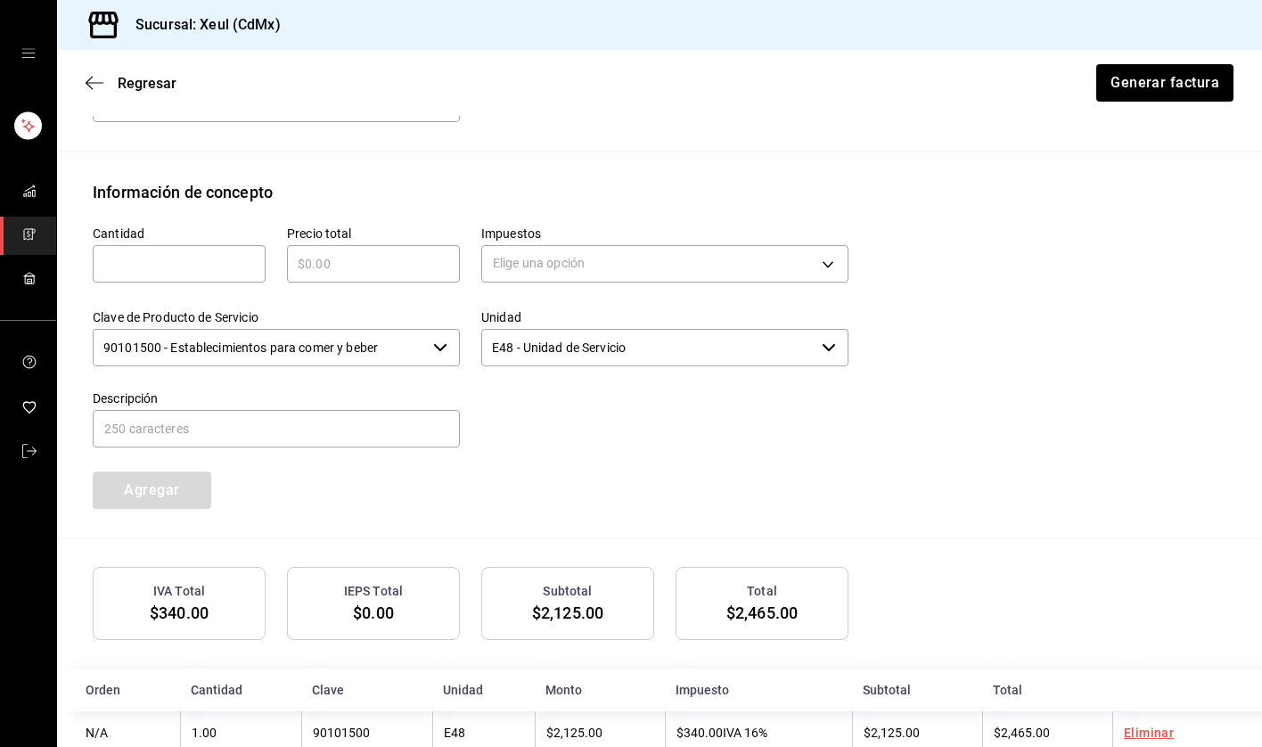
scroll to position [771, 0]
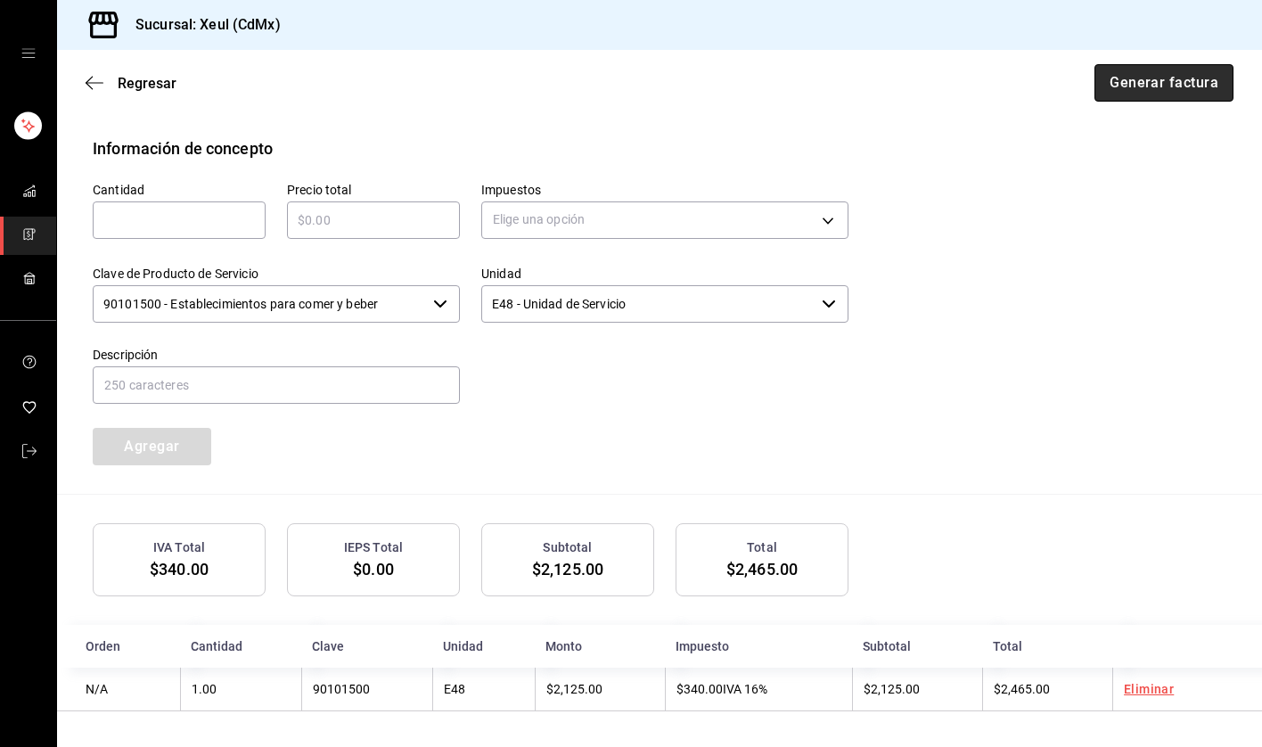
click at [1144, 93] on button "Generar factura" at bounding box center [1163, 82] width 139 height 37
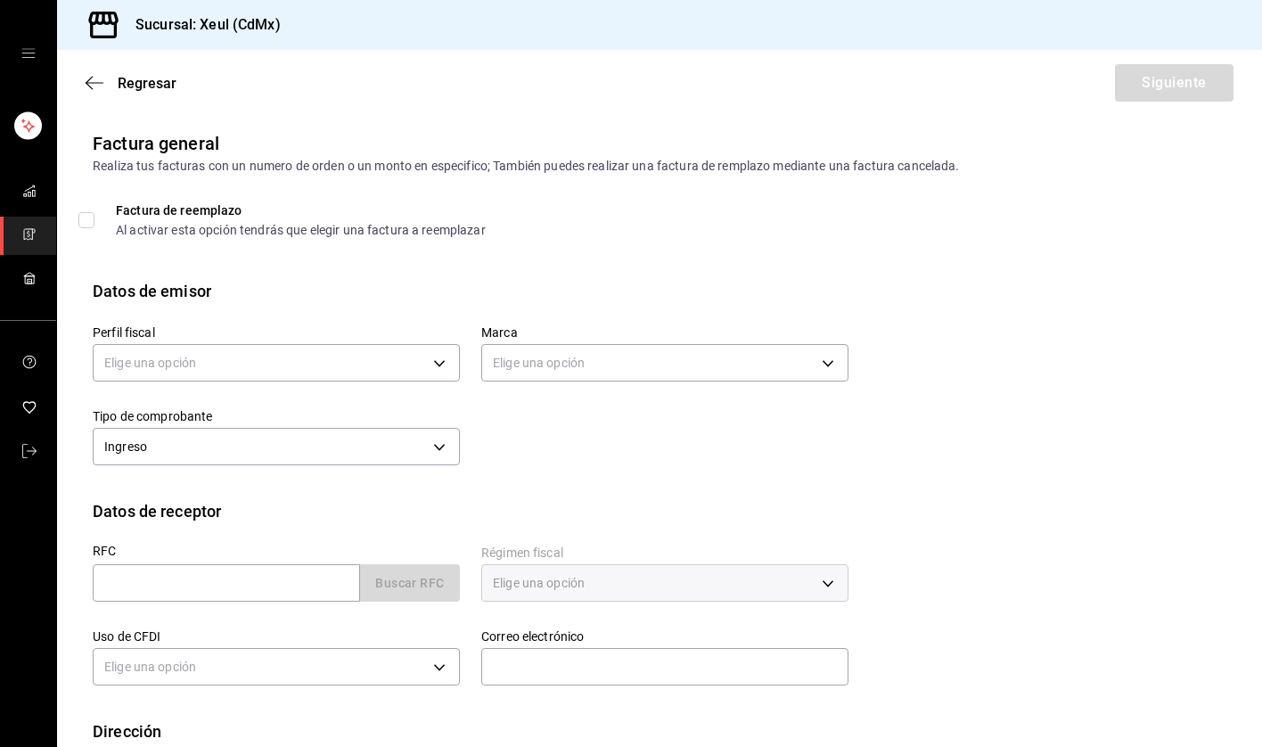
click at [31, 235] on icon "mailbox folders" at bounding box center [29, 234] width 14 height 14
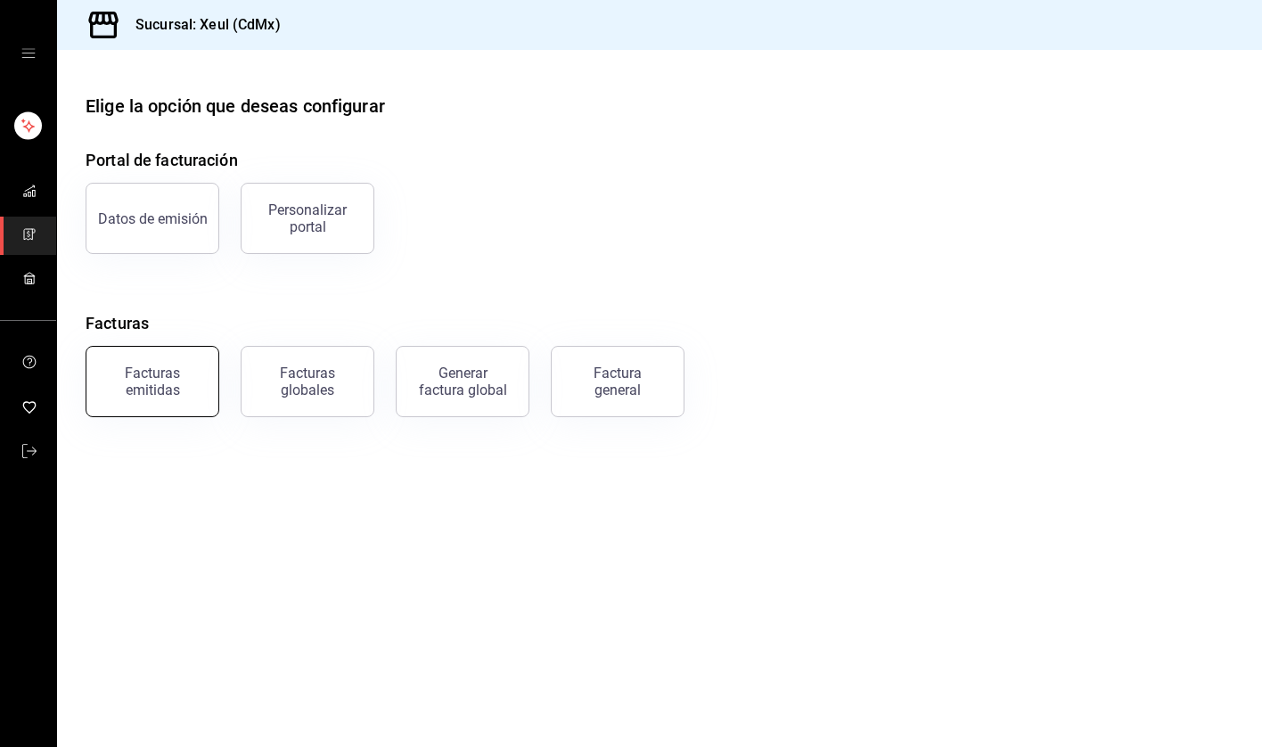
click at [152, 369] on div "Facturas emitidas" at bounding box center [152, 382] width 111 height 34
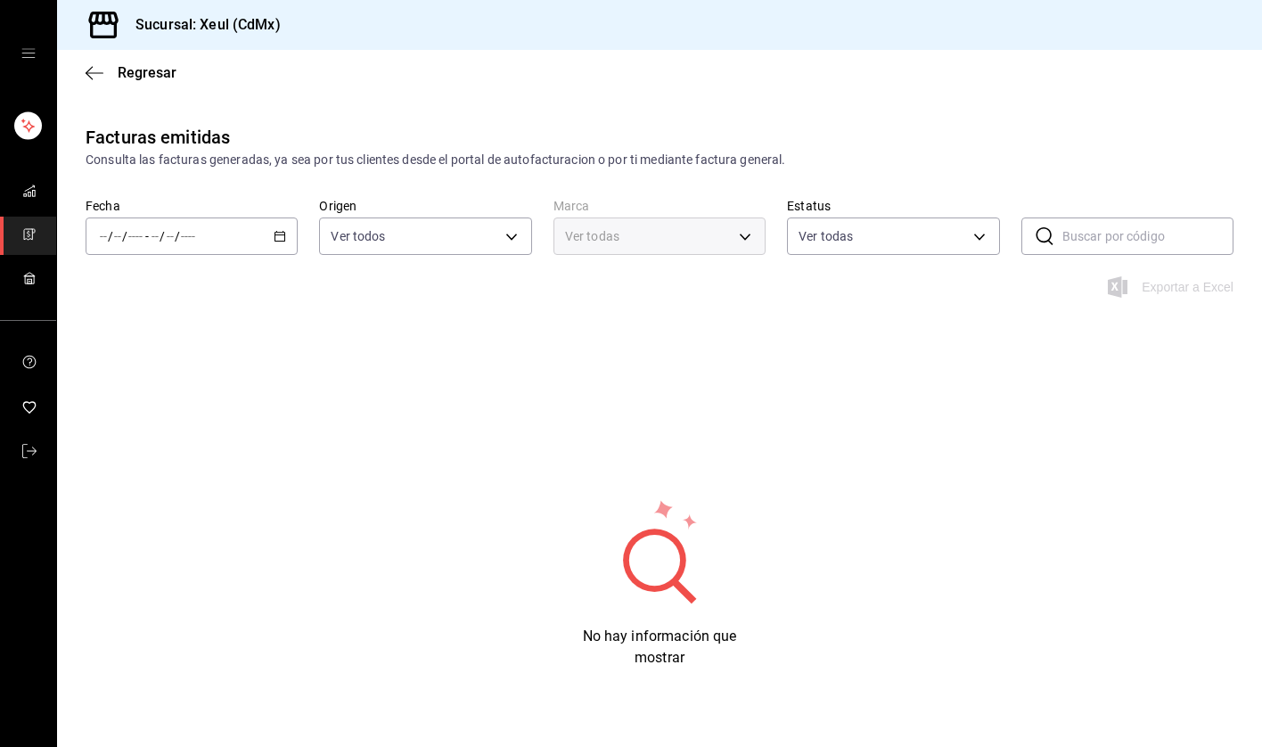
type input "556c56df-7d38-43a9-98c1-84be39c4f433"
click at [283, 233] on icon "button" at bounding box center [280, 236] width 12 height 12
click at [145, 294] on span "Hoy" at bounding box center [170, 290] width 138 height 19
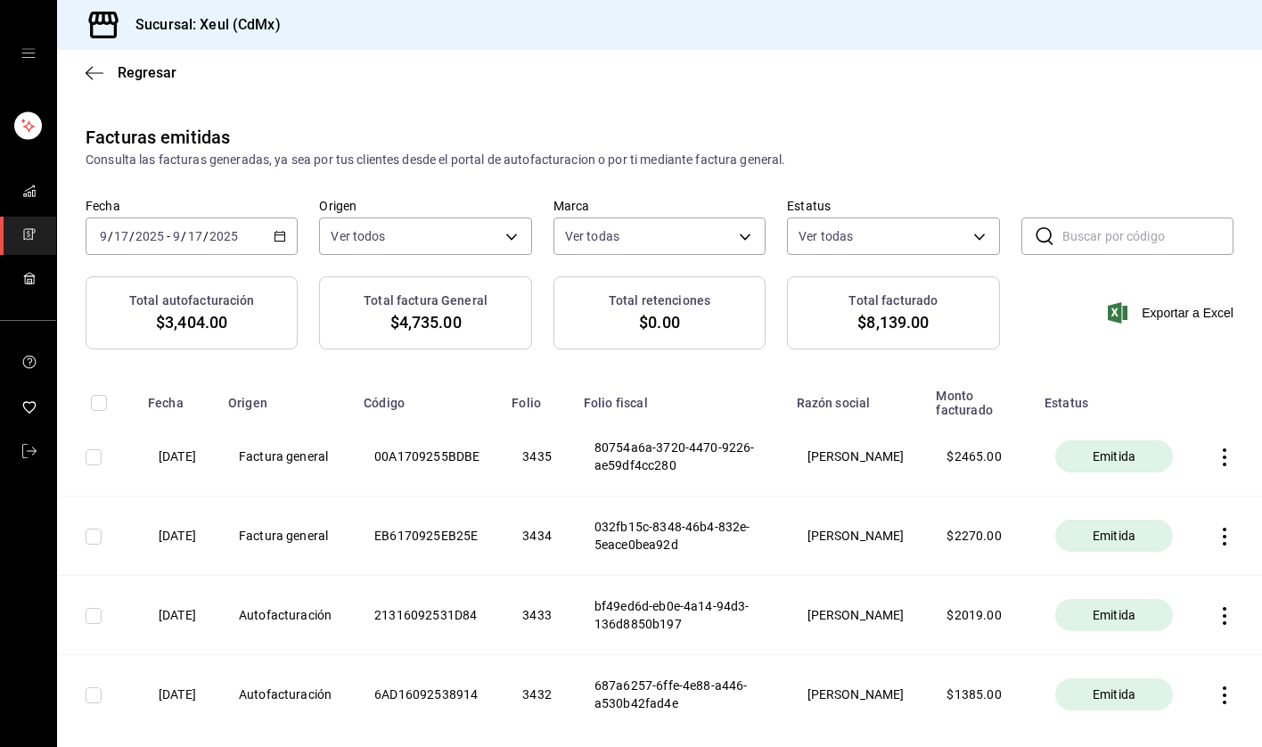
click at [96, 460] on input "checkbox" at bounding box center [94, 457] width 16 height 16
checkbox input "true"
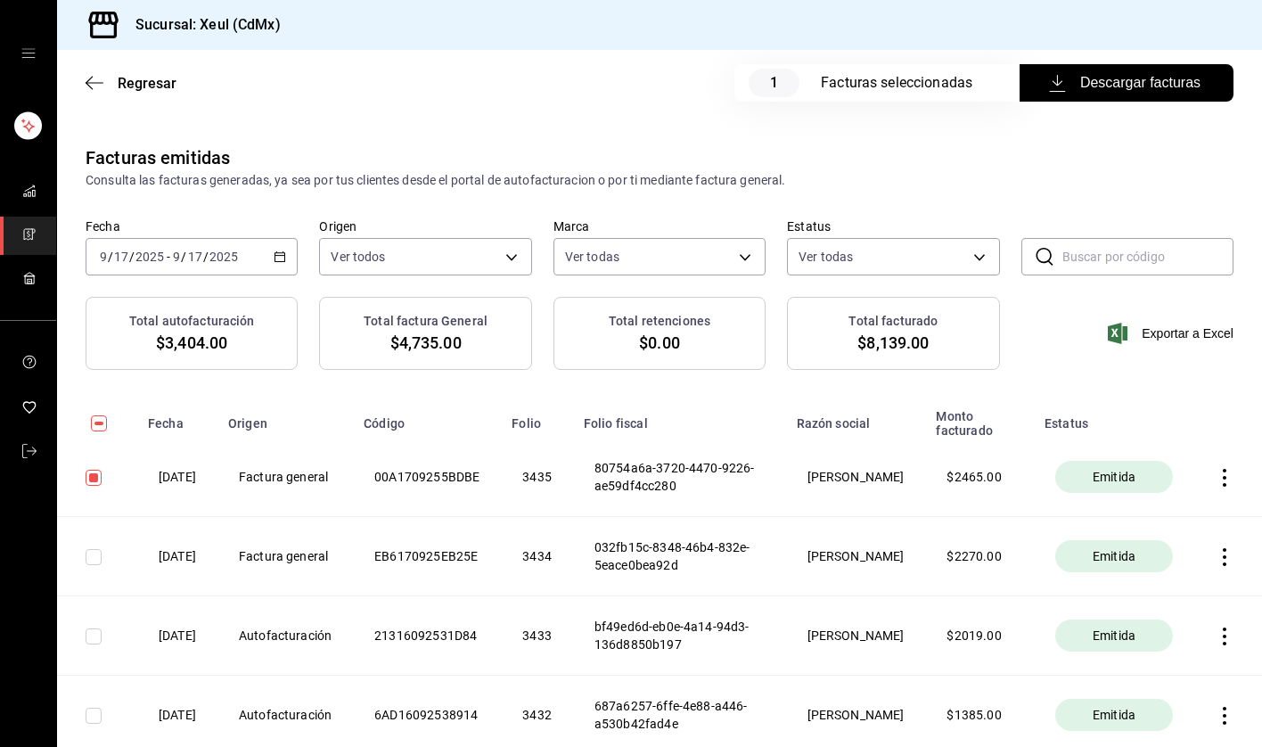
click at [1121, 82] on span "Descargar facturas" at bounding box center [1127, 82] width 148 height 21
click at [1108, 88] on span "Descargar facturas" at bounding box center [1127, 82] width 148 height 21
